Goal: Task Accomplishment & Management: Manage account settings

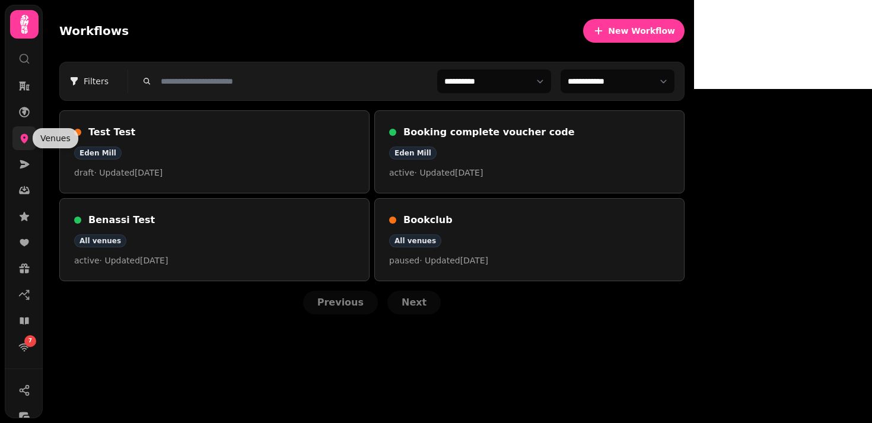
click at [24, 142] on icon at bounding box center [25, 138] width 8 height 9
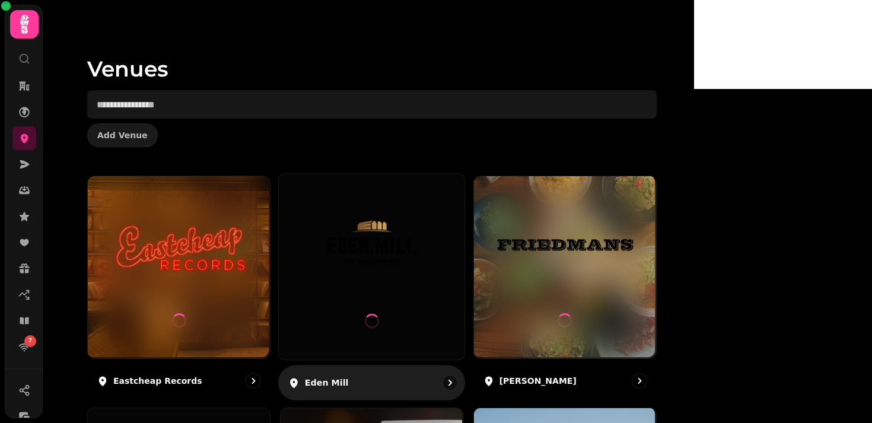
click at [441, 260] on img at bounding box center [371, 244] width 139 height 78
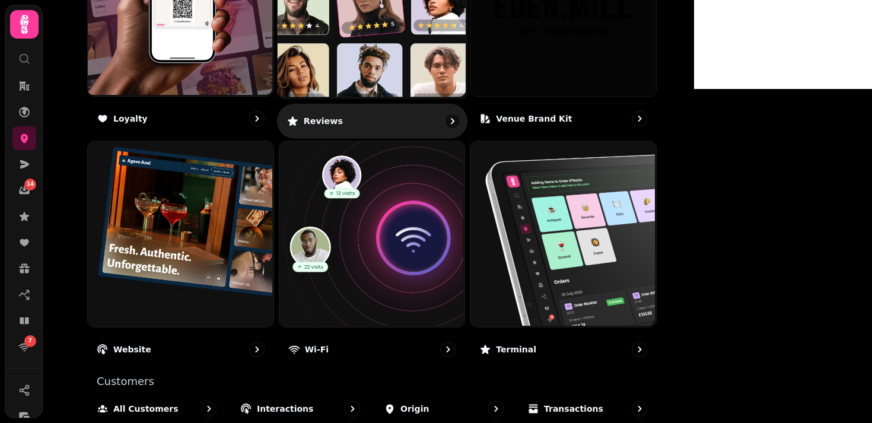
scroll to position [782, 0]
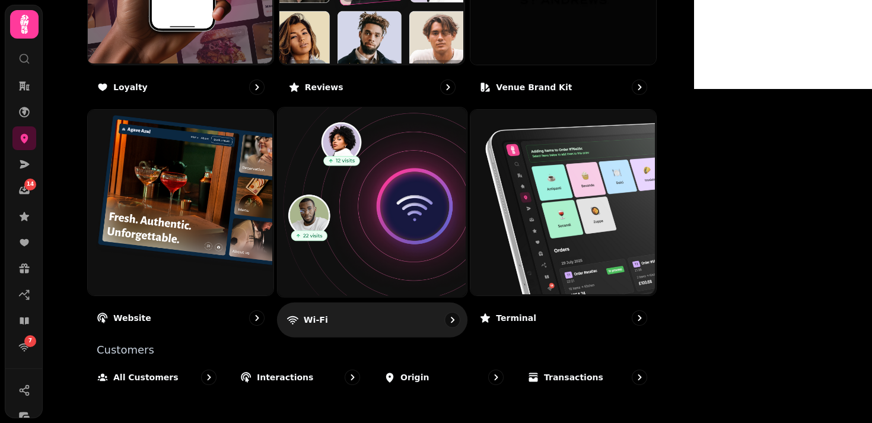
click at [465, 223] on img at bounding box center [370, 201] width 189 height 189
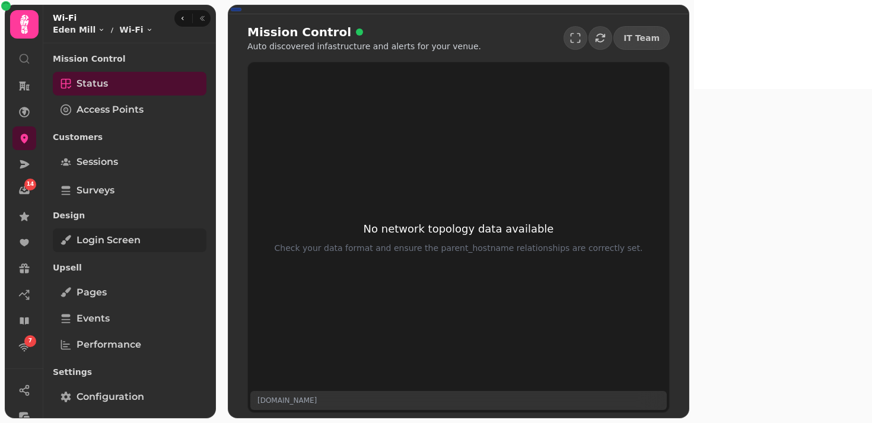
click at [129, 244] on span "Login screen" at bounding box center [109, 240] width 64 height 14
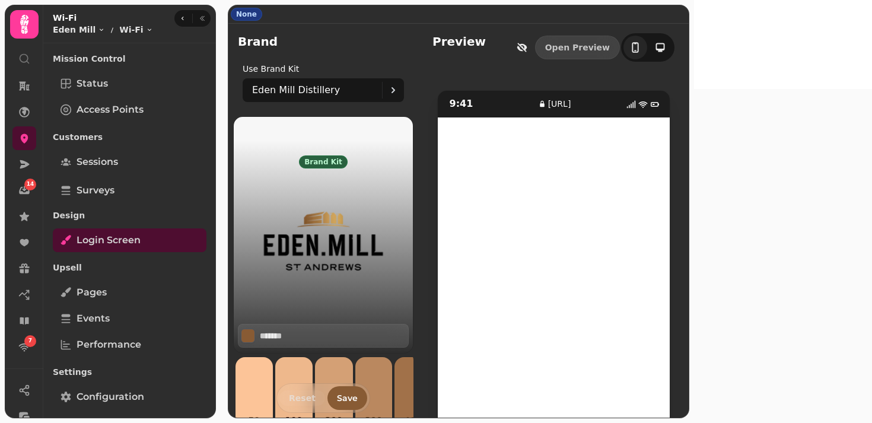
scroll to position [57, 0]
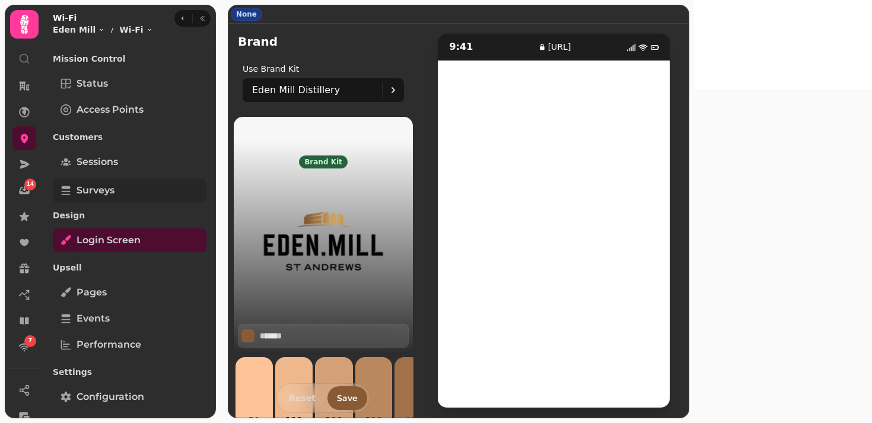
click at [104, 185] on span "Surveys" at bounding box center [96, 190] width 38 height 14
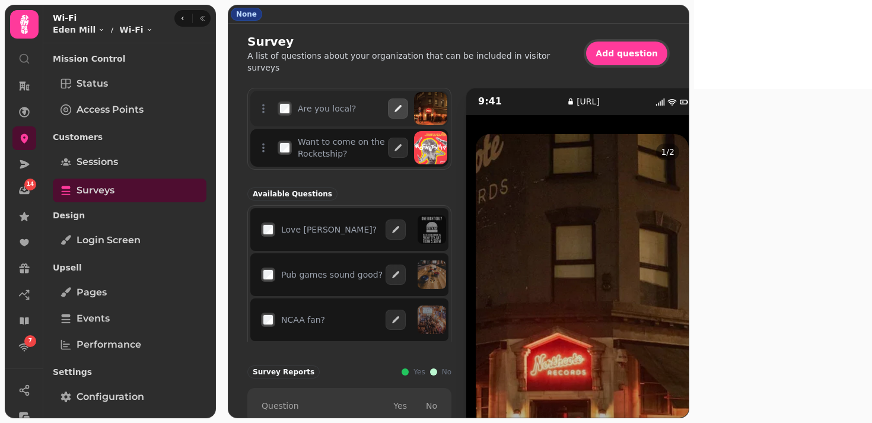
click at [408, 114] on button "button" at bounding box center [398, 108] width 20 height 20
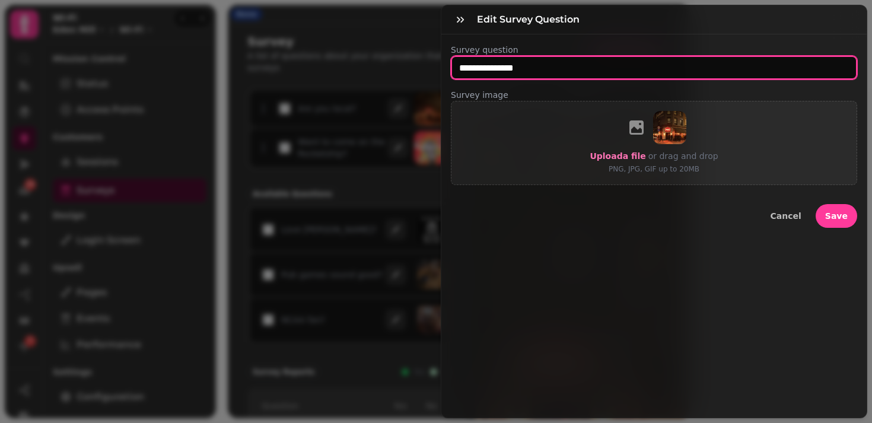
click at [512, 65] on input "**********" at bounding box center [654, 68] width 406 height 24
click at [549, 71] on input "text" at bounding box center [654, 68] width 406 height 24
click at [544, 77] on input "text" at bounding box center [654, 68] width 406 height 24
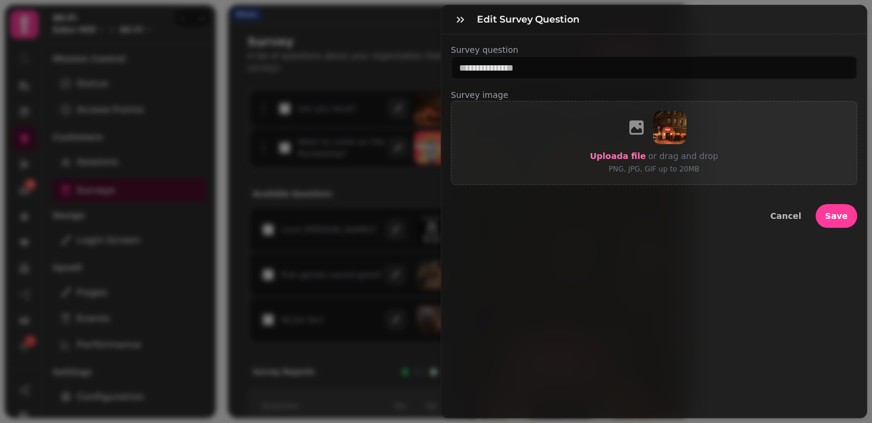
click at [664, 25] on div "Edit survey question" at bounding box center [653, 19] width 425 height 29
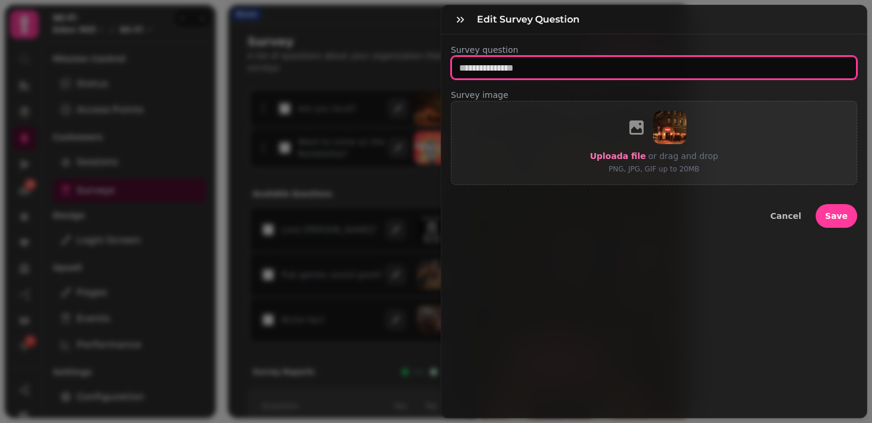
click at [508, 68] on input "text" at bounding box center [654, 68] width 406 height 24
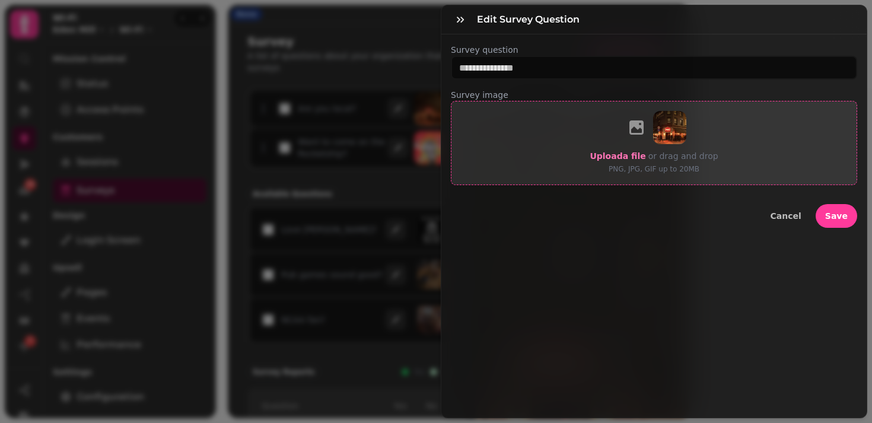
click at [772, 135] on div "Upload a file or drag and drop PNG, JPG, GIF up to 20MB" at bounding box center [654, 143] width 406 height 84
click at [607, 155] on span "Upload a file" at bounding box center [618, 155] width 56 height 9
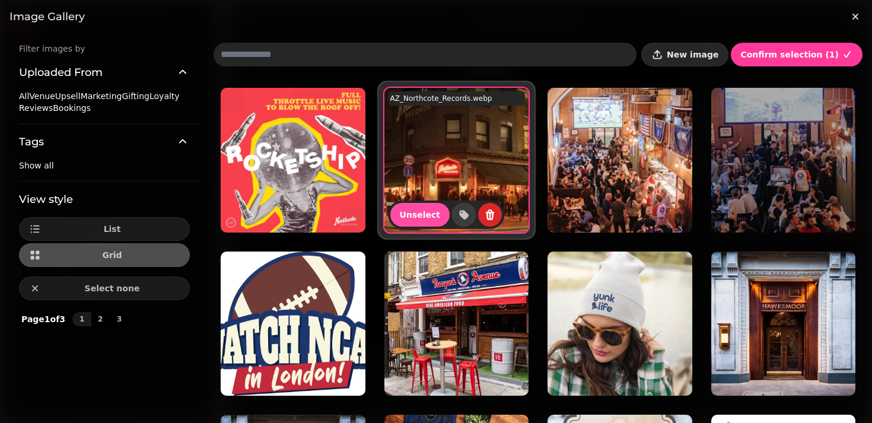
click at [663, 59] on icon "button" at bounding box center [657, 55] width 12 height 12
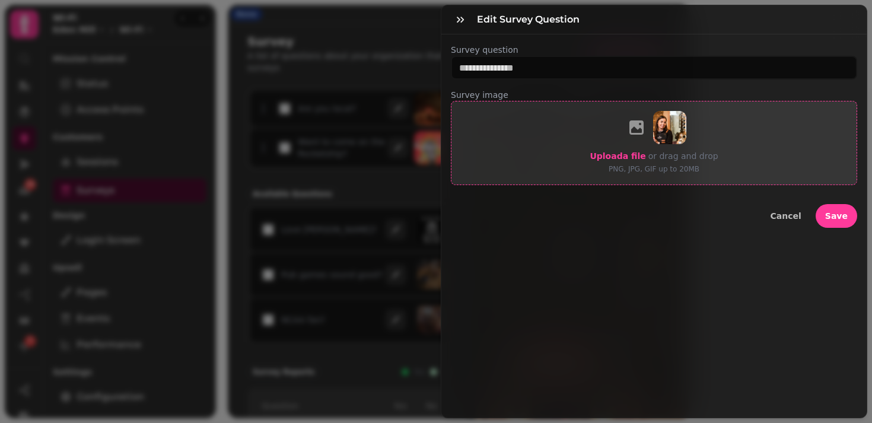
click at [620, 152] on span "Upload a file" at bounding box center [618, 155] width 56 height 9
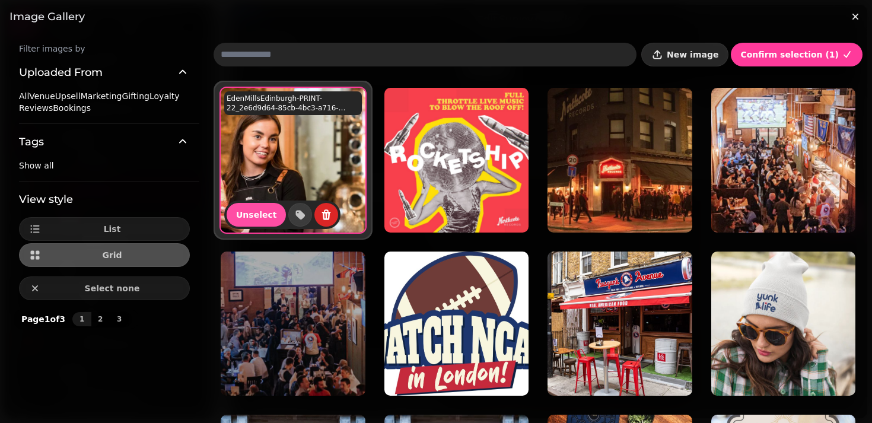
click at [699, 65] on button "New image" at bounding box center [684, 55] width 87 height 24
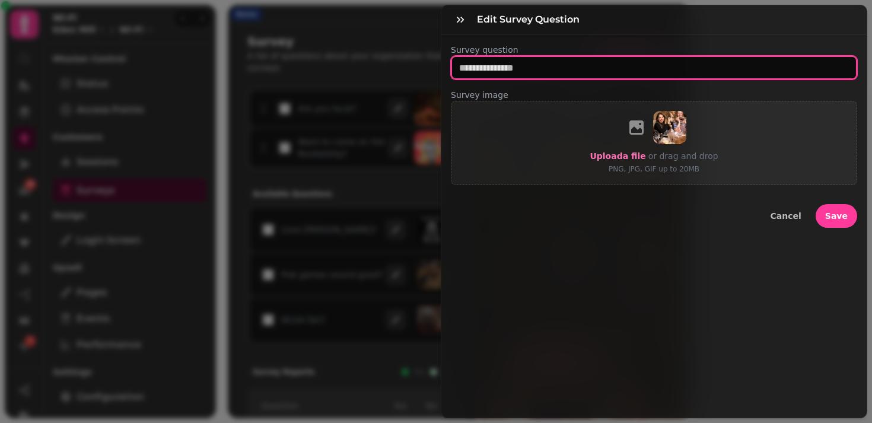
click at [550, 69] on input "text" at bounding box center [654, 68] width 406 height 24
type input "*"
type input "**********"
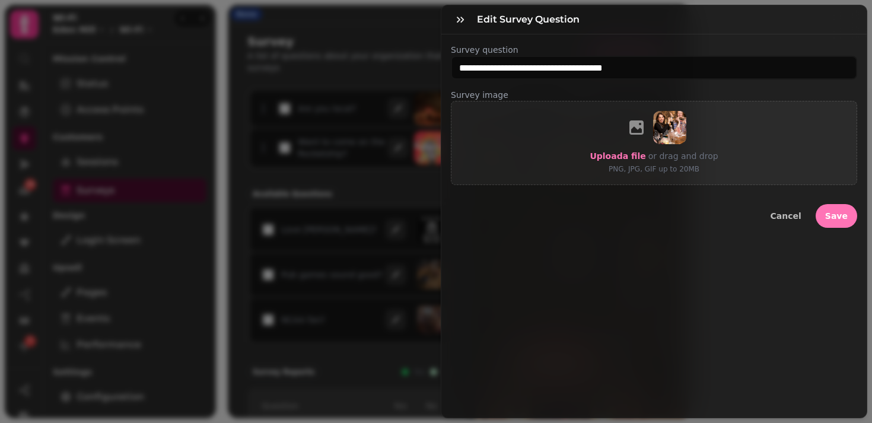
click at [843, 212] on span "Save" at bounding box center [836, 216] width 23 height 8
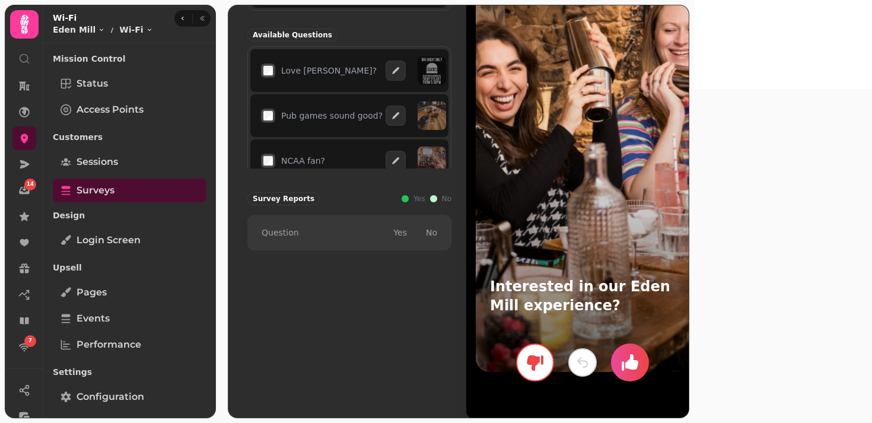
scroll to position [172, 0]
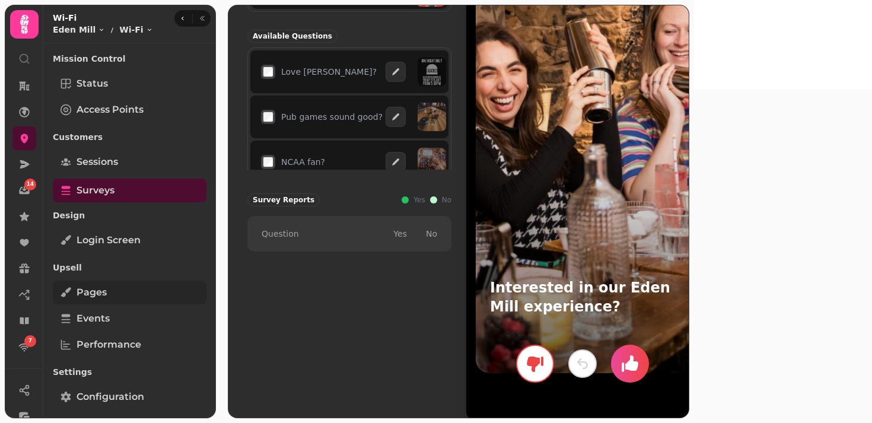
click at [85, 296] on span "Pages" at bounding box center [92, 292] width 30 height 14
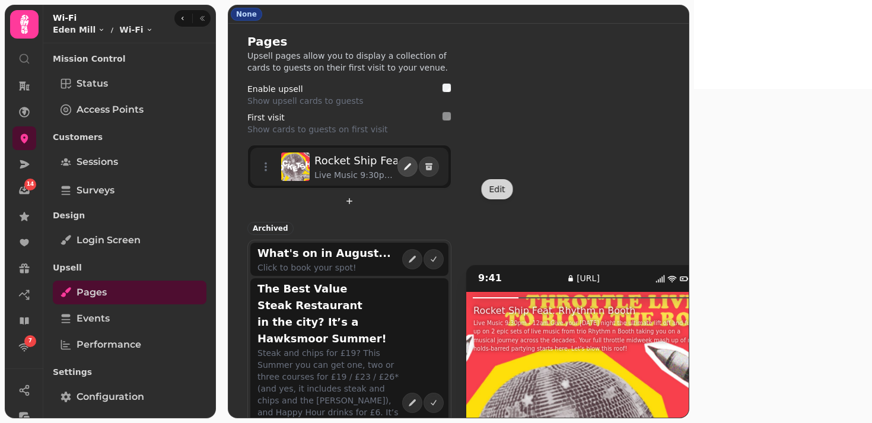
click at [412, 170] on icon "edit" at bounding box center [407, 166] width 9 height 9
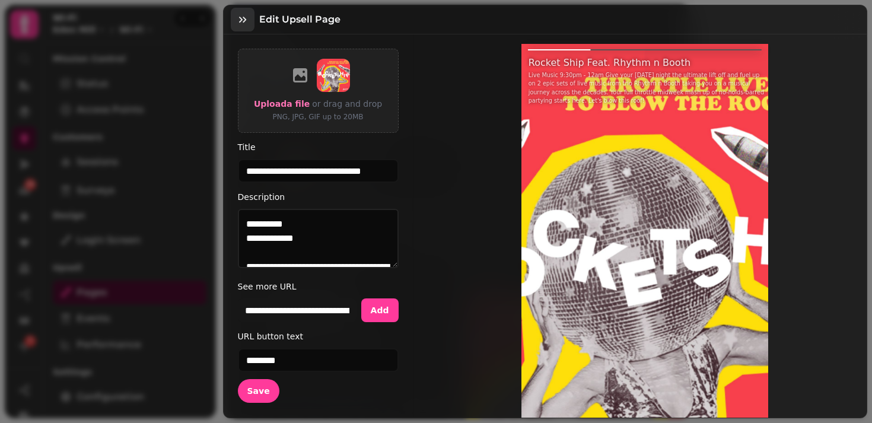
click at [241, 20] on icon "button" at bounding box center [242, 20] width 7 height 6
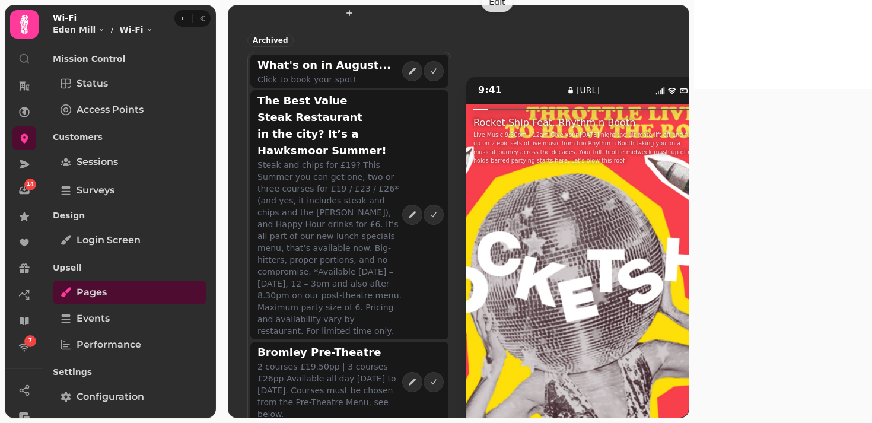
scroll to position [184, 0]
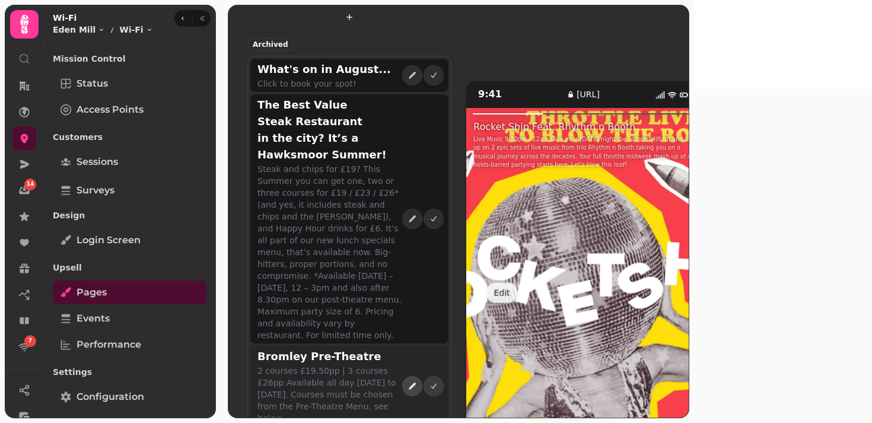
click at [417, 381] on icon "edit" at bounding box center [411, 385] width 9 height 9
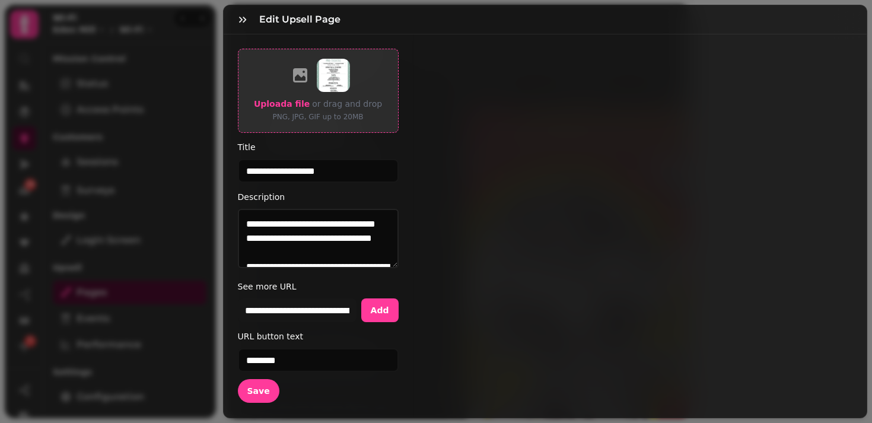
click at [285, 97] on label "Upload a file" at bounding box center [282, 104] width 56 height 14
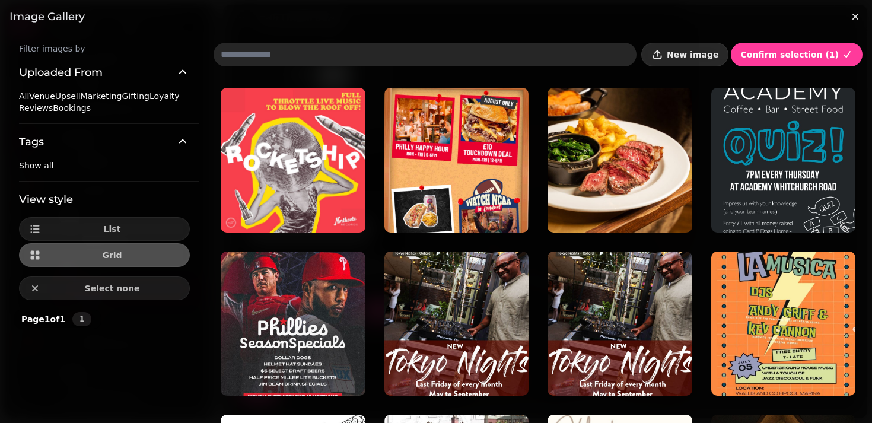
click at [711, 57] on span "New image" at bounding box center [693, 54] width 52 height 8
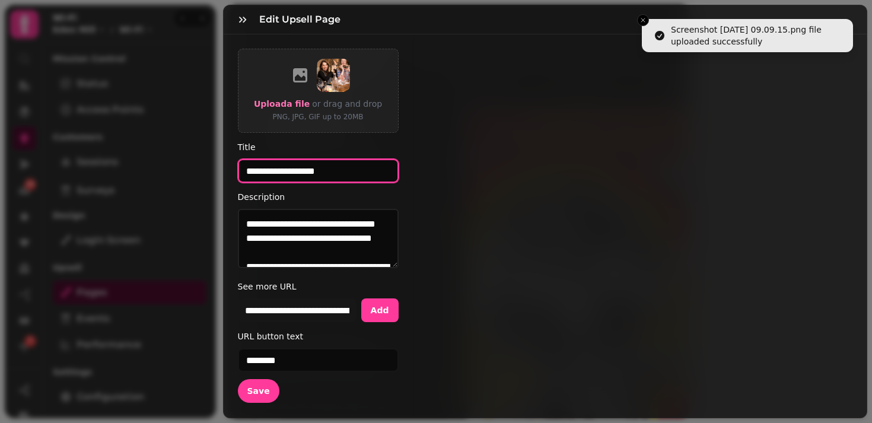
click at [336, 171] on input "**********" at bounding box center [318, 171] width 161 height 24
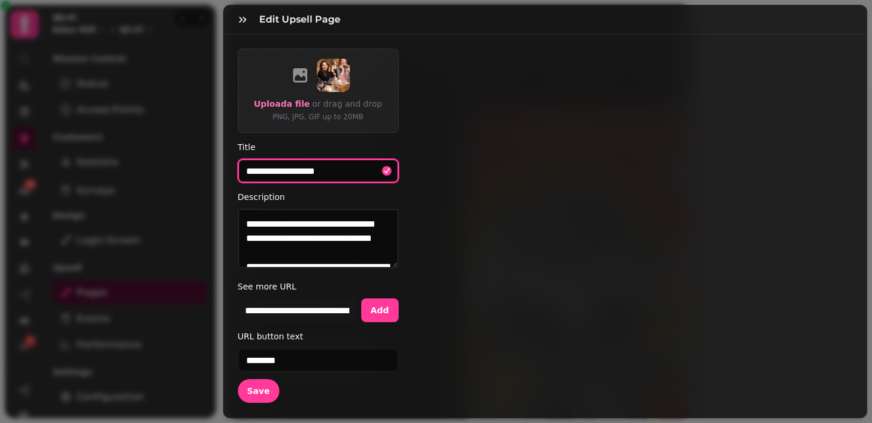
paste input "**********"
type input "**********"
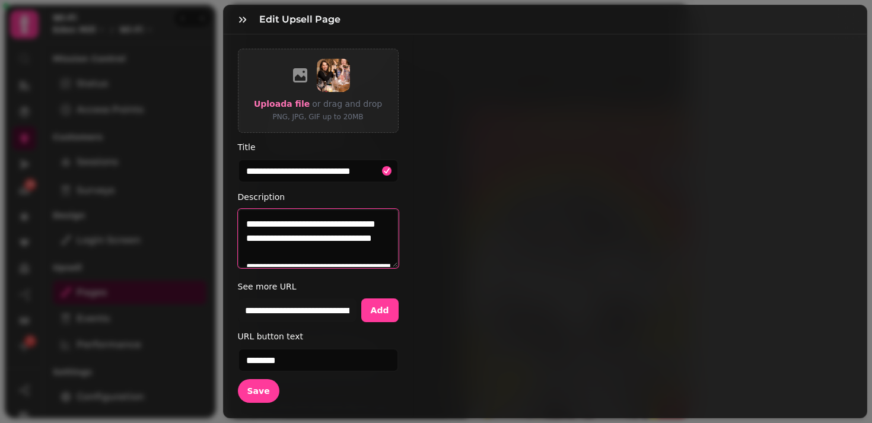
click at [242, 222] on textarea "**********" at bounding box center [318, 238] width 161 height 59
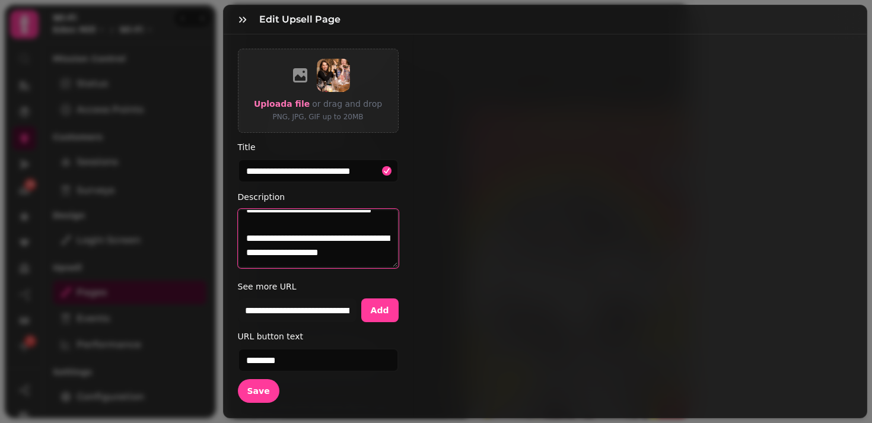
scroll to position [71, 0]
paste textarea "**********"
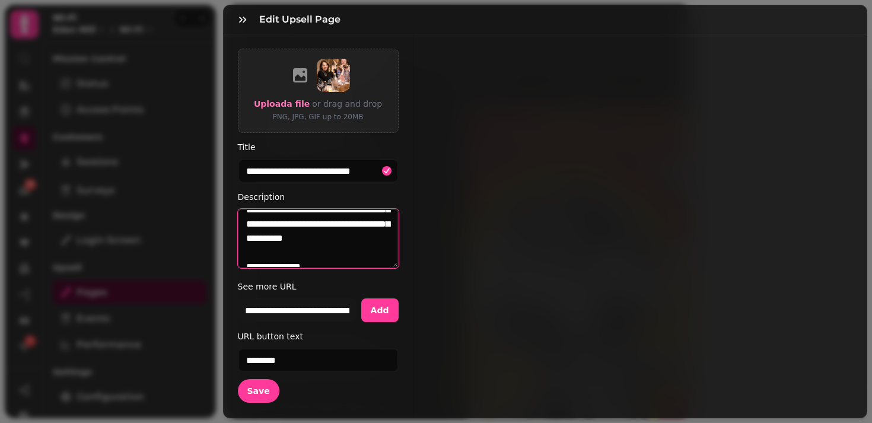
scroll to position [447, 0]
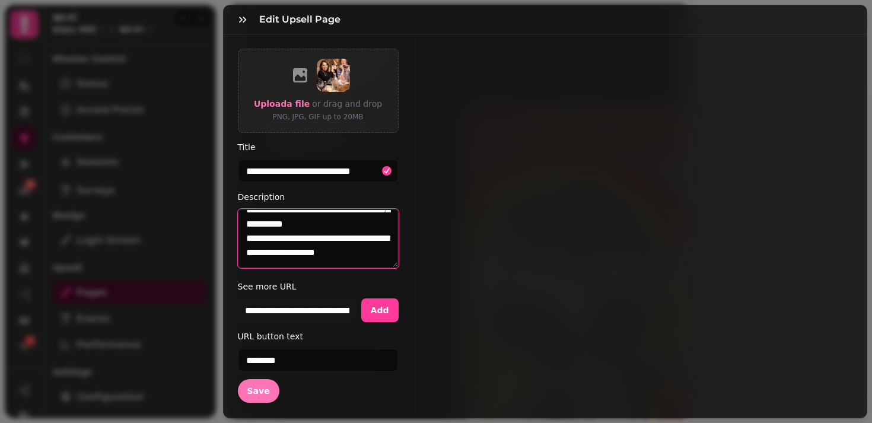
type textarea "**********"
click at [267, 387] on button "Save" at bounding box center [259, 391] width 42 height 24
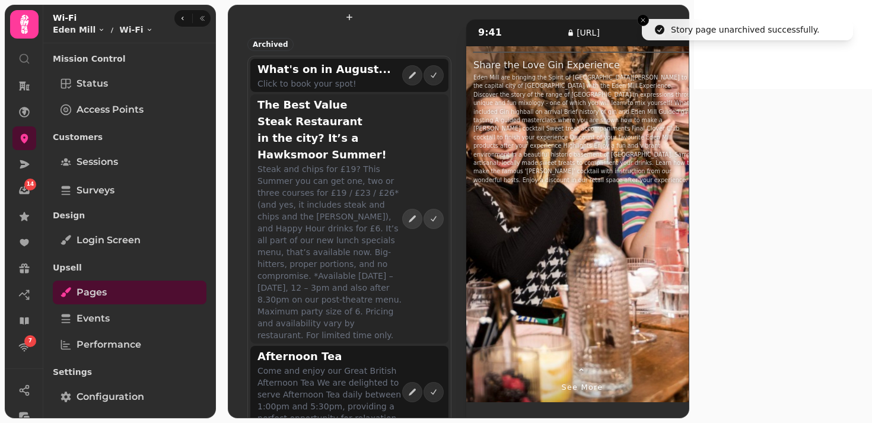
scroll to position [0, 0]
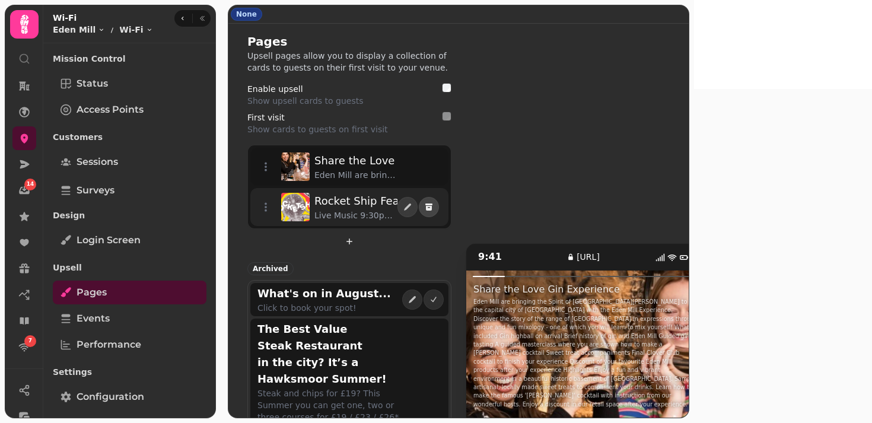
click at [434, 209] on icon "delete" at bounding box center [428, 206] width 9 height 9
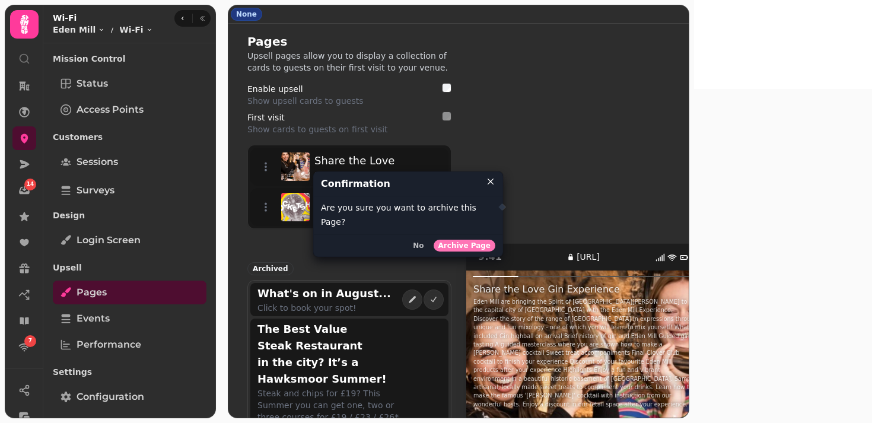
click at [455, 242] on span "Archive Page" at bounding box center [464, 245] width 52 height 7
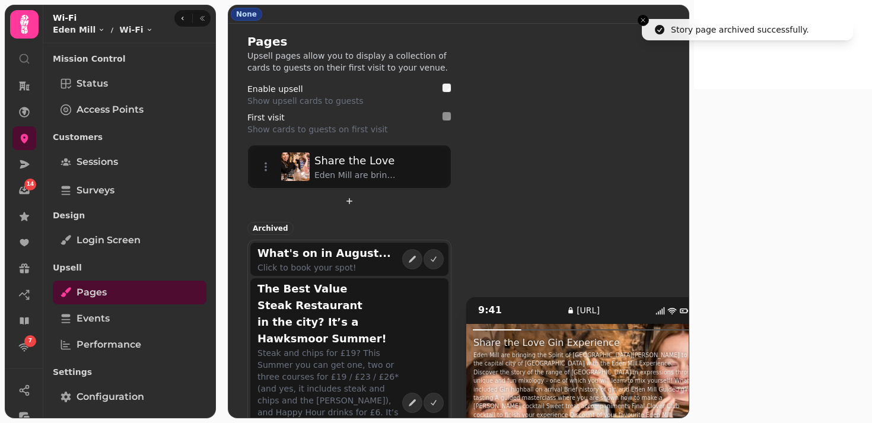
click at [90, 161] on span "Sessions" at bounding box center [98, 162] width 42 height 14
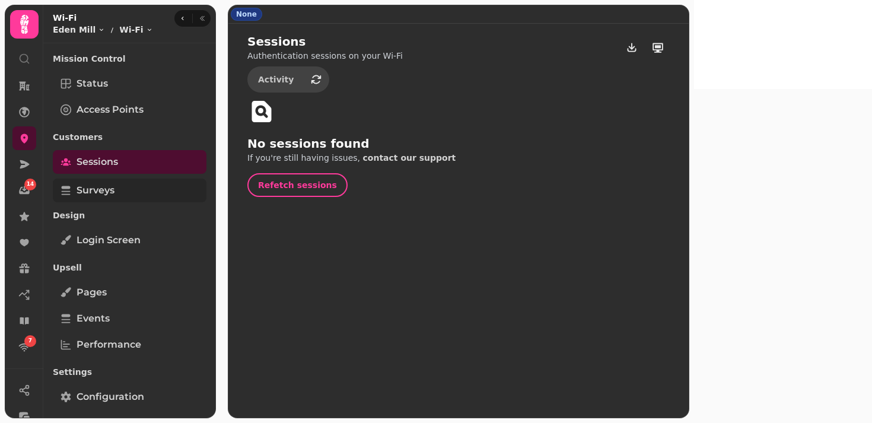
click at [89, 186] on span "Surveys" at bounding box center [96, 190] width 38 height 14
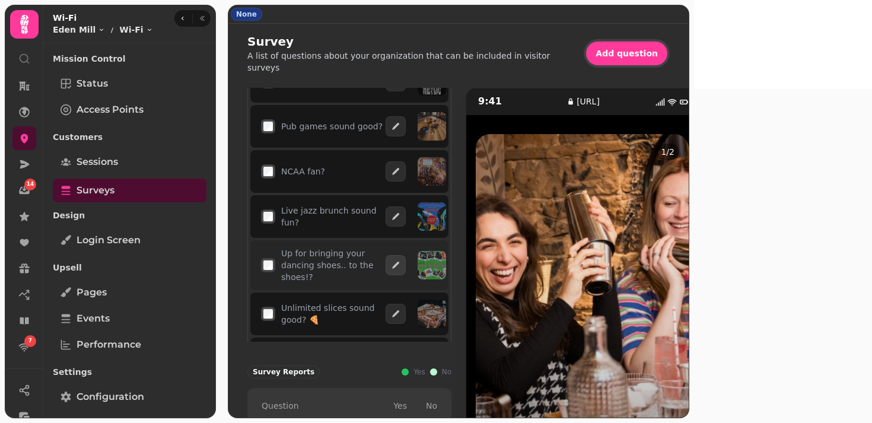
scroll to position [162, 0]
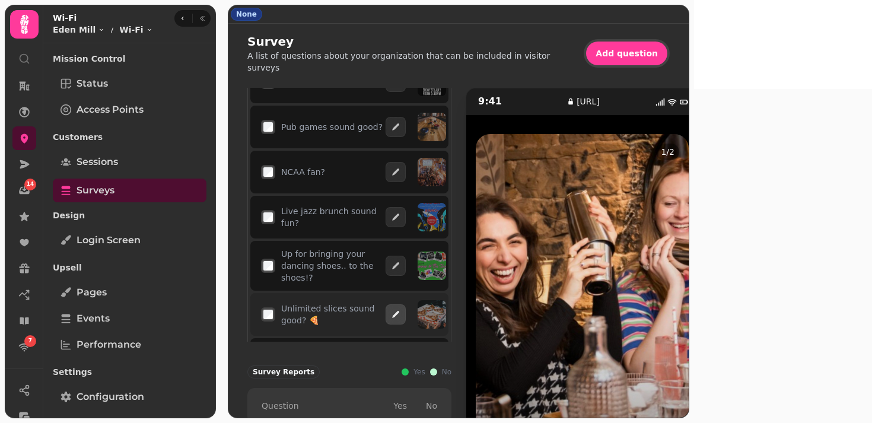
click at [406, 304] on button "button" at bounding box center [395, 314] width 20 height 20
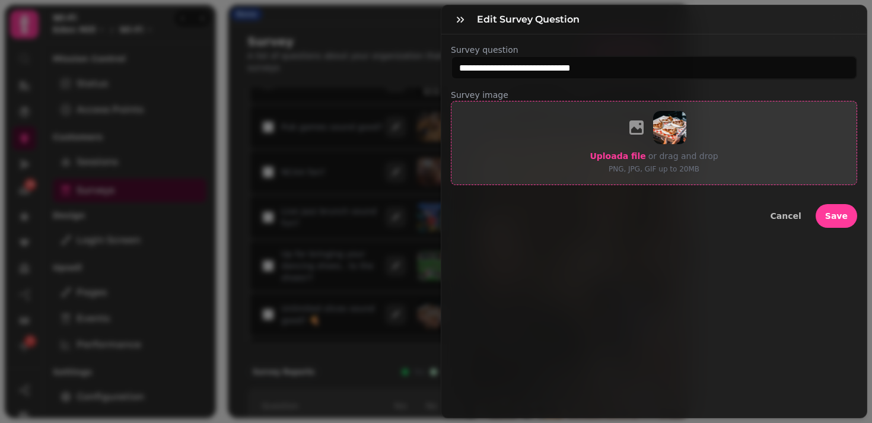
click at [610, 155] on span "Upload a file" at bounding box center [618, 155] width 56 height 9
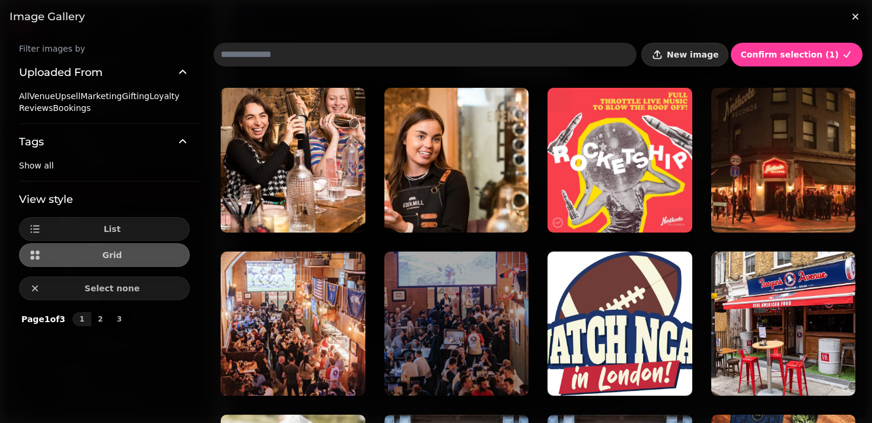
click at [699, 55] on span "New image" at bounding box center [693, 54] width 52 height 8
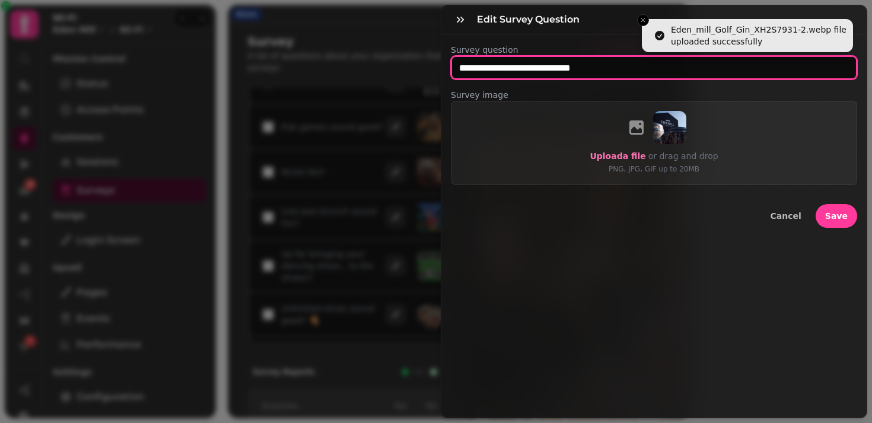
click at [511, 68] on input "**********" at bounding box center [654, 68] width 406 height 24
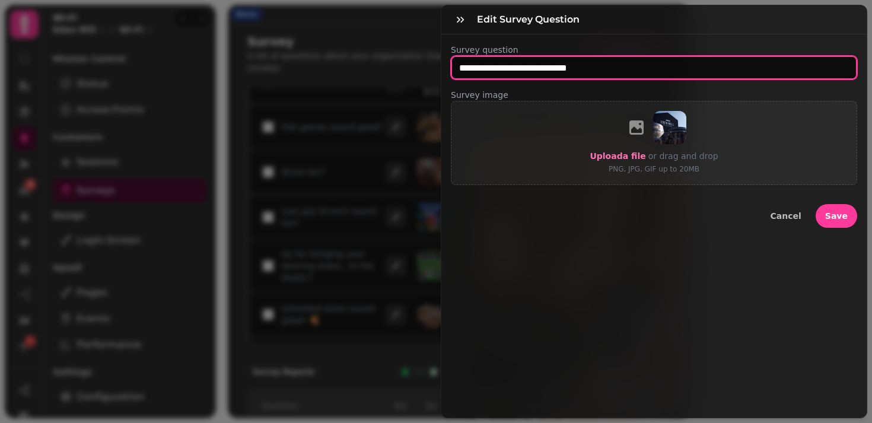
click at [479, 71] on input "**********" at bounding box center [654, 68] width 406 height 24
type input "**********"
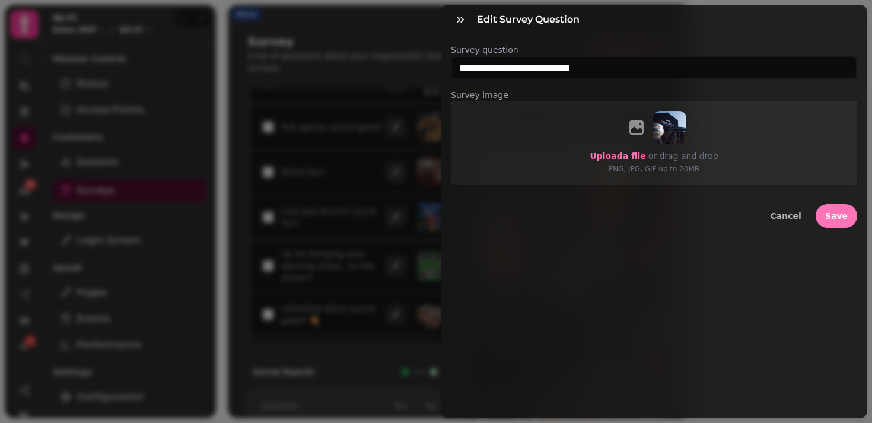
click at [848, 215] on button "Save" at bounding box center [836, 216] width 42 height 24
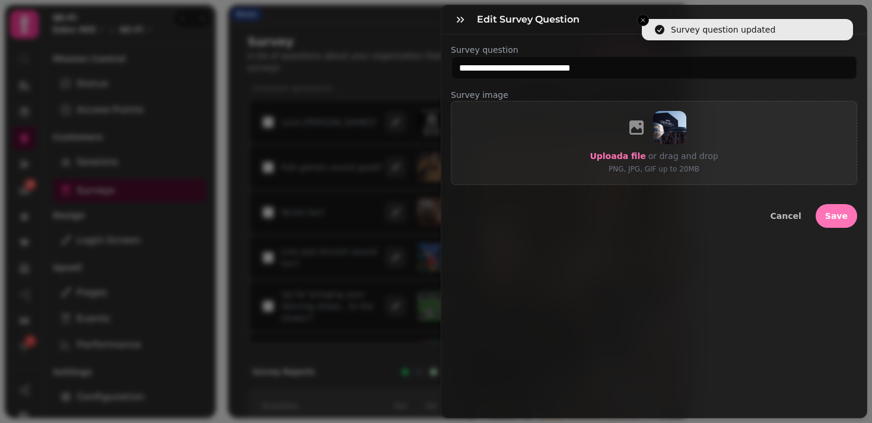
scroll to position [200, 0]
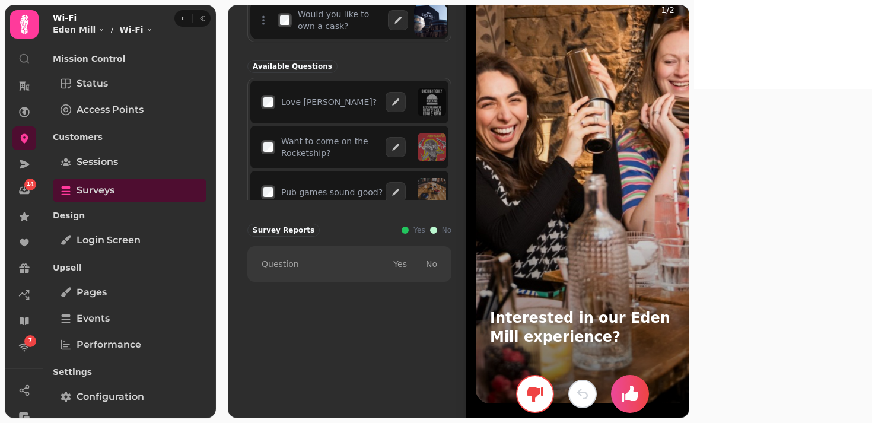
scroll to position [142, 0]
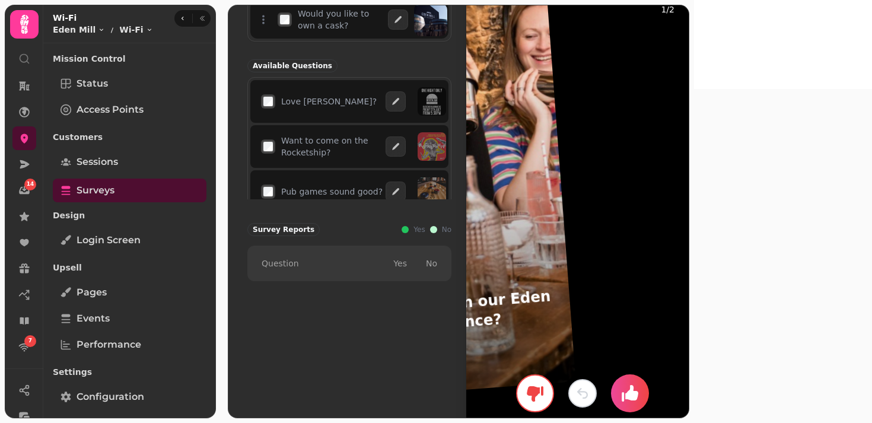
drag, startPoint x: 773, startPoint y: 223, endPoint x: 571, endPoint y: 202, distance: 203.9
click at [571, 202] on div "9:41 survey.wifi.stampede.ai 1 / 2 Interested in our Eden Mill experience? LIKE…" at bounding box center [568, 197] width 204 height 505
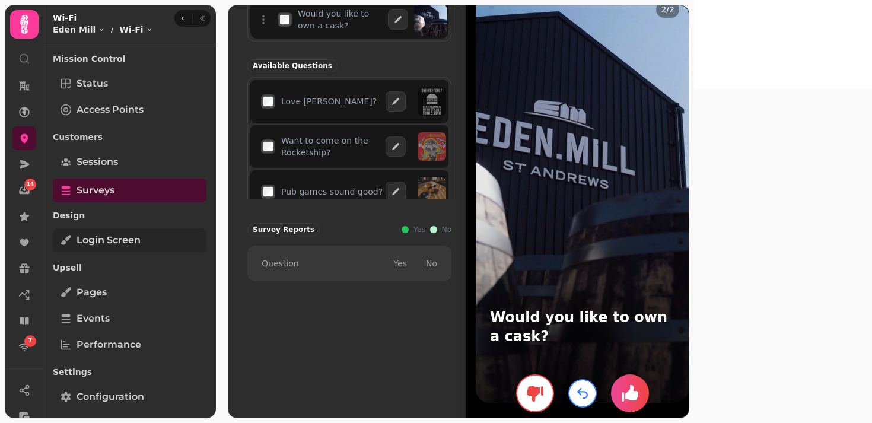
click at [84, 246] on span "Login screen" at bounding box center [109, 240] width 64 height 14
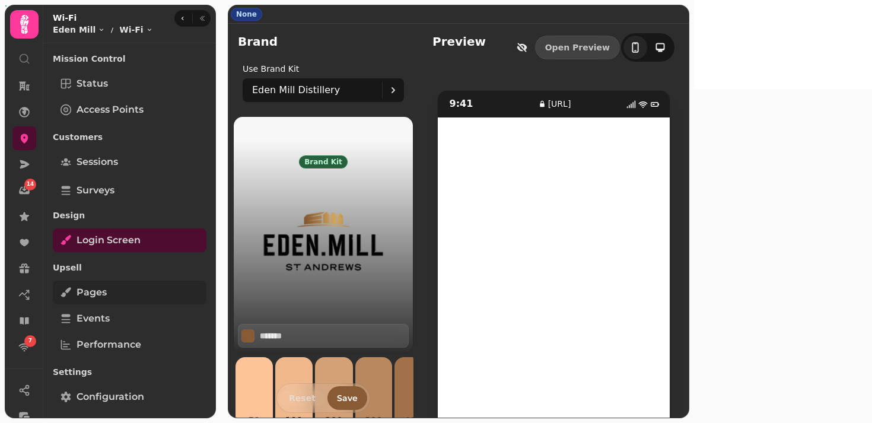
click at [110, 294] on link "Pages" at bounding box center [130, 293] width 154 height 24
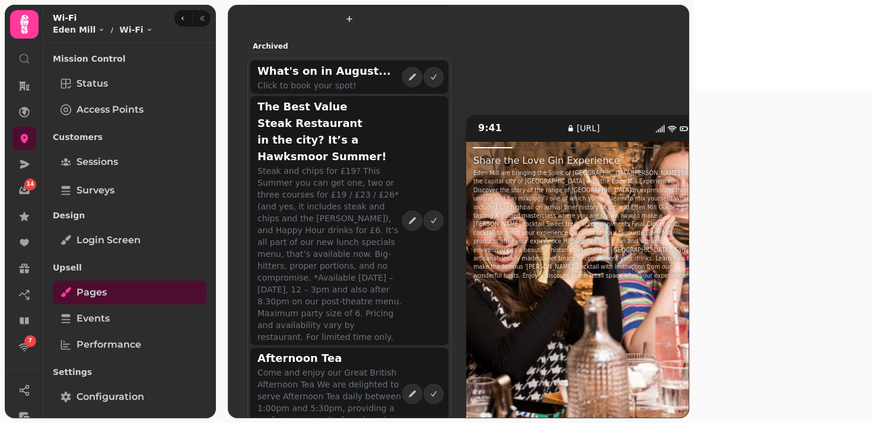
scroll to position [228, 0]
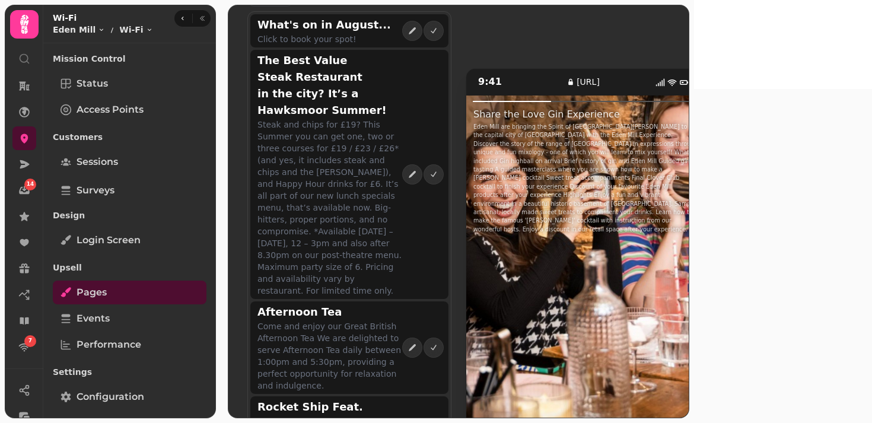
click at [563, 228] on div "9:41 upsell.stampede.ai ⌃ See more Share the Love Gin Experience Eden Mill are …" at bounding box center [568, 321] width 204 height 1032
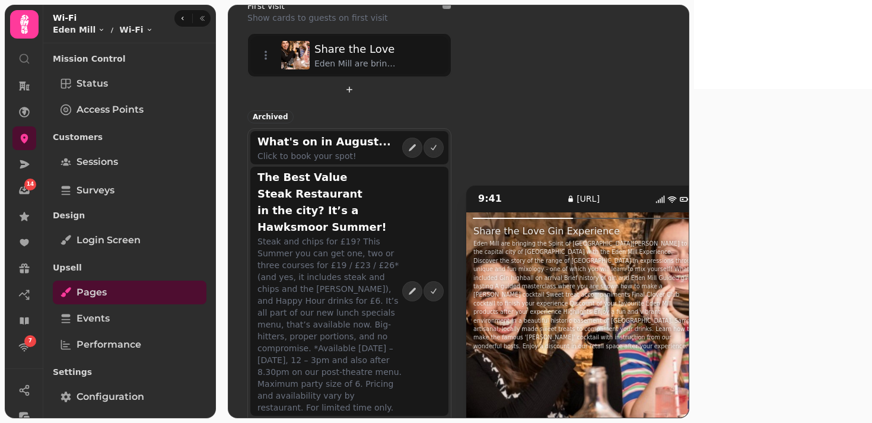
scroll to position [0, 0]
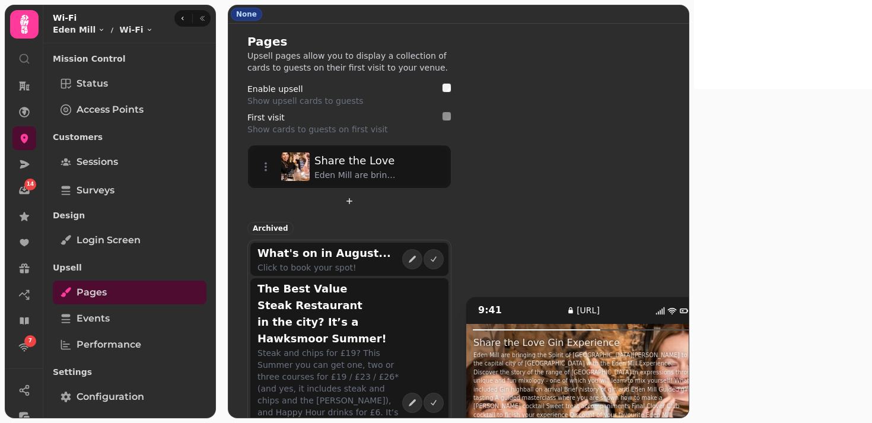
click at [93, 244] on span "Login screen" at bounding box center [109, 240] width 64 height 14
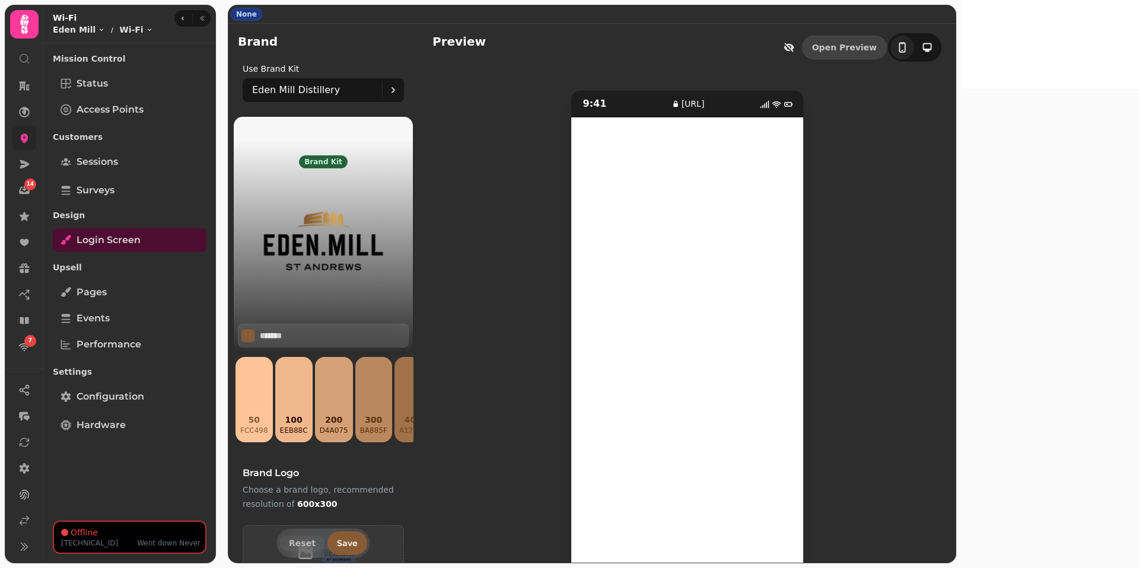
click at [18, 136] on icon at bounding box center [24, 138] width 12 height 12
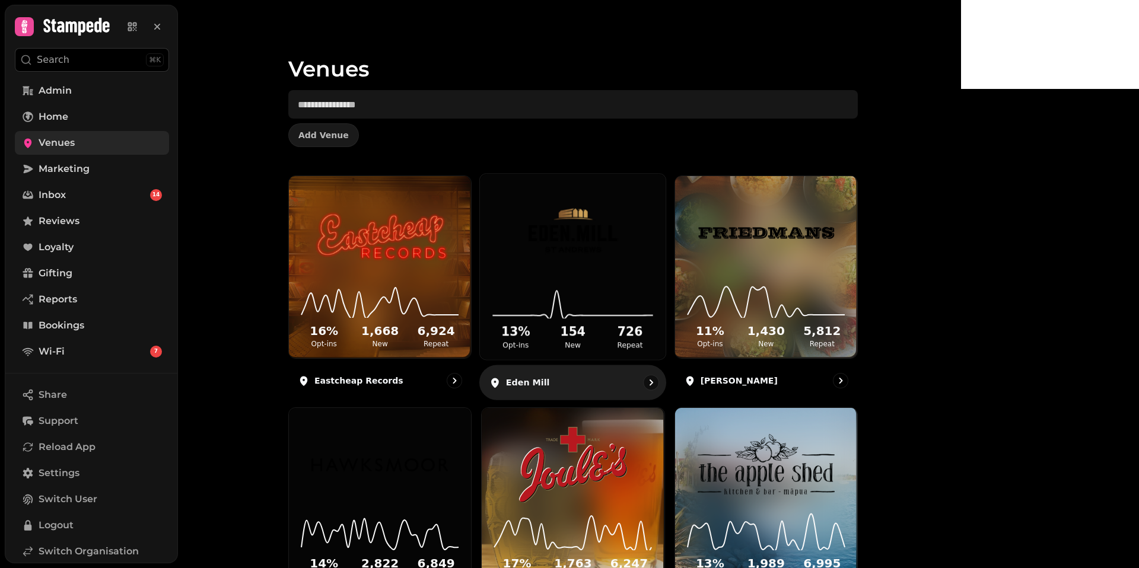
click at [661, 274] on div "13 % Opt-ins 154 New 726 Repeat" at bounding box center [573, 315] width 186 height 90
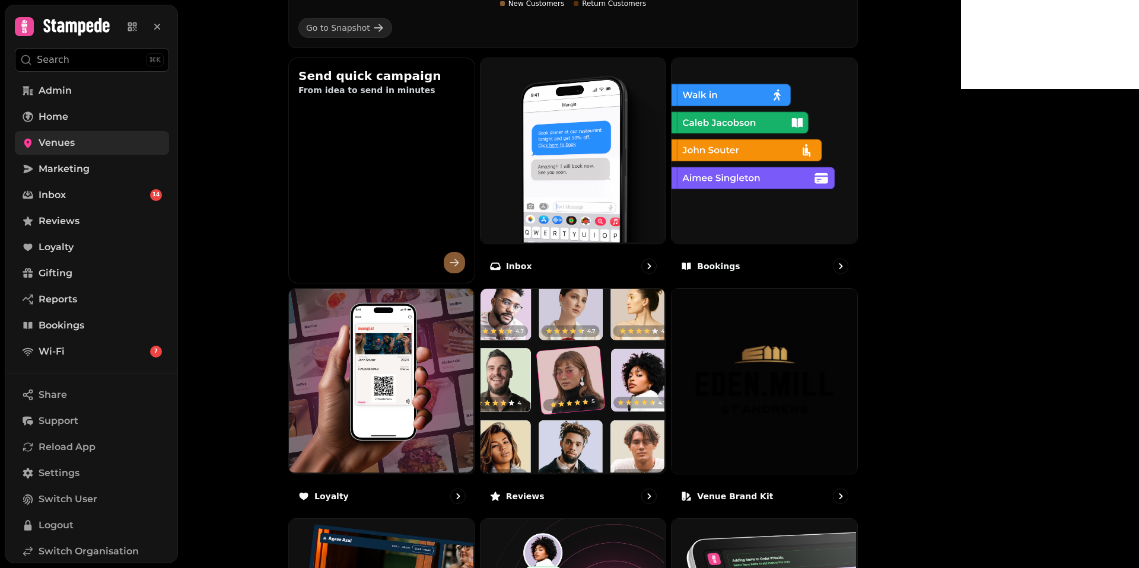
scroll to position [375, 0]
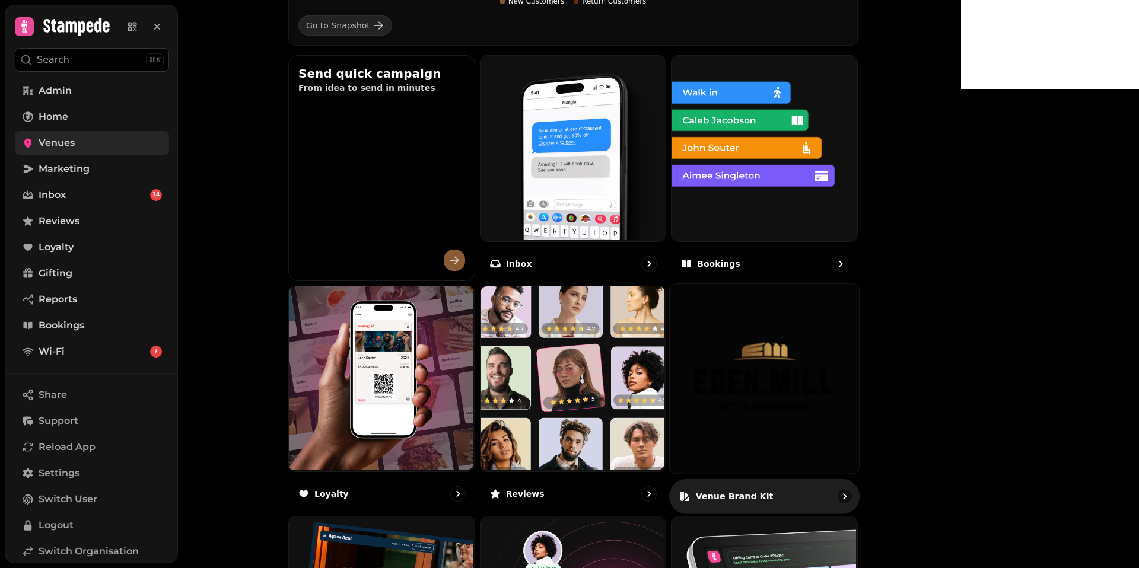
click at [859, 396] on img at bounding box center [764, 378] width 189 height 189
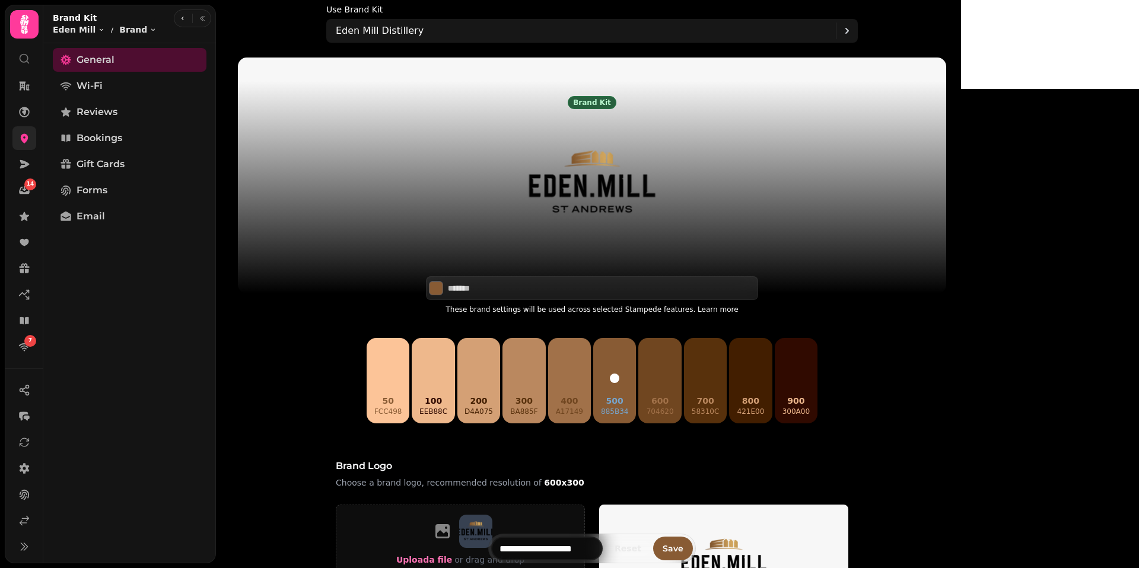
click at [687, 232] on img at bounding box center [592, 183] width 190 height 148
click at [91, 87] on span "Wi-Fi" at bounding box center [90, 86] width 26 height 14
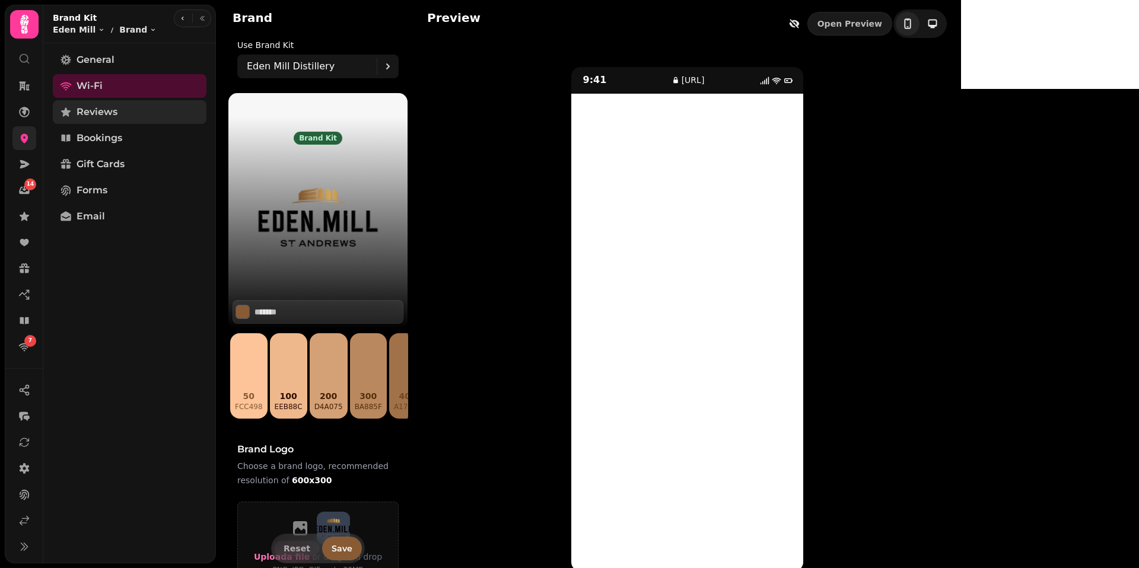
click at [128, 114] on link "Reviews" at bounding box center [130, 112] width 154 height 24
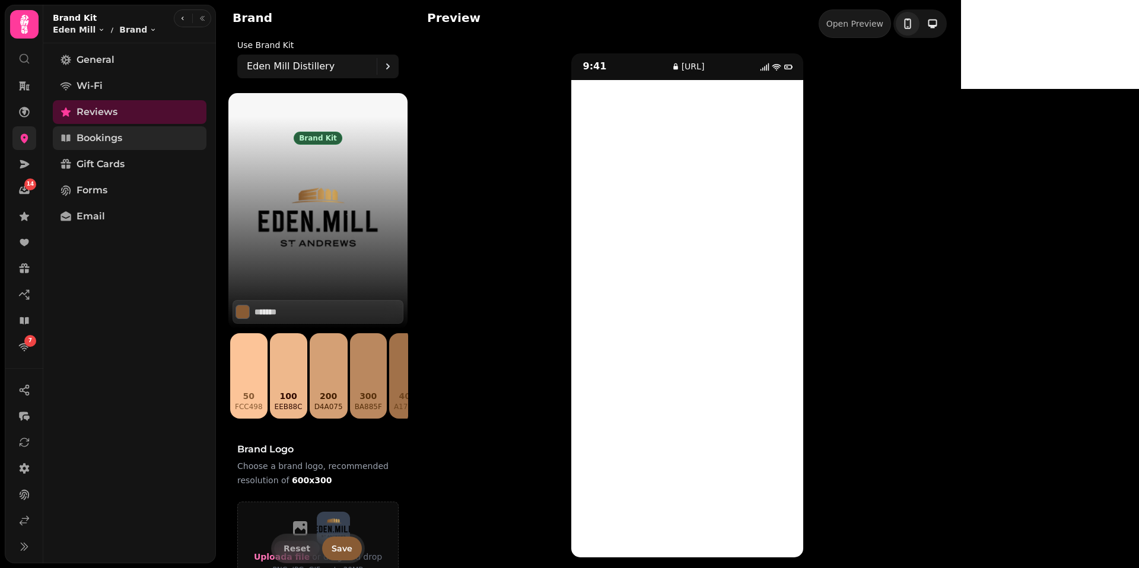
click at [90, 138] on span "Bookings" at bounding box center [100, 138] width 46 height 14
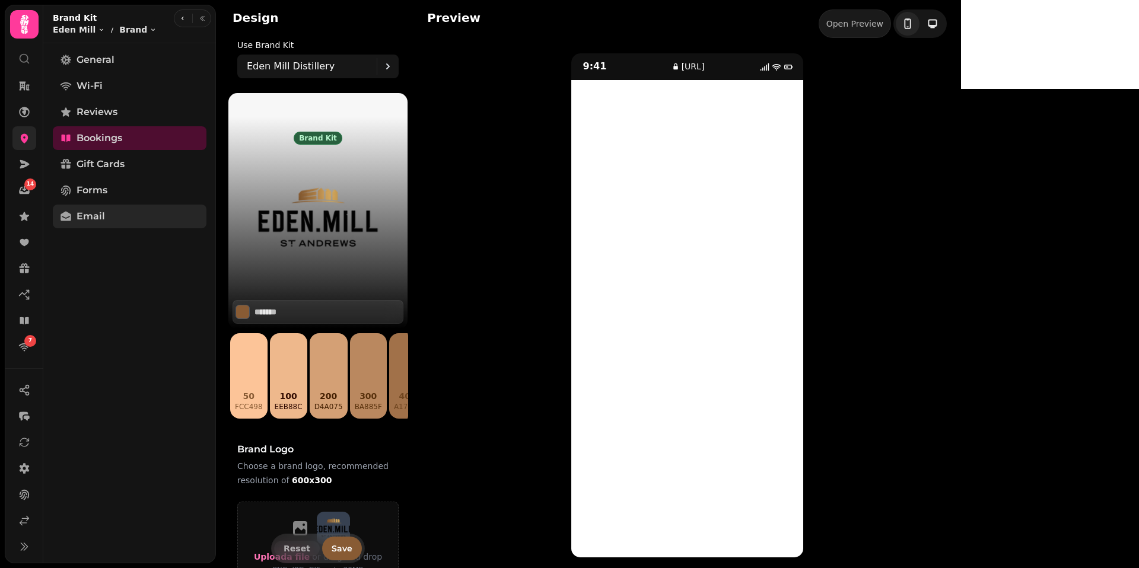
click at [116, 211] on link "Email" at bounding box center [130, 217] width 154 height 24
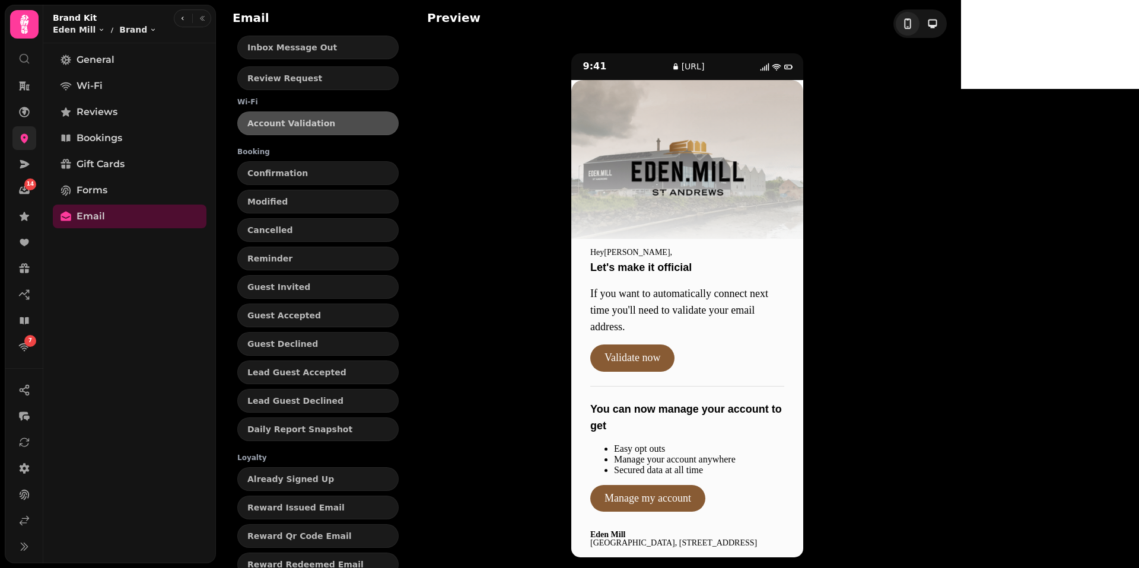
click at [26, 141] on icon at bounding box center [25, 138] width 8 height 9
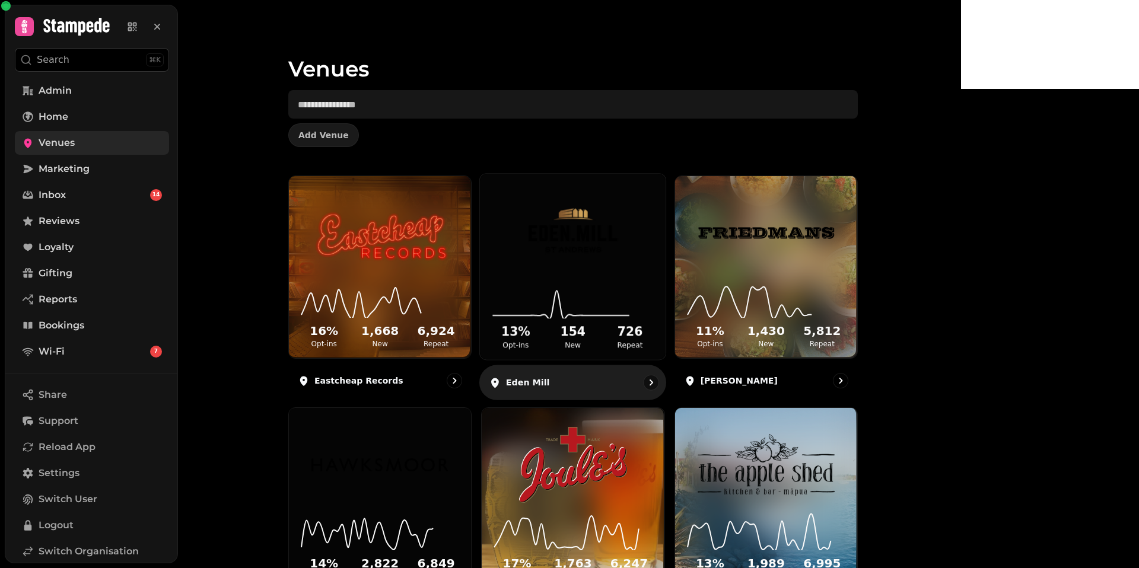
click at [642, 266] on img at bounding box center [572, 232] width 139 height 78
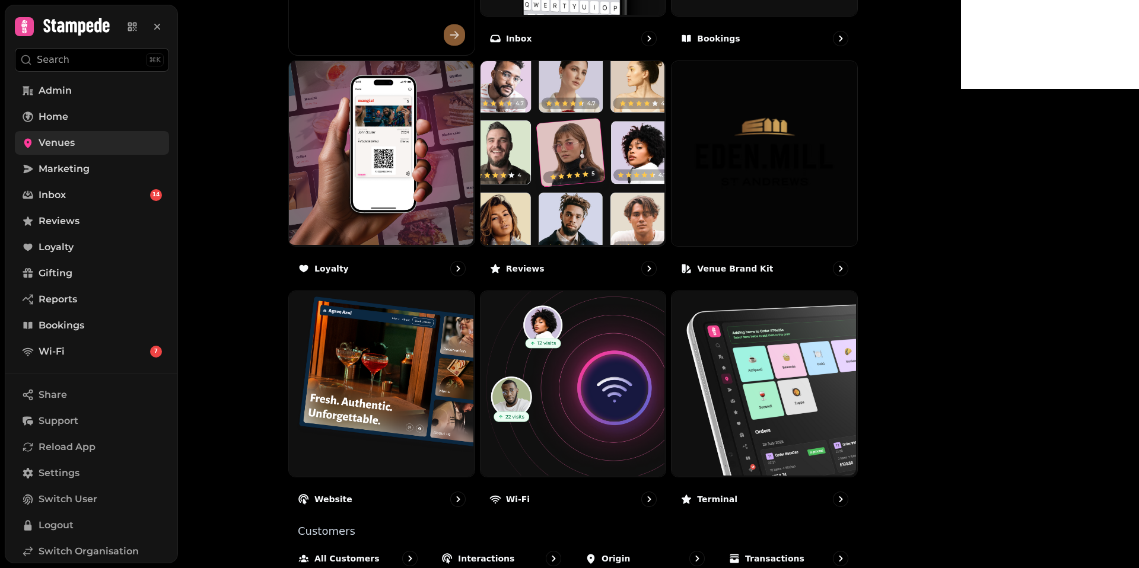
scroll to position [600, 0]
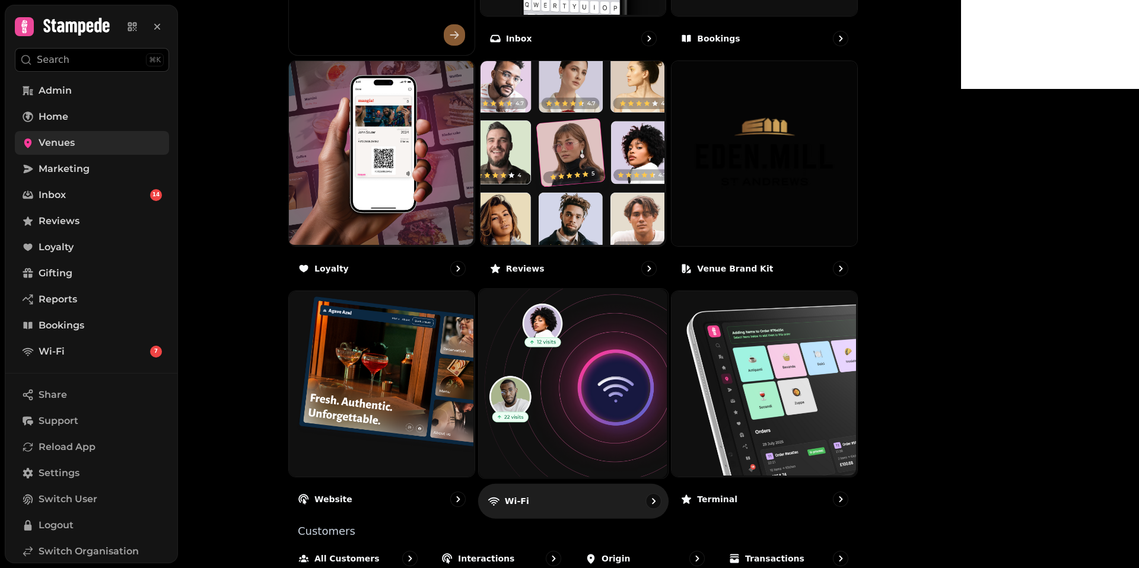
click at [659, 355] on img at bounding box center [571, 382] width 189 height 189
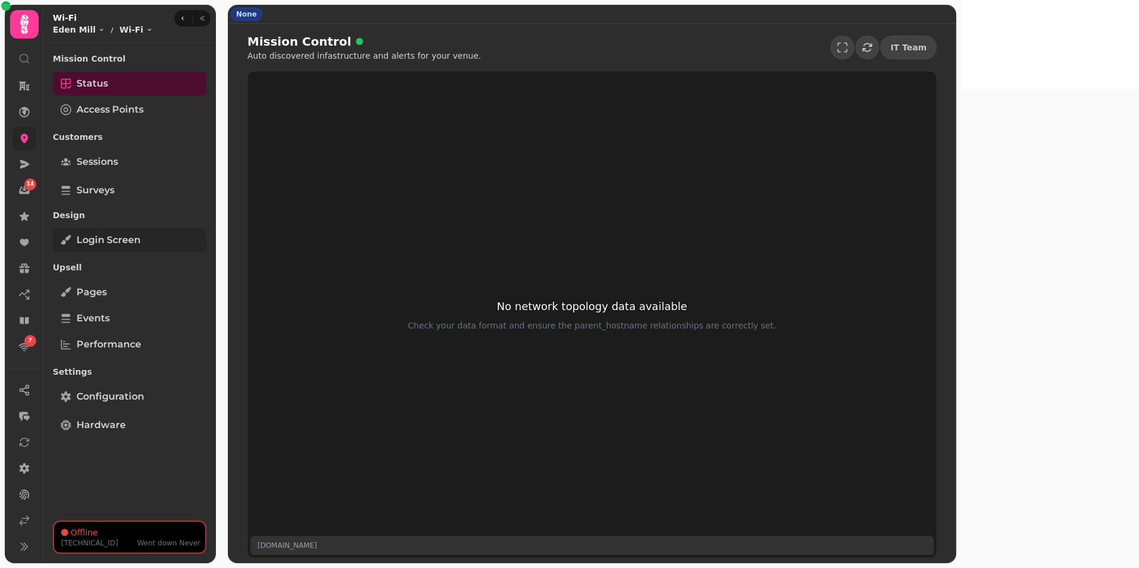
click at [127, 232] on link "Login screen" at bounding box center [130, 240] width 154 height 24
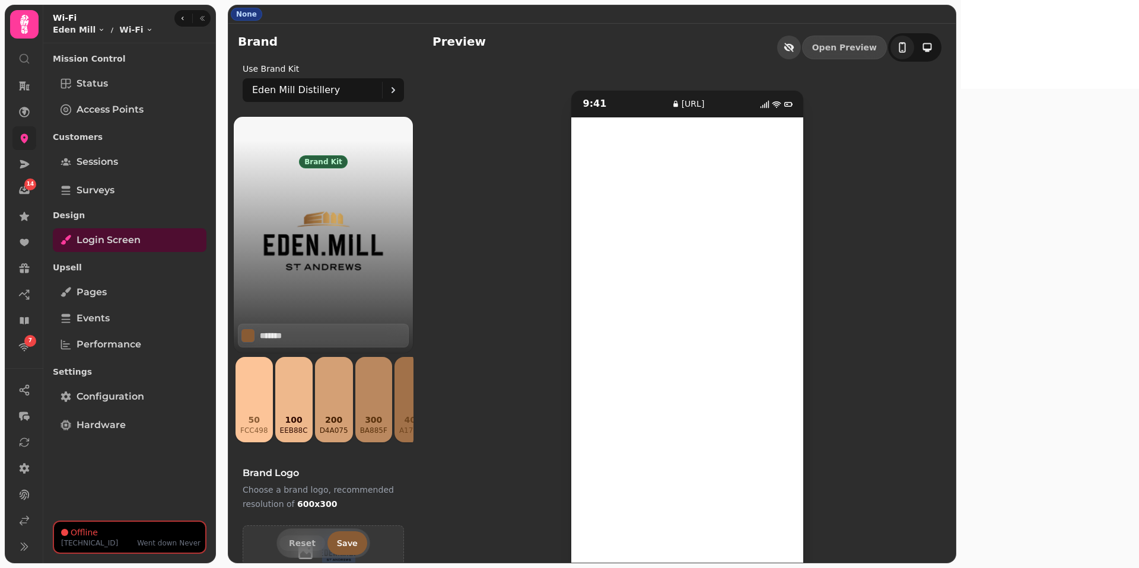
click at [794, 46] on icon "button" at bounding box center [788, 47] width 9 height 9
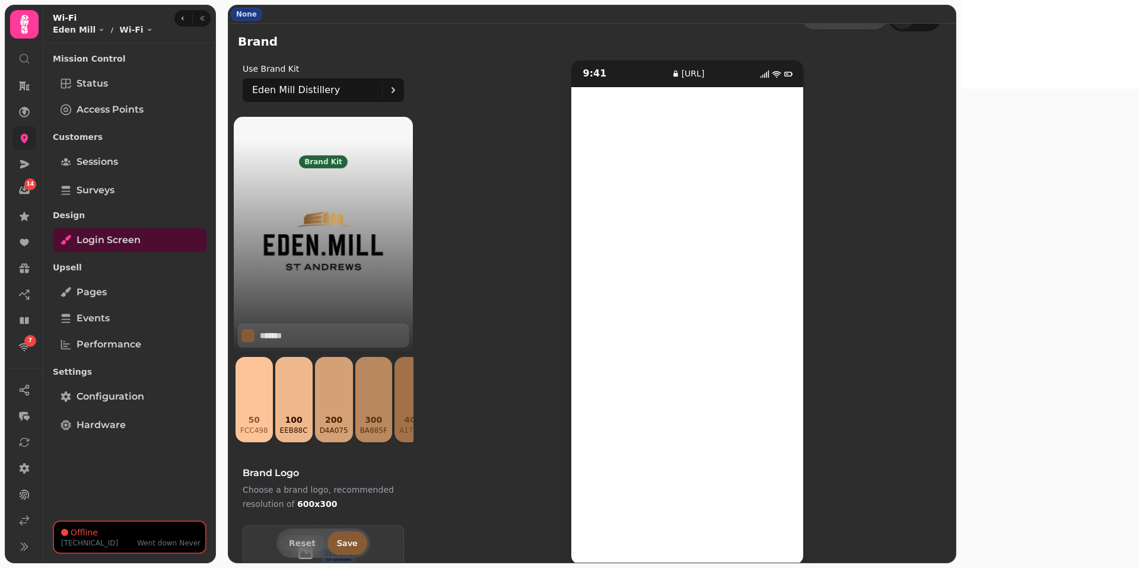
scroll to position [36, 0]
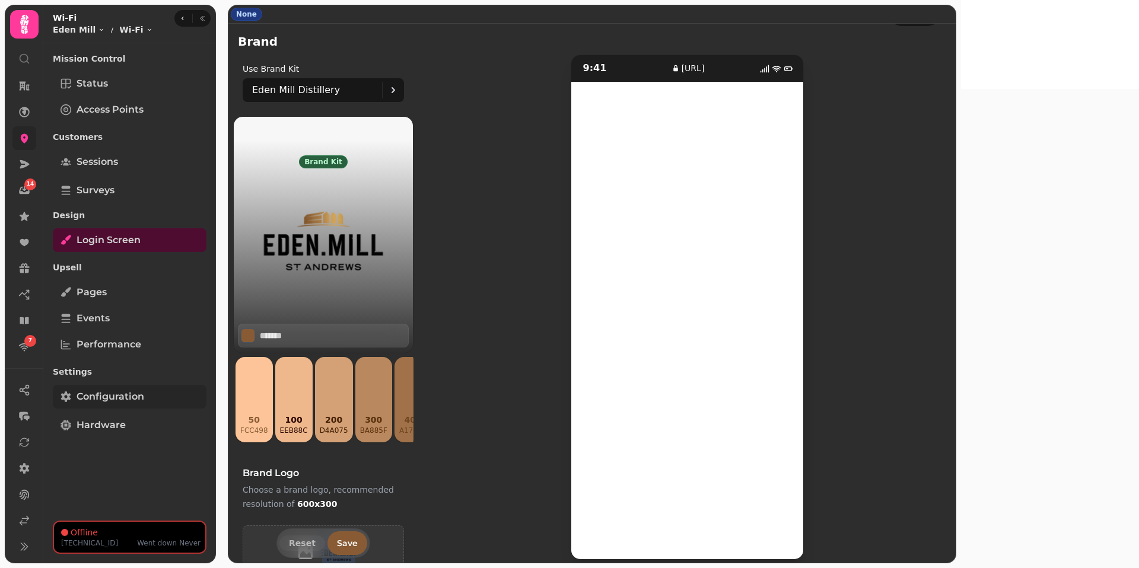
click at [143, 395] on span "Configuration" at bounding box center [111, 397] width 68 height 14
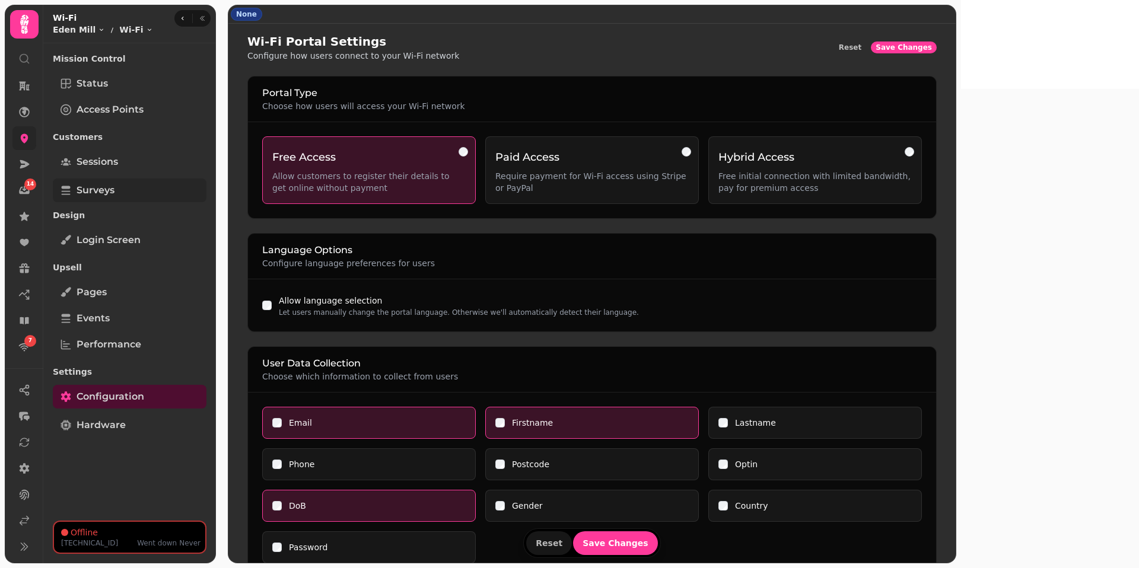
click at [121, 179] on link "Surveys" at bounding box center [130, 191] width 154 height 24
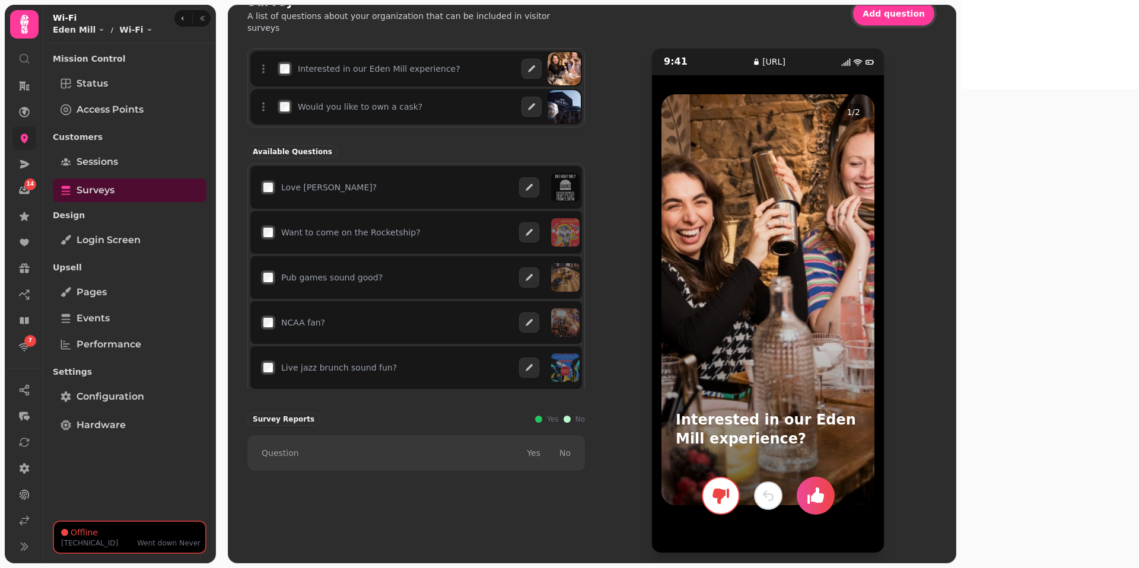
scroll to position [39, 0]
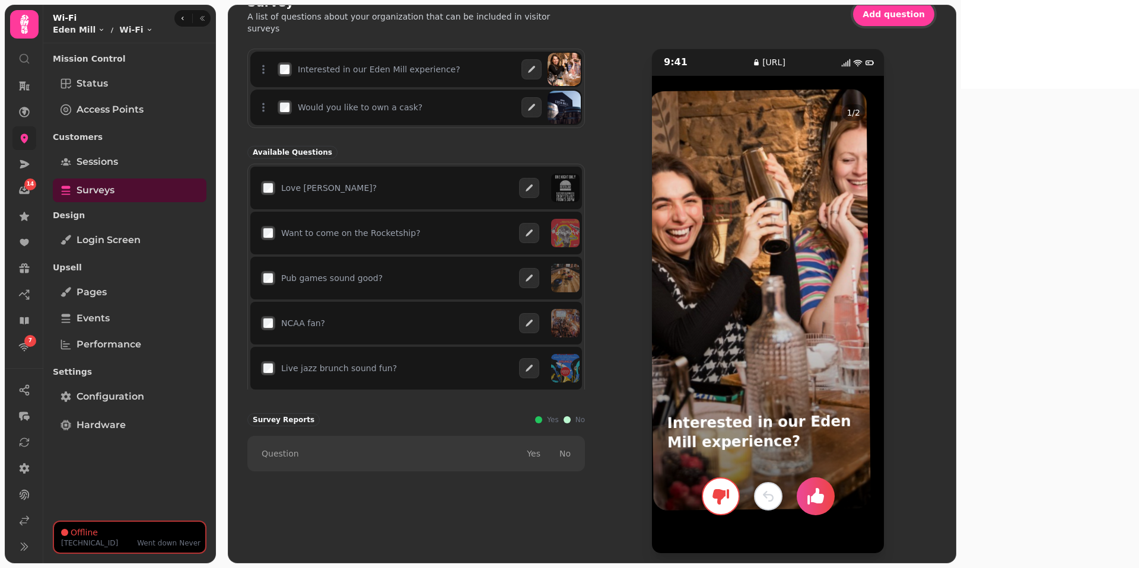
drag, startPoint x: 902, startPoint y: 320, endPoint x: 890, endPoint y: 320, distance: 11.9
click at [871, 320] on div at bounding box center [760, 300] width 222 height 422
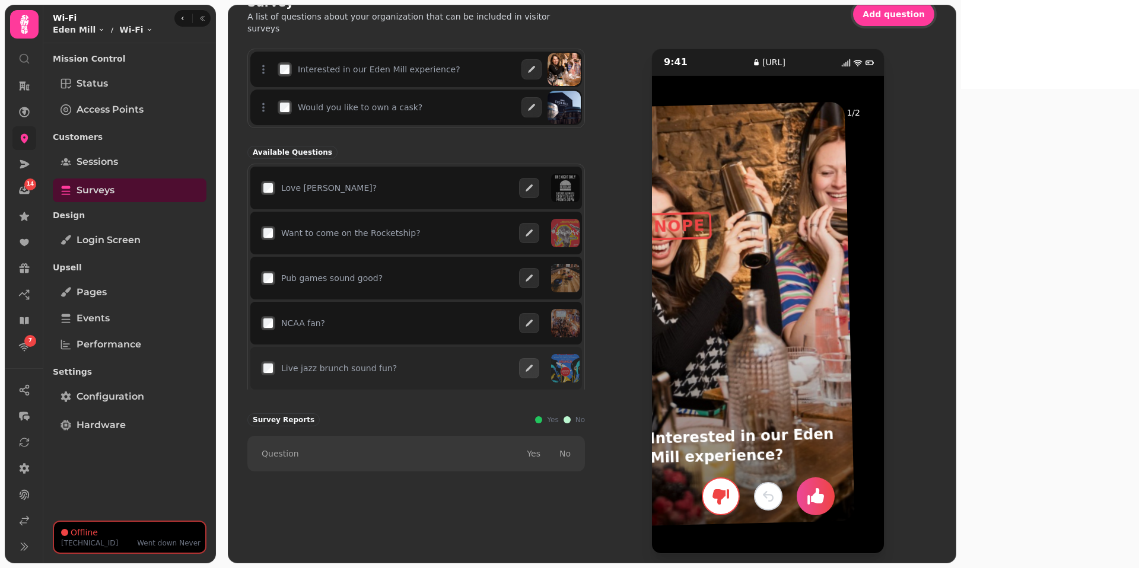
drag, startPoint x: 913, startPoint y: 323, endPoint x: 645, endPoint y: 359, distance: 271.1
click at [645, 359] on div "Interested in our Eden Mill experience? Would you like to own a cask? Available…" at bounding box center [591, 301] width 689 height 505
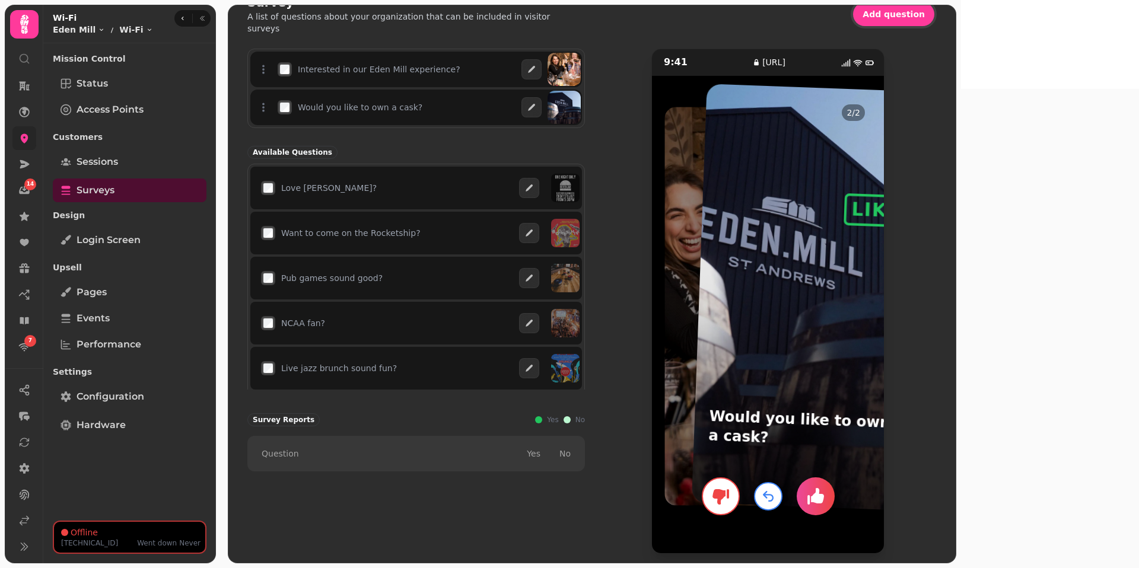
drag, startPoint x: 852, startPoint y: 336, endPoint x: 1136, endPoint y: 276, distance: 290.3
click at [871, 276] on div "None Survey A list of questions about your organization that can be included in…" at bounding box center [592, 284] width 738 height 568
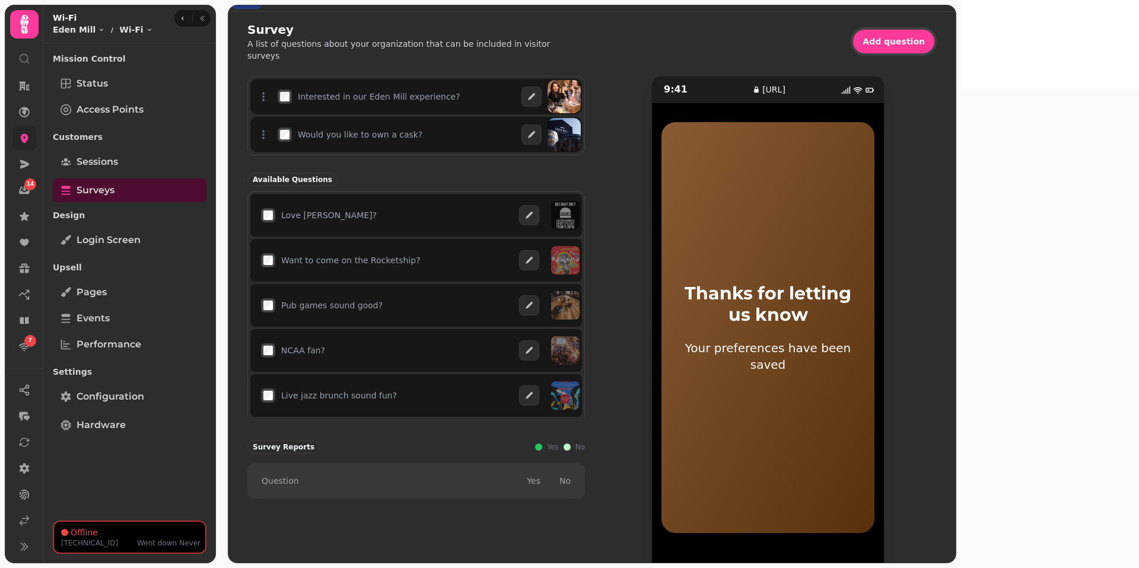
scroll to position [0, 0]
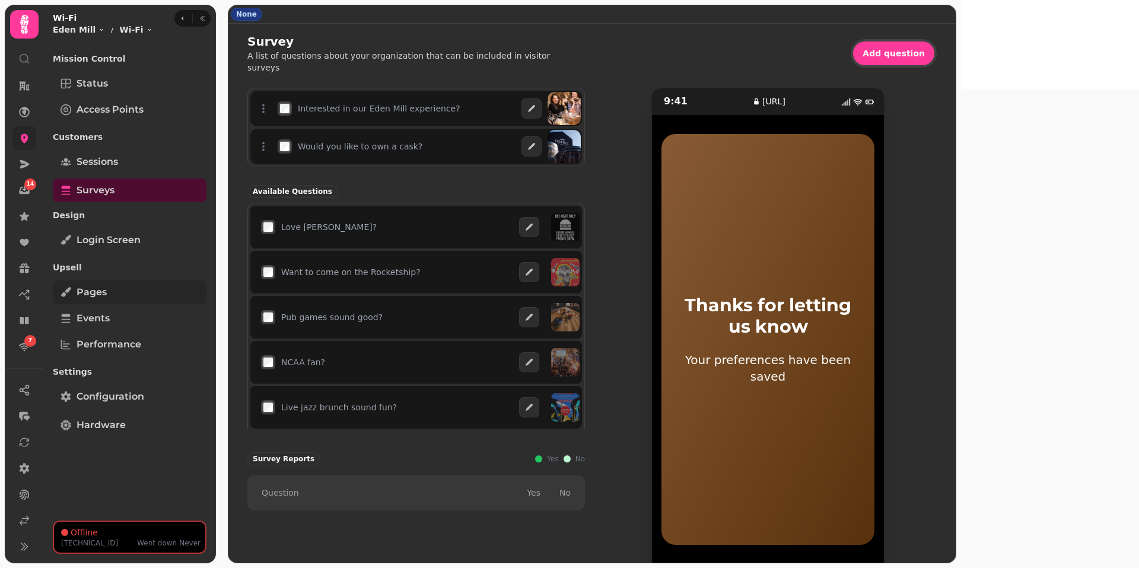
click at [100, 292] on span "Pages" at bounding box center [92, 292] width 30 height 14
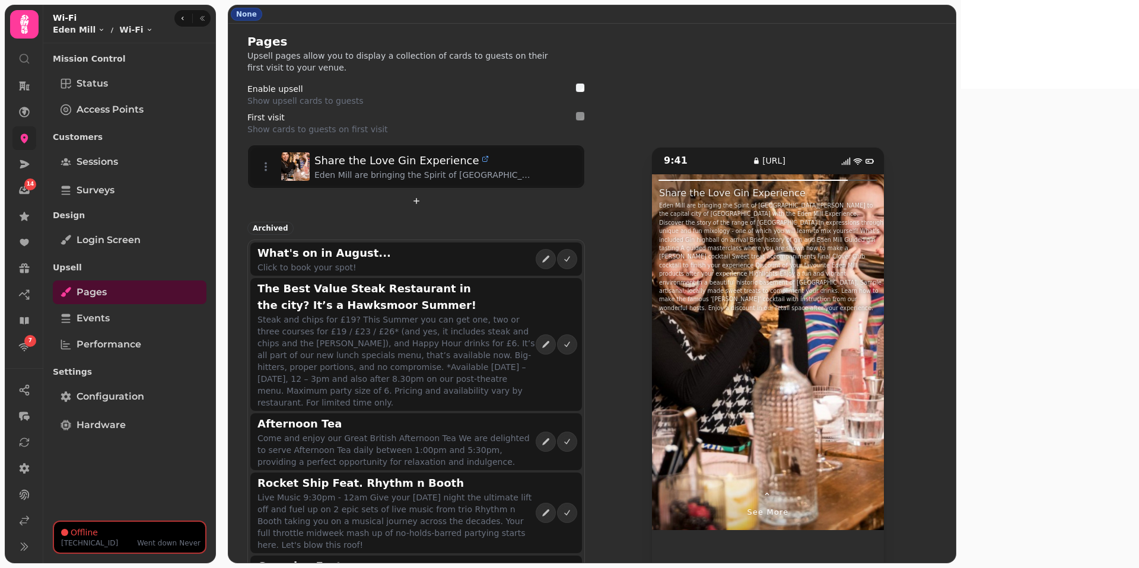
click at [773, 422] on span "⌃" at bounding box center [768, 497] width 10 height 14
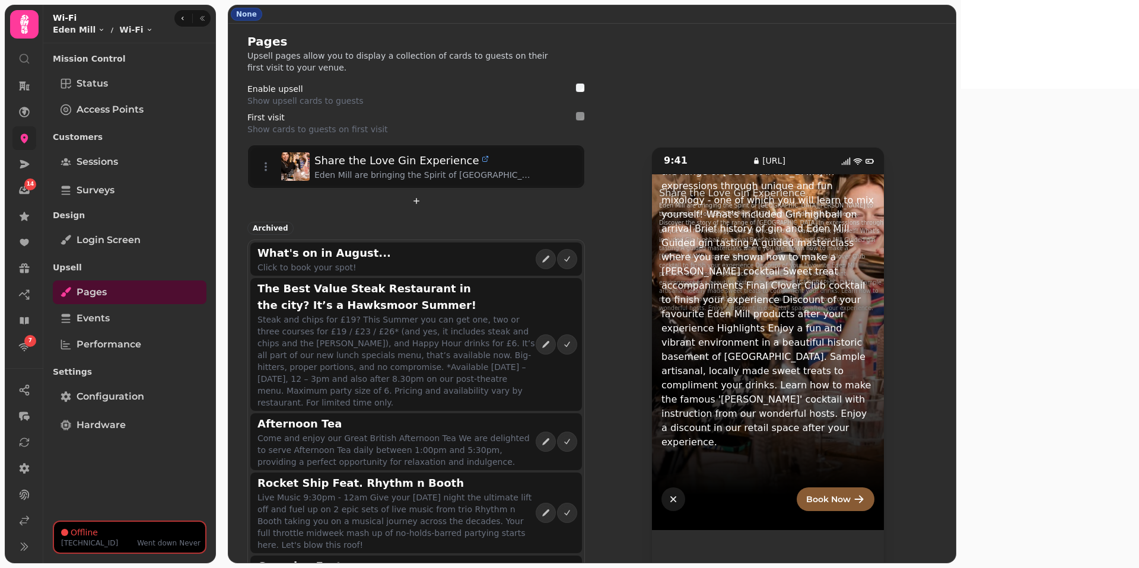
click at [679, 422] on icon "button" at bounding box center [673, 499] width 12 height 12
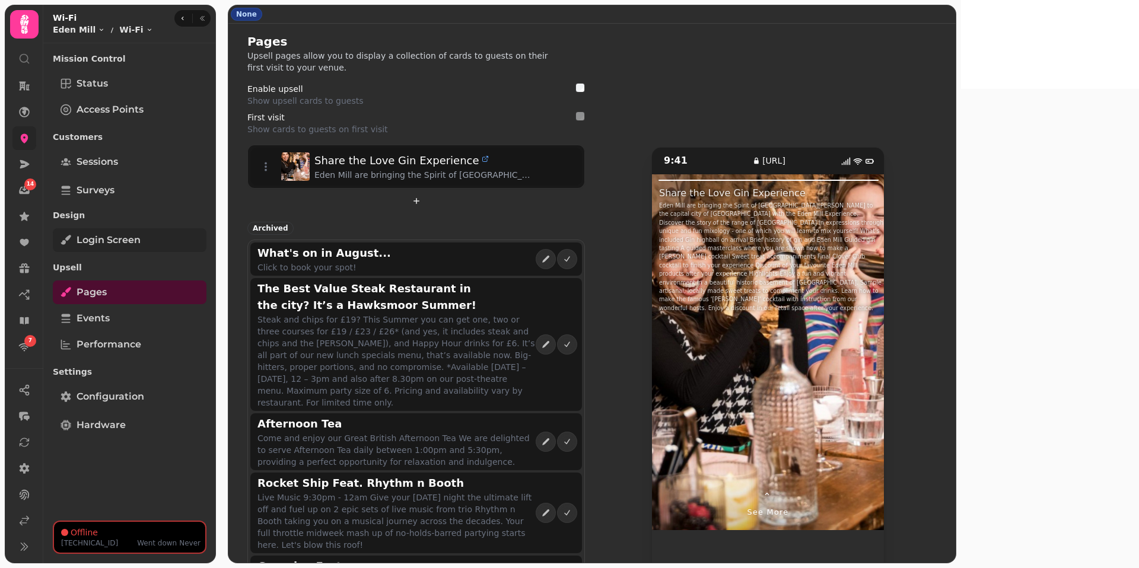
click at [112, 240] on span "Login screen" at bounding box center [109, 240] width 64 height 14
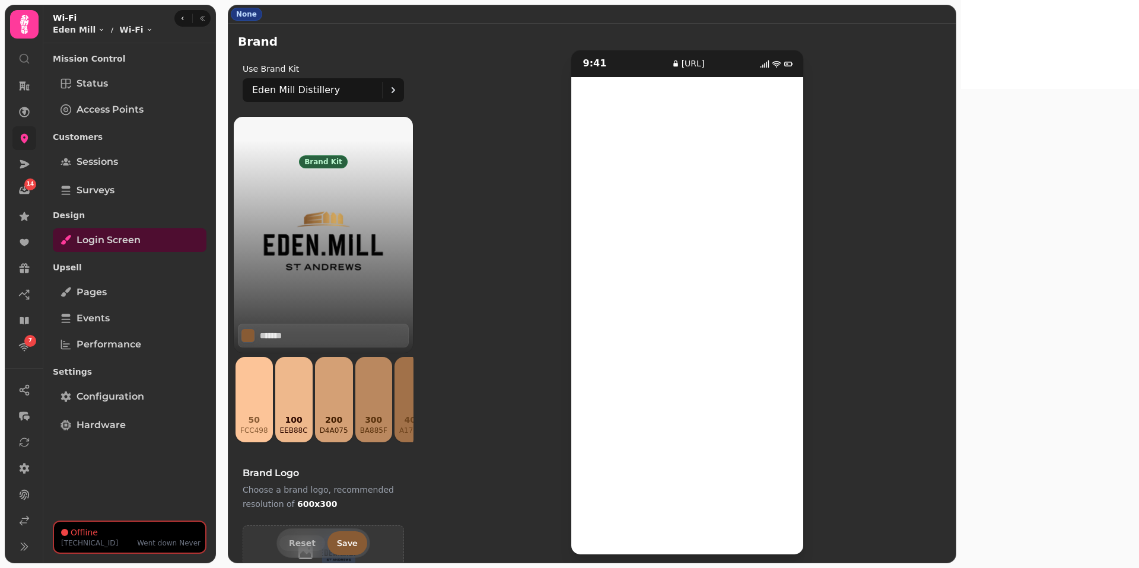
scroll to position [42, 0]
click at [20, 211] on icon at bounding box center [24, 217] width 12 height 12
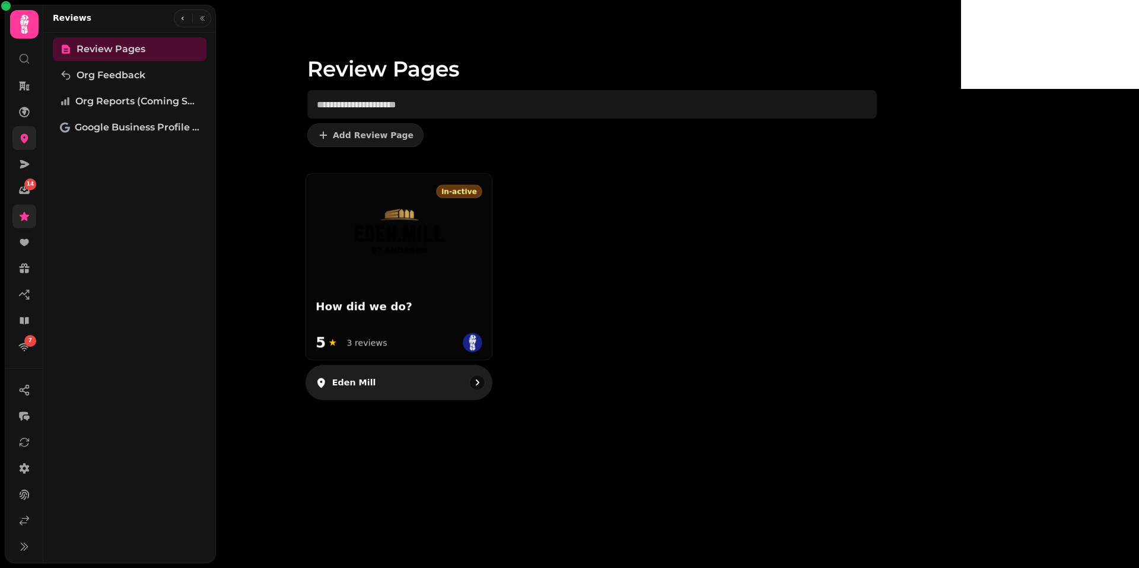
click at [457, 245] on img at bounding box center [399, 232] width 120 height 78
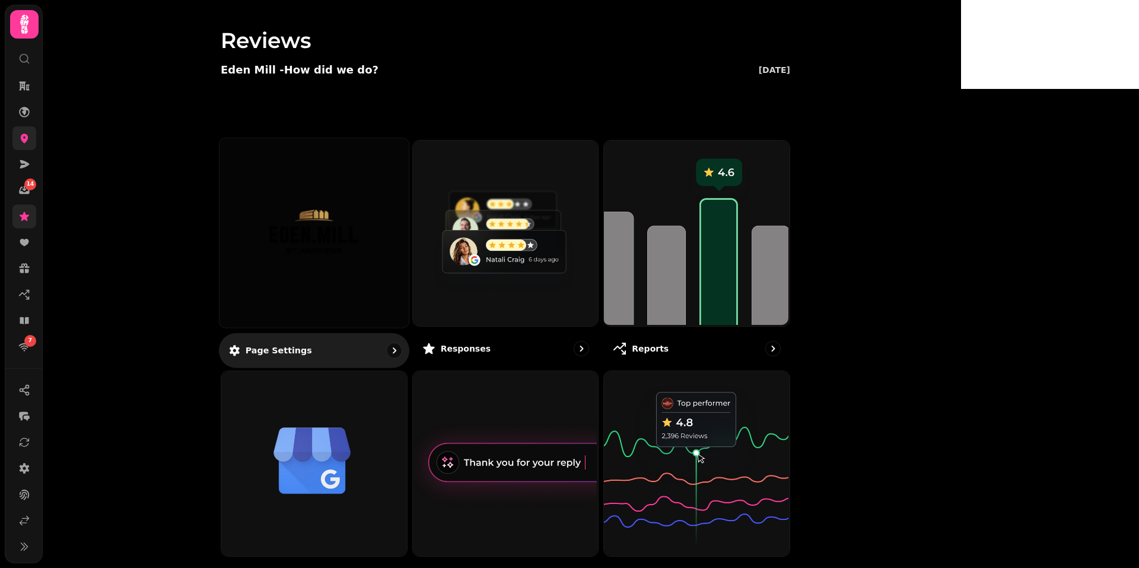
click at [385, 241] on img at bounding box center [314, 233] width 142 height 78
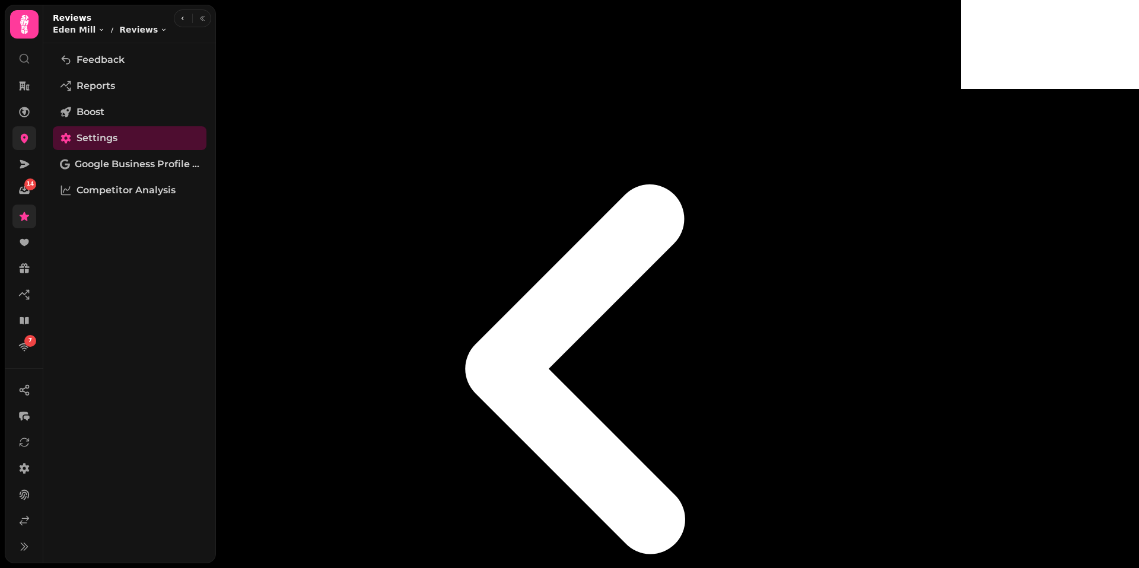
click at [22, 422] on icon at bounding box center [24, 521] width 9 height 9
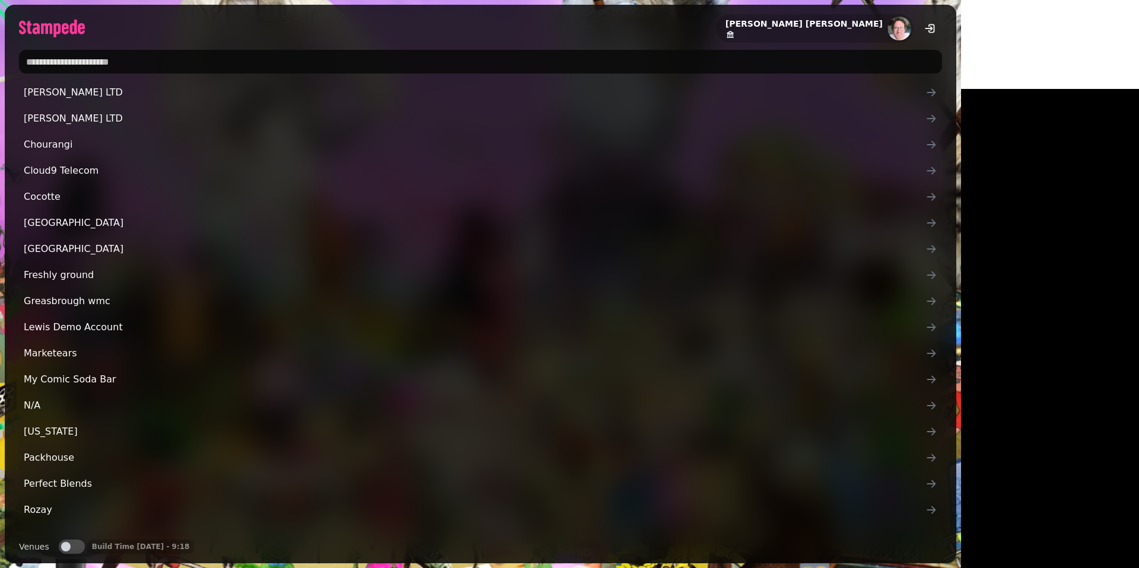
click at [109, 59] on input "text" at bounding box center [480, 62] width 923 height 24
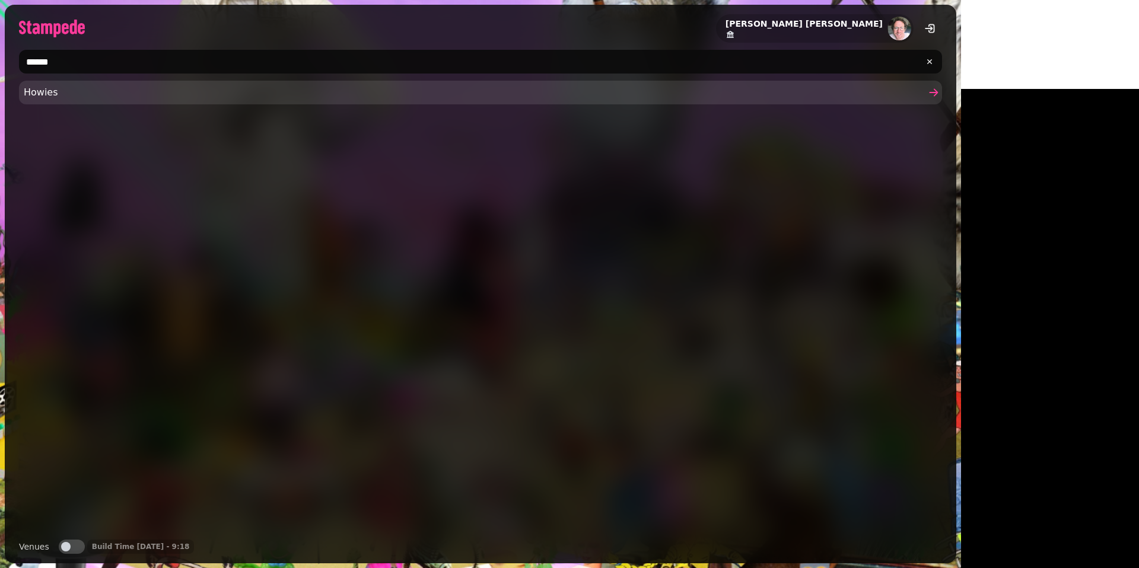
type input "******"
click at [62, 89] on span "Howies" at bounding box center [474, 92] width 901 height 14
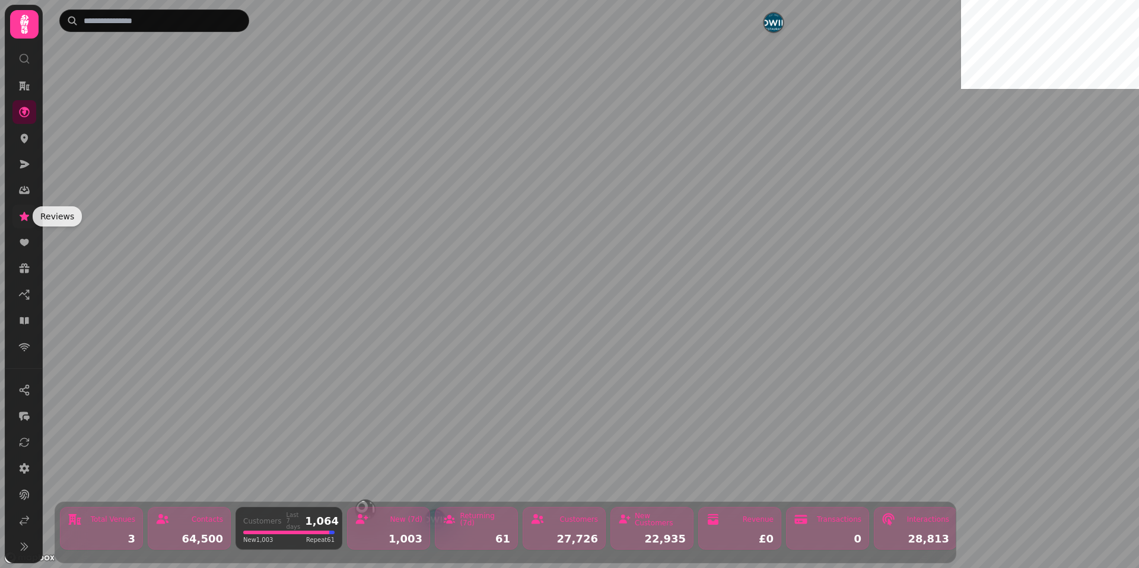
click at [20, 222] on icon at bounding box center [24, 217] width 12 height 12
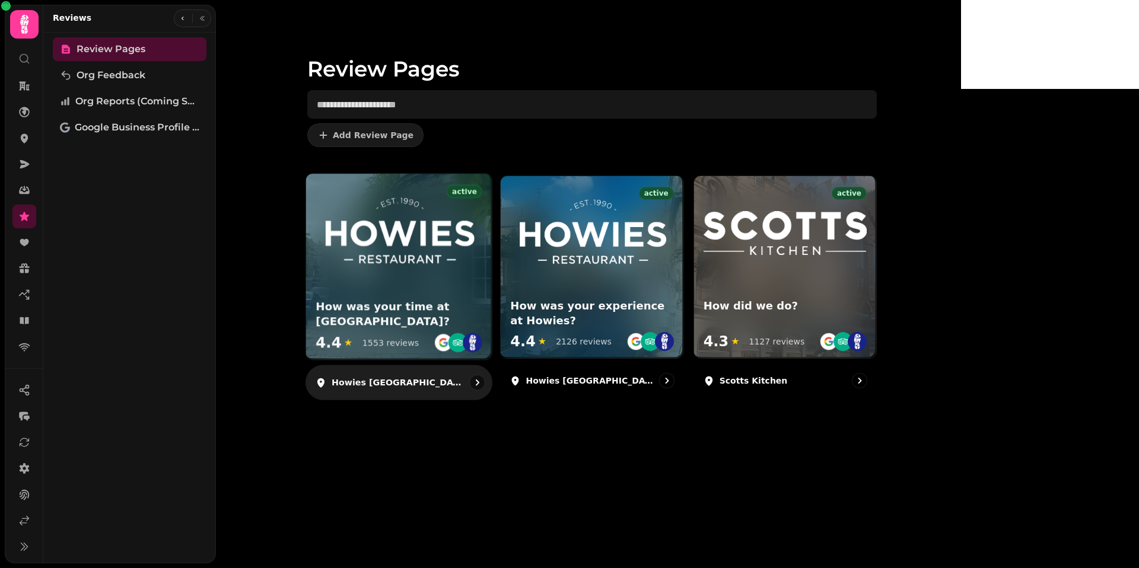
click at [476, 239] on img at bounding box center [398, 232] width 154 height 78
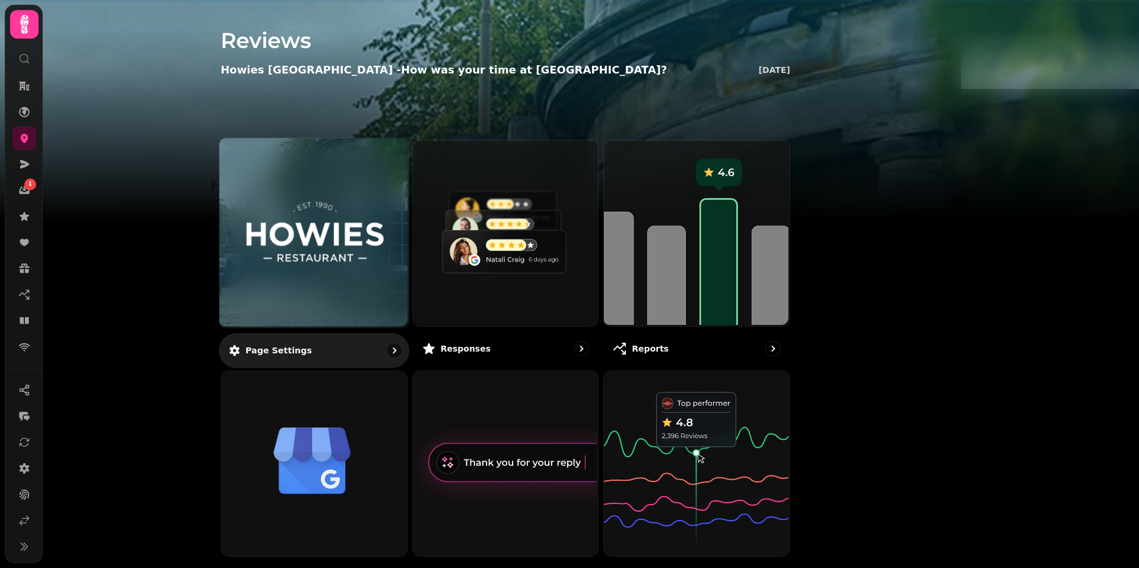
click at [385, 204] on img at bounding box center [314, 233] width 142 height 78
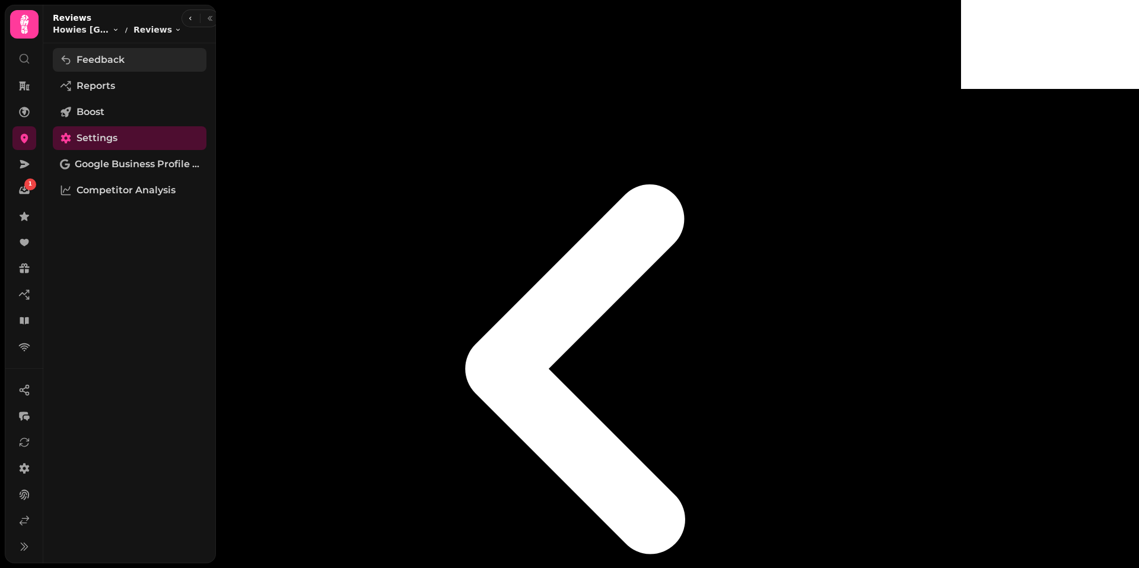
click at [87, 54] on span "Feedback" at bounding box center [101, 60] width 48 height 14
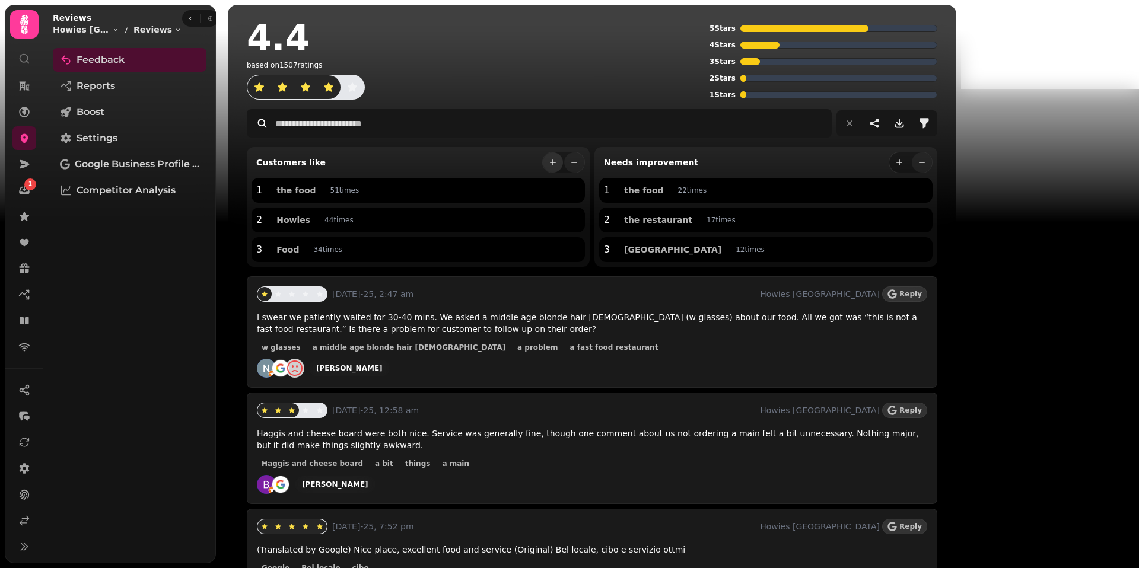
click at [563, 156] on button "more" at bounding box center [553, 162] width 20 height 20
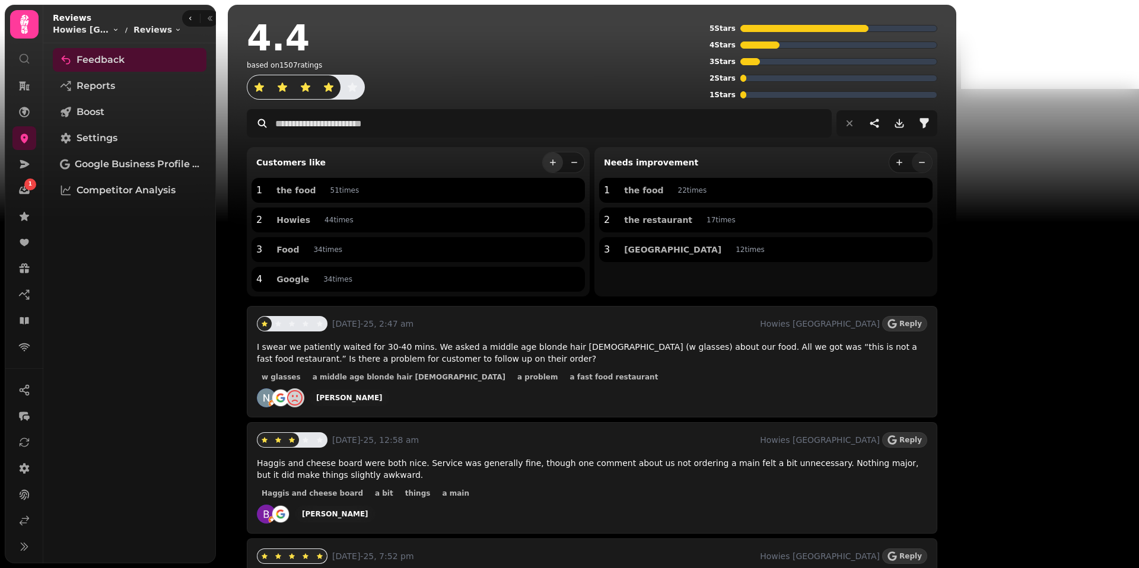
click at [563, 156] on button "more" at bounding box center [553, 162] width 20 height 20
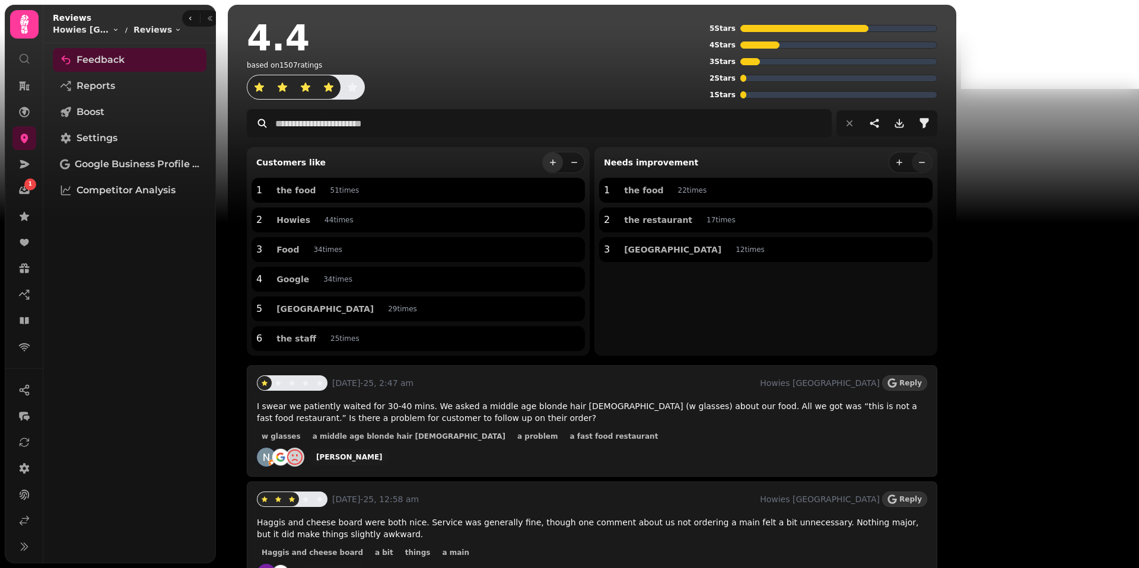
click at [563, 156] on button "more" at bounding box center [553, 162] width 20 height 20
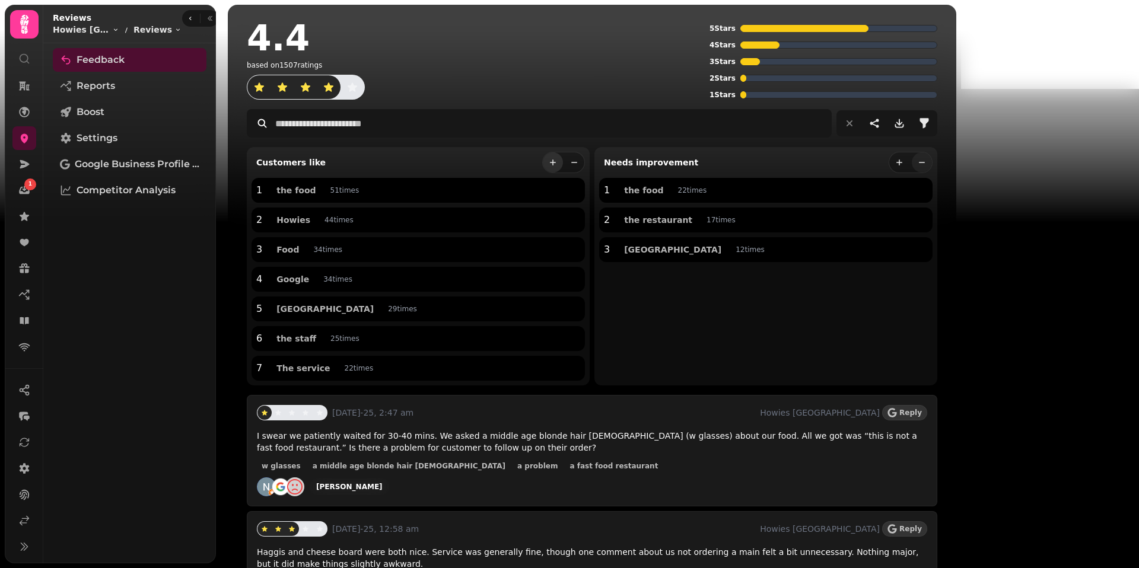
click at [563, 156] on button "more" at bounding box center [553, 162] width 20 height 20
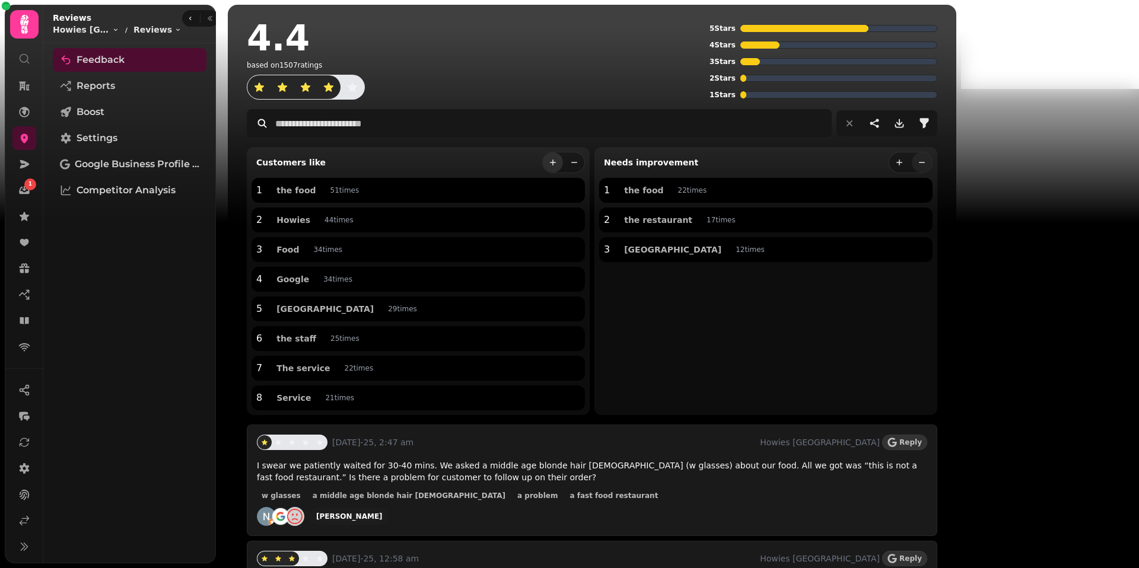
click at [563, 156] on button "more" at bounding box center [553, 162] width 20 height 20
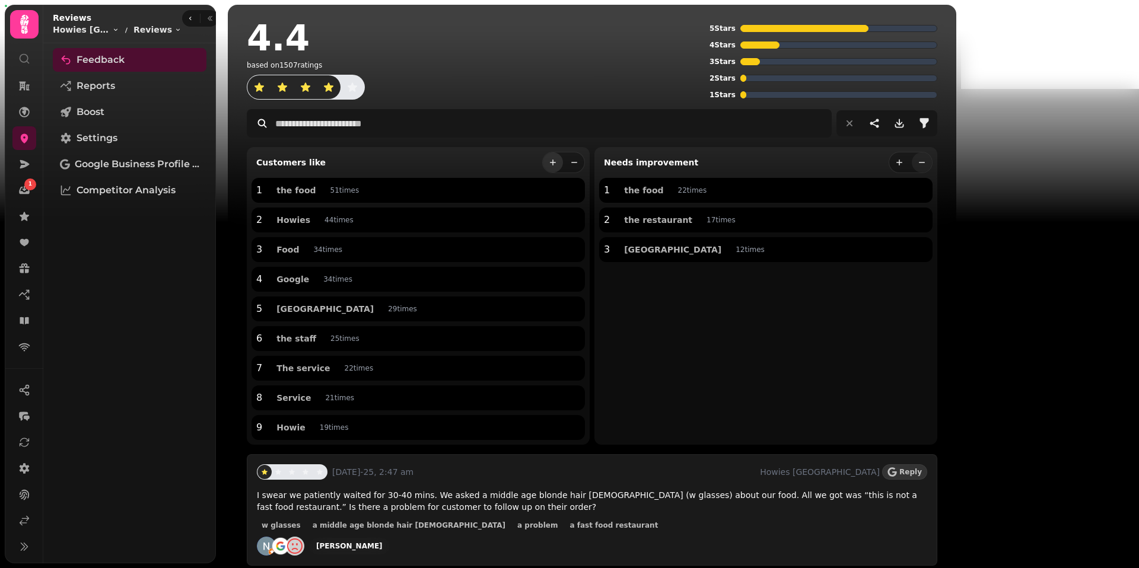
click at [563, 156] on button "more" at bounding box center [553, 162] width 20 height 20
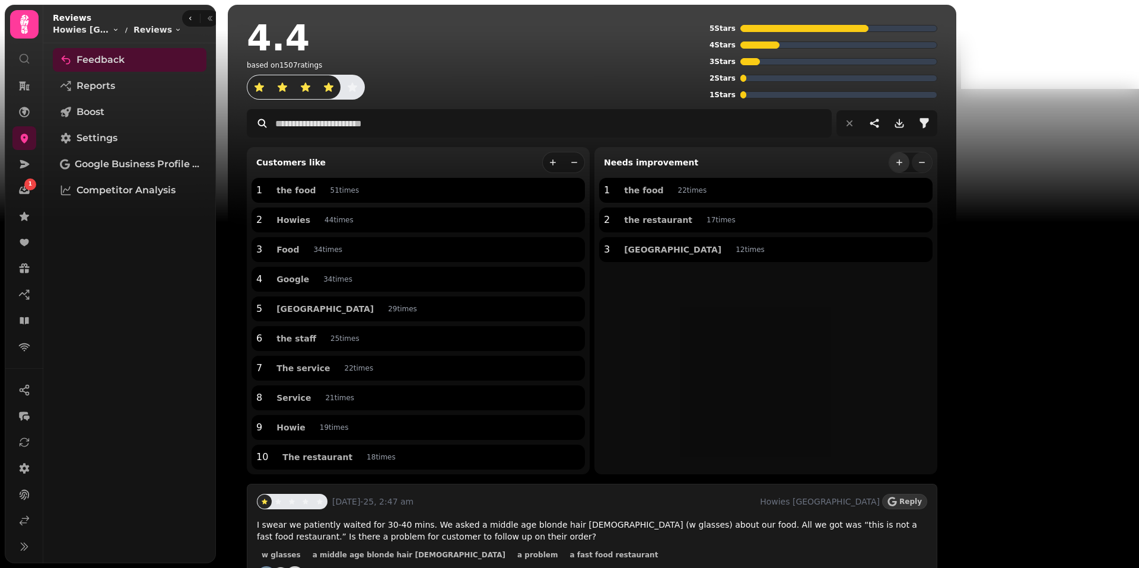
click at [871, 164] on icon "more" at bounding box center [898, 162] width 9 height 9
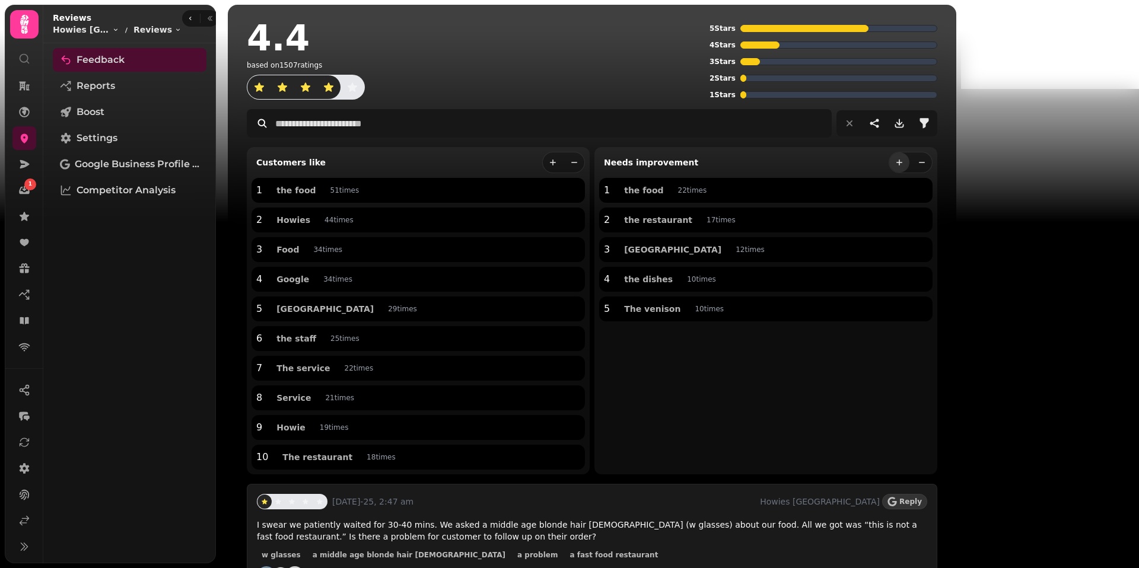
click at [871, 164] on icon "more" at bounding box center [898, 162] width 9 height 9
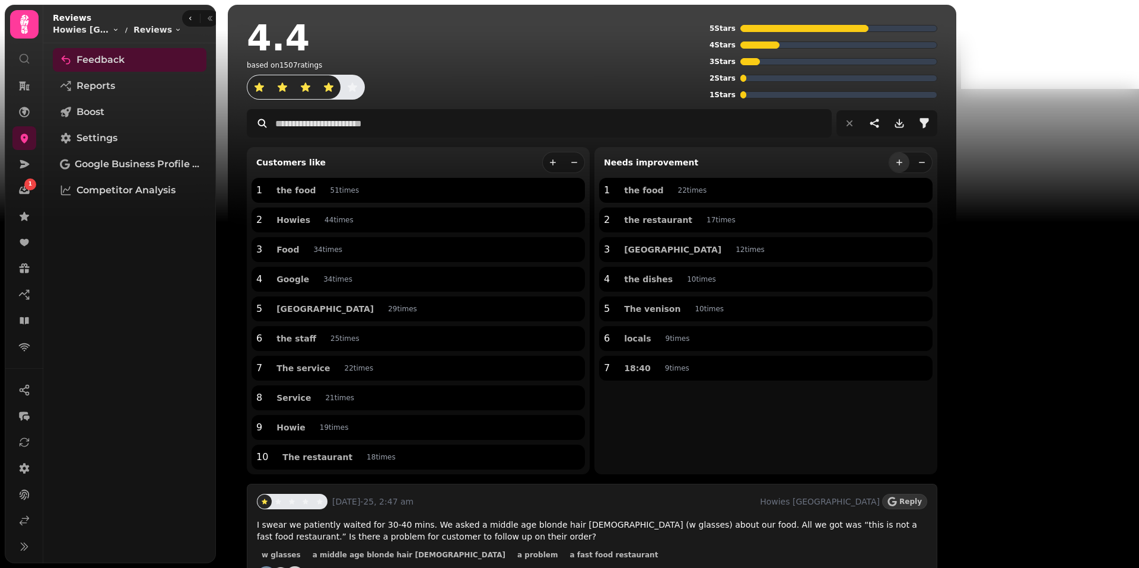
click at [871, 164] on icon "more" at bounding box center [898, 162] width 9 height 9
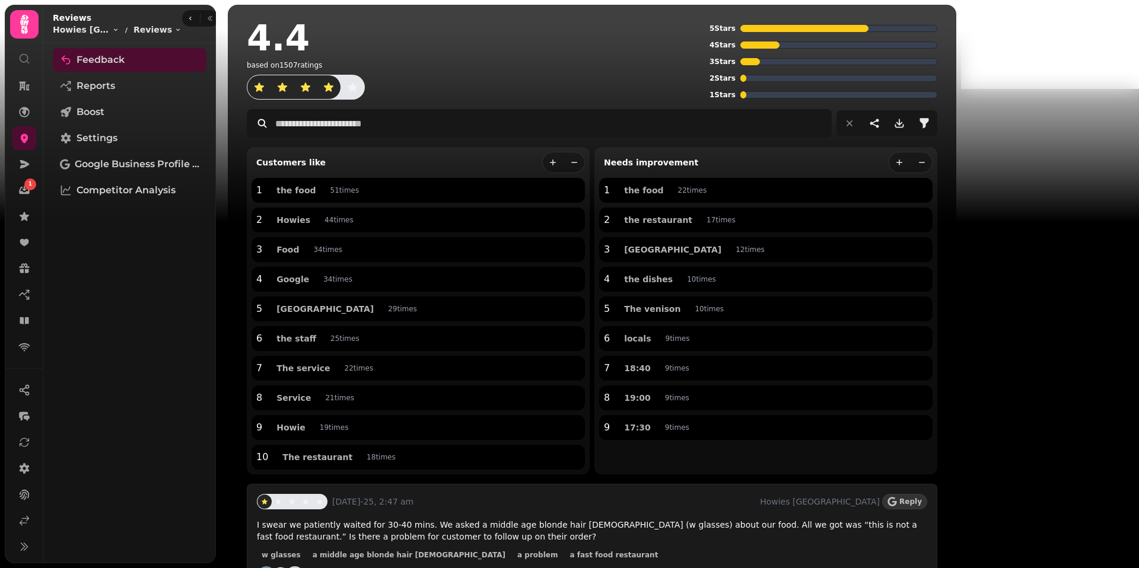
scroll to position [50, 0]
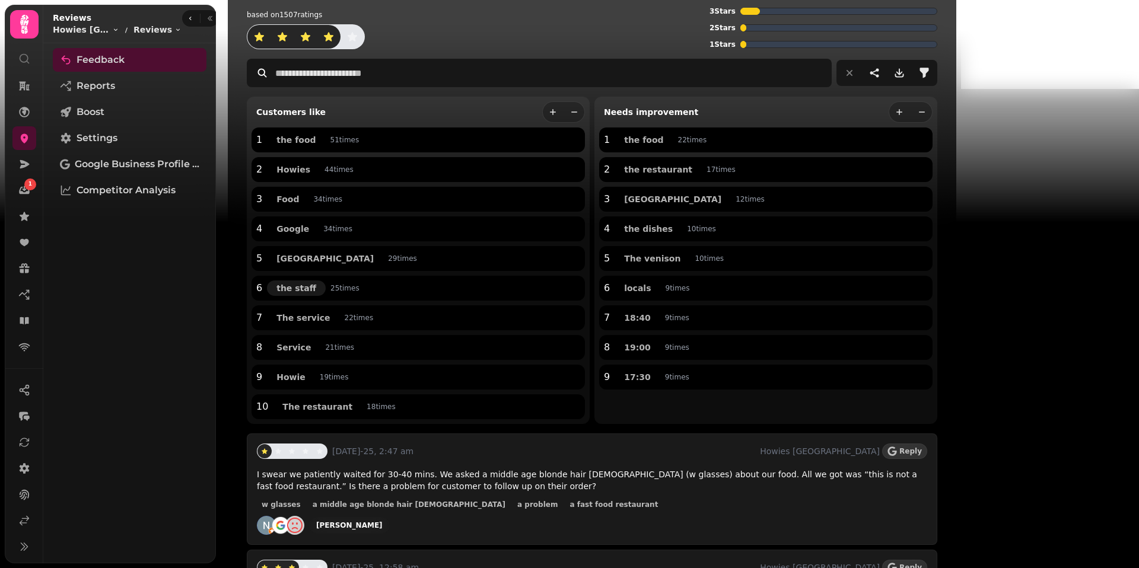
click at [278, 291] on span "the staff" at bounding box center [296, 288] width 40 height 8
type input "*********"
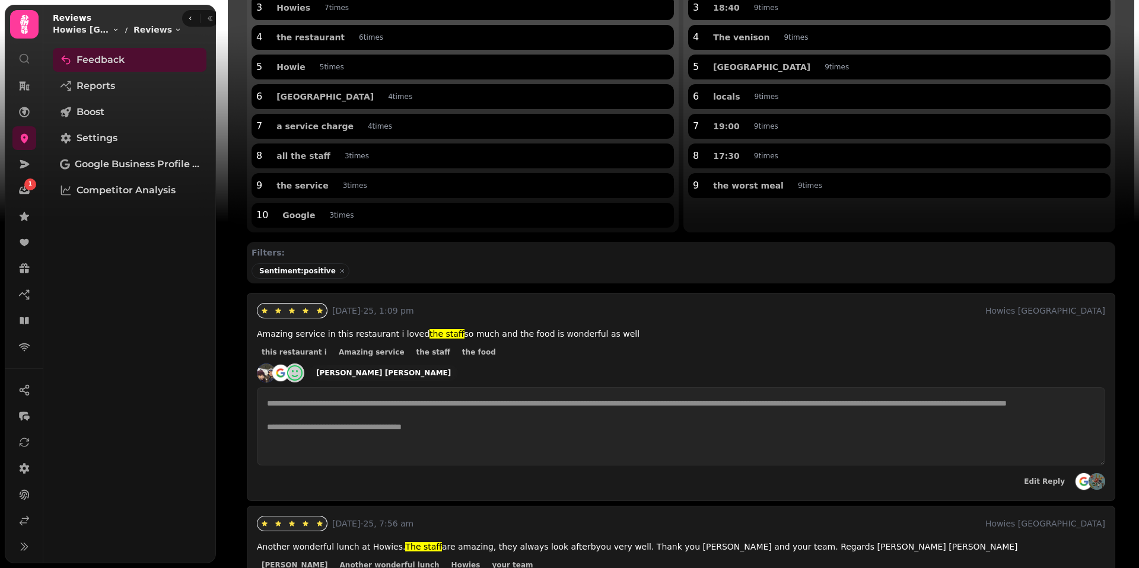
scroll to position [241, 0]
click at [730, 422] on textarea "**********" at bounding box center [681, 427] width 848 height 78
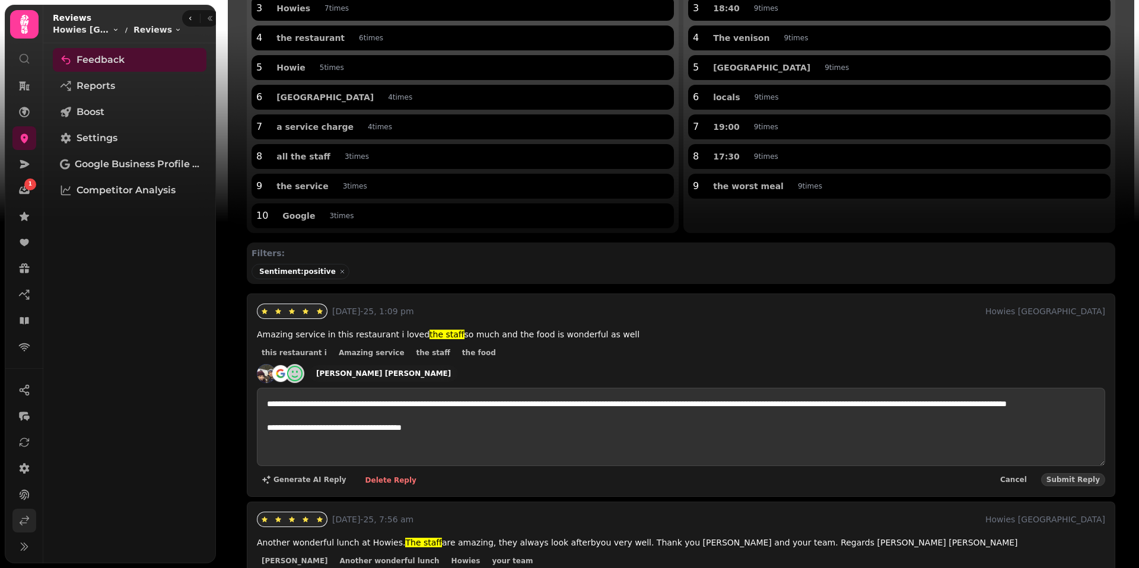
click at [15, 422] on link at bounding box center [24, 521] width 24 height 24
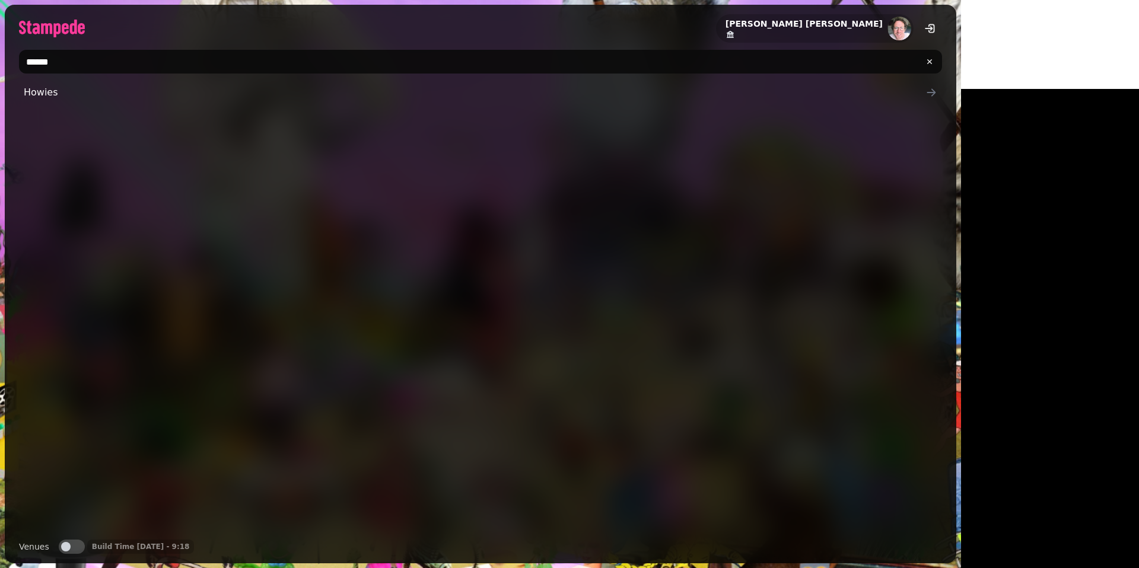
click at [75, 62] on input "******" at bounding box center [480, 62] width 923 height 24
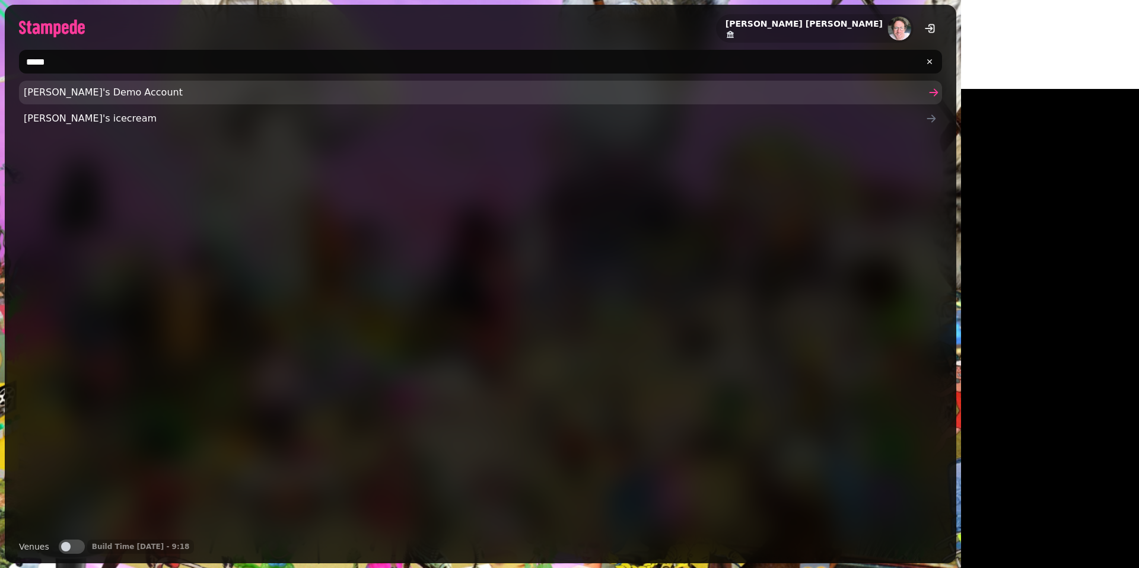
type input "*****"
click at [56, 86] on span "[PERSON_NAME]'s Demo Account" at bounding box center [474, 92] width 901 height 14
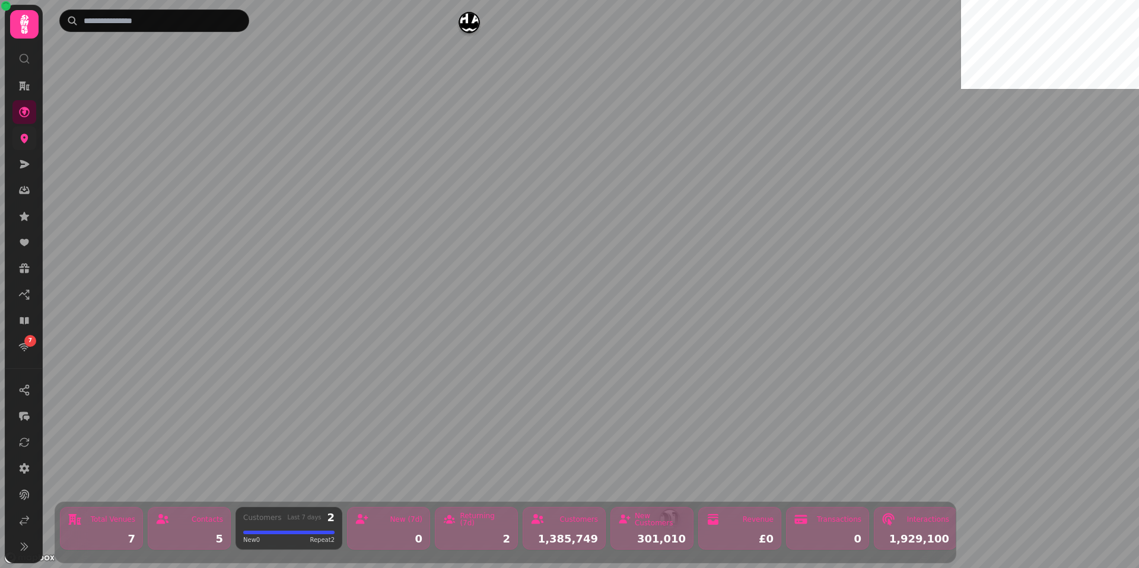
click at [21, 145] on link at bounding box center [24, 138] width 24 height 24
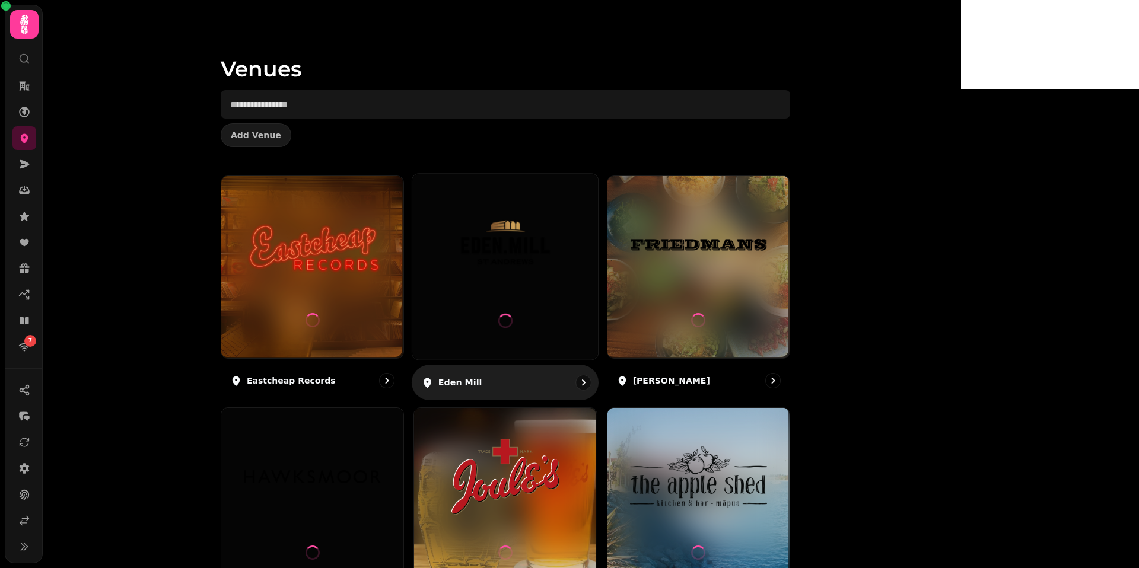
click at [575, 244] on img at bounding box center [504, 244] width 139 height 78
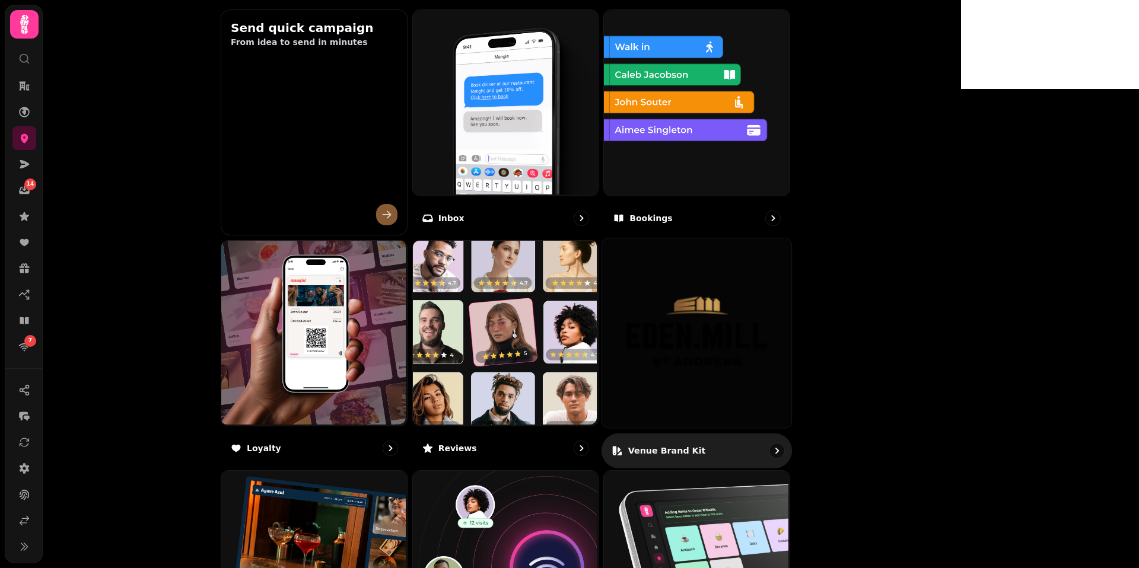
scroll to position [447, 0]
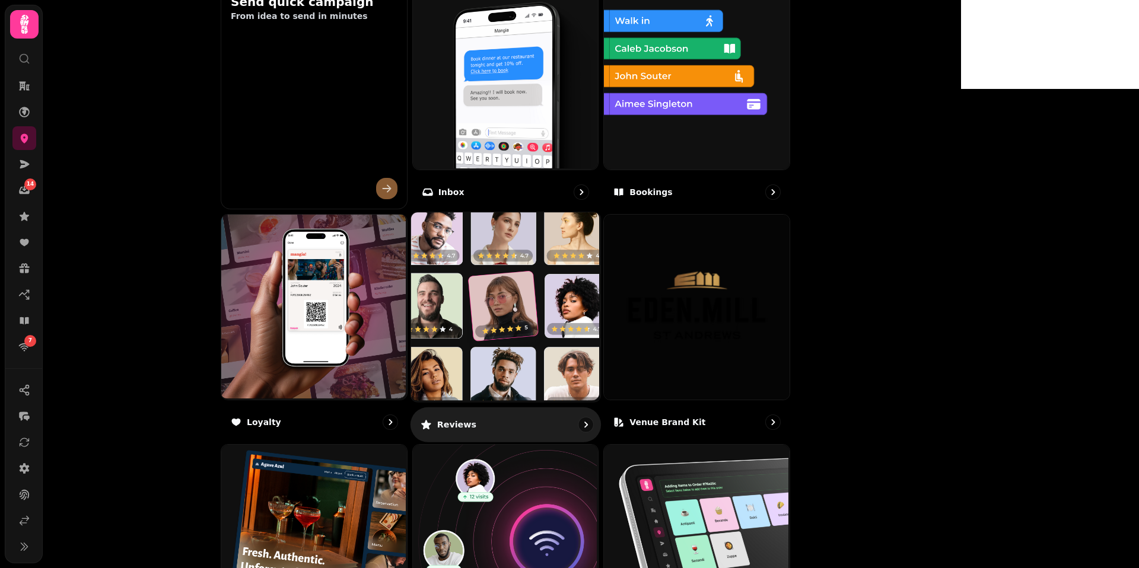
click at [598, 302] on img at bounding box center [503, 305] width 189 height 189
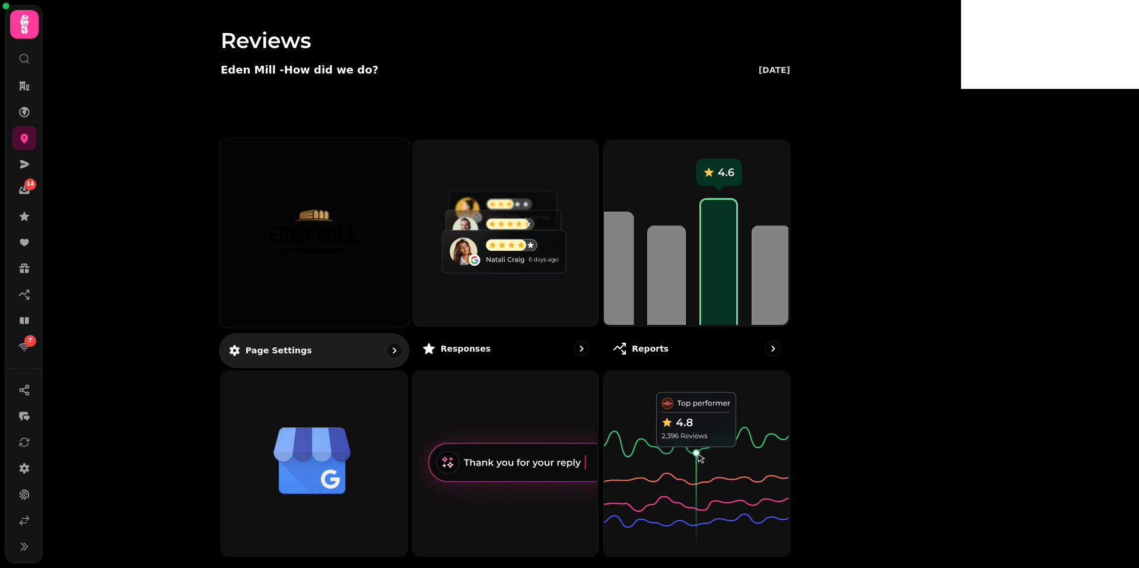
click at [385, 232] on img at bounding box center [314, 233] width 142 height 78
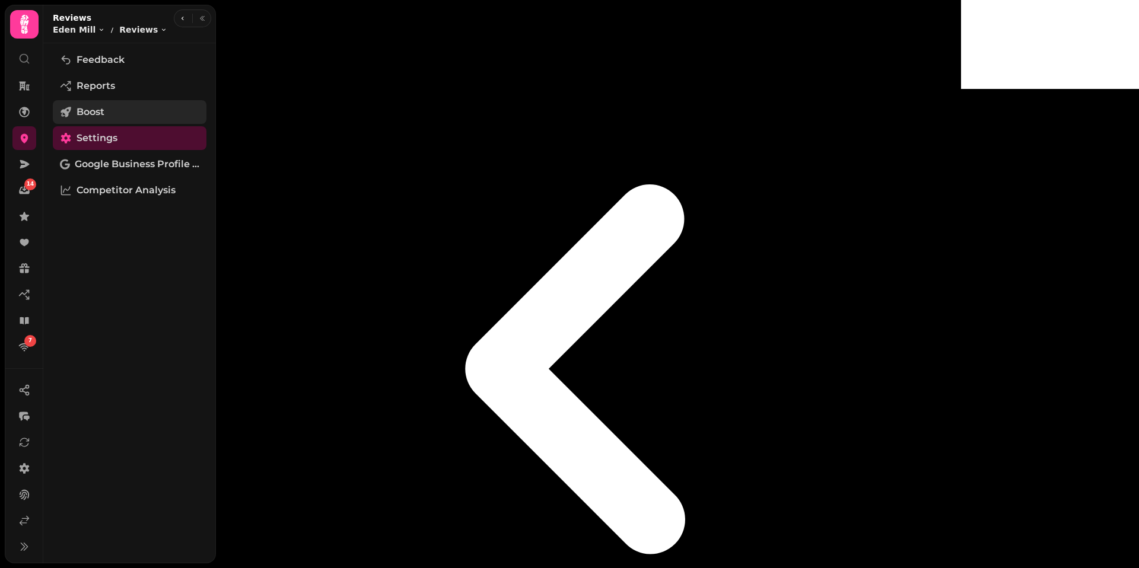
click at [114, 110] on link "Boost" at bounding box center [130, 112] width 154 height 24
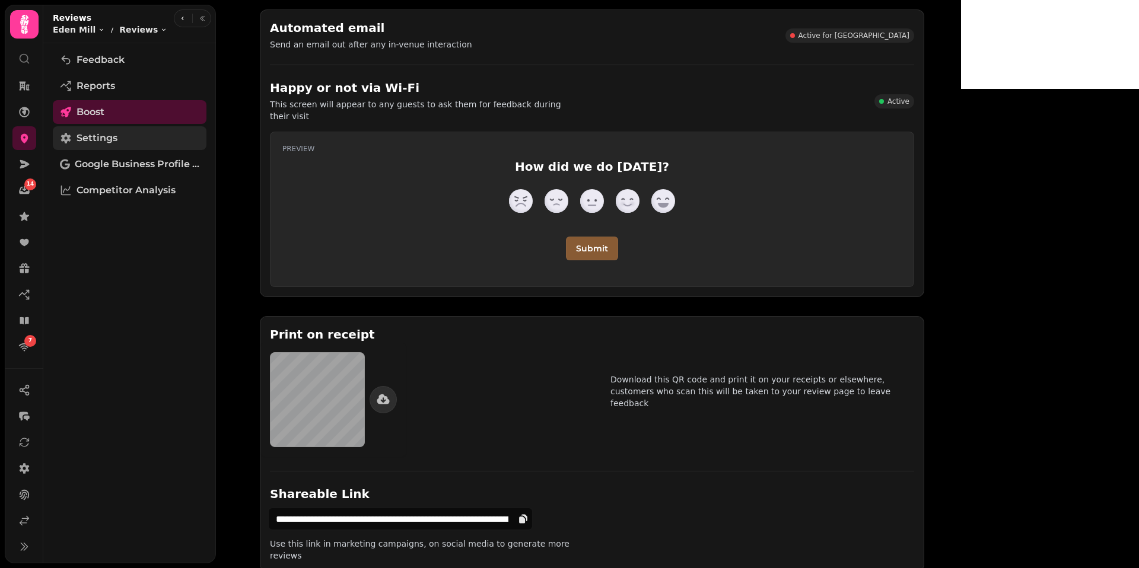
click at [90, 136] on span "Settings" at bounding box center [97, 138] width 41 height 14
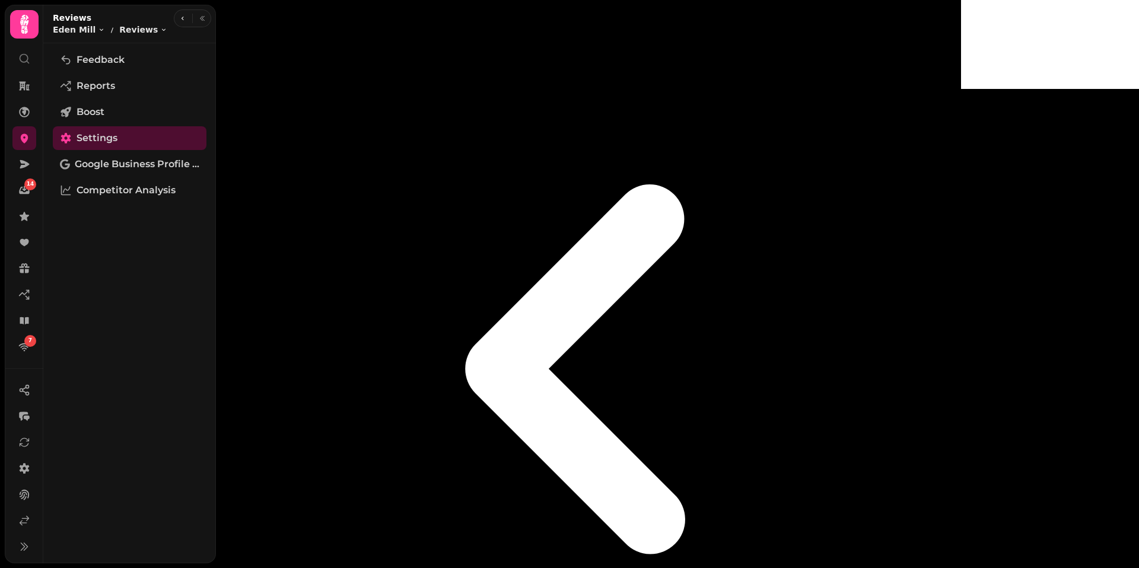
click at [28, 143] on icon at bounding box center [24, 138] width 12 height 12
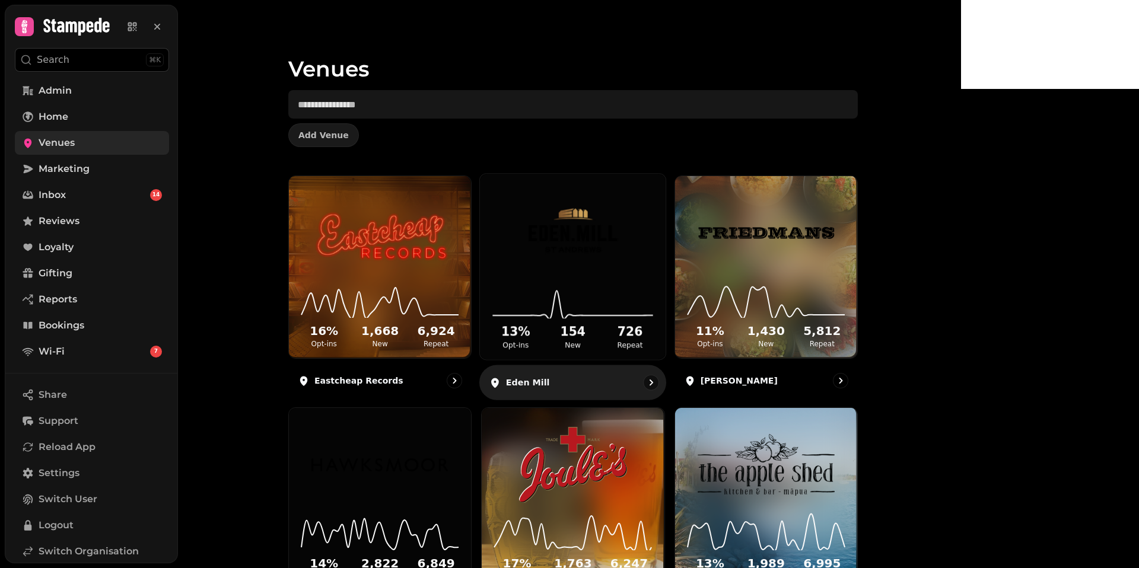
click at [642, 260] on img at bounding box center [572, 232] width 139 height 78
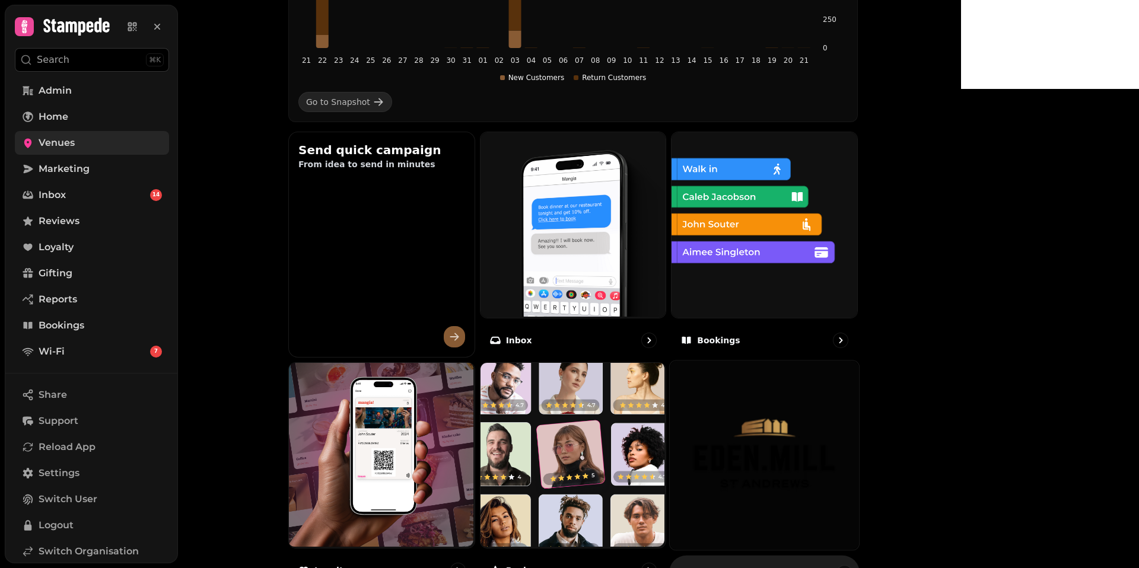
scroll to position [368, 0]
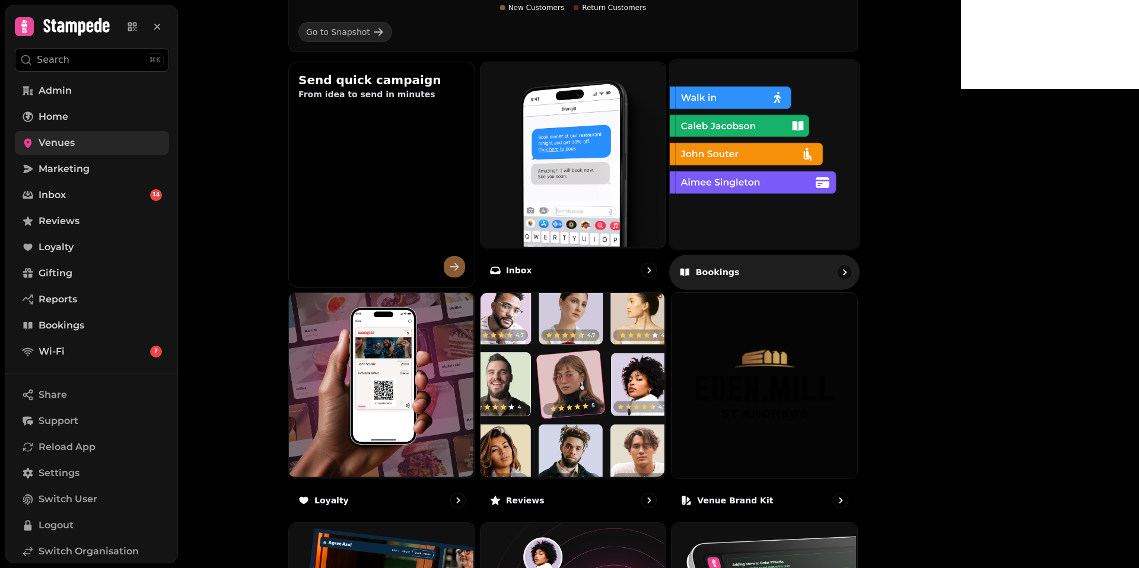
click at [851, 146] on img at bounding box center [762, 153] width 189 height 189
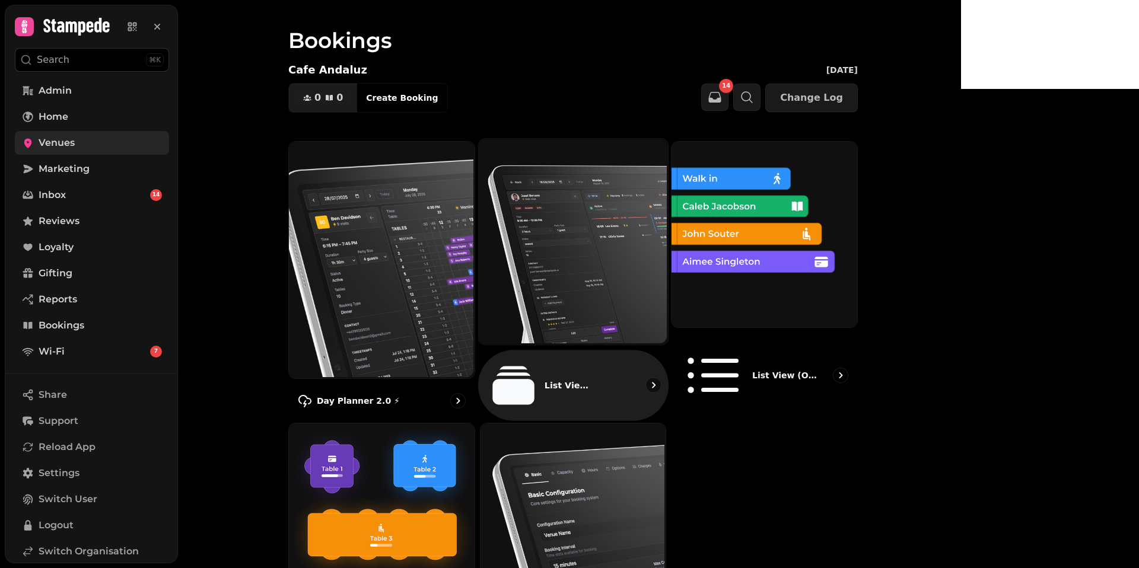
scroll to position [67, 0]
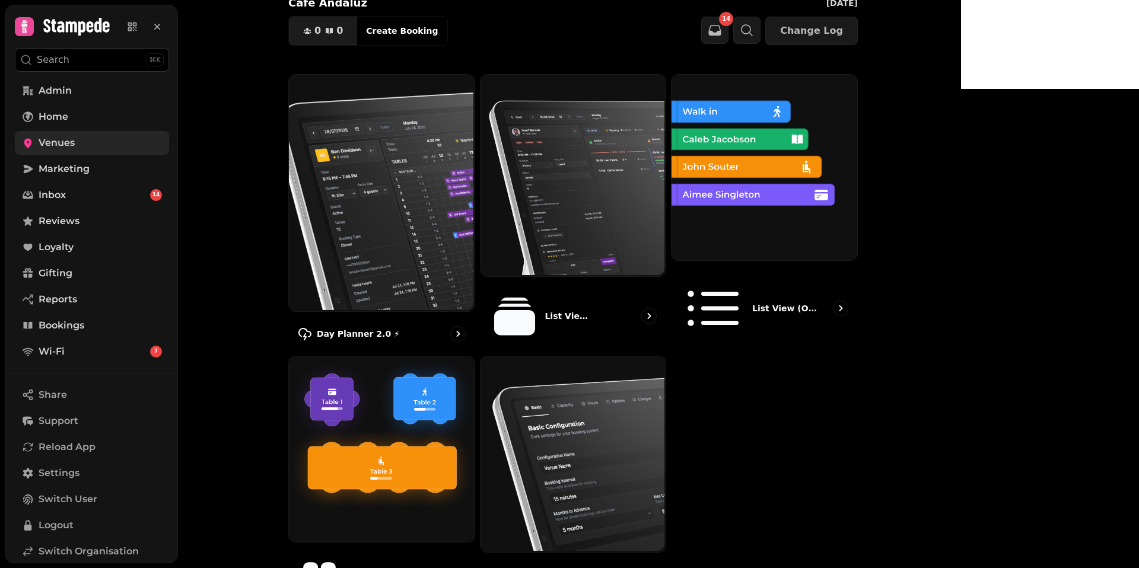
click at [53, 145] on span "Venues" at bounding box center [57, 143] width 36 height 14
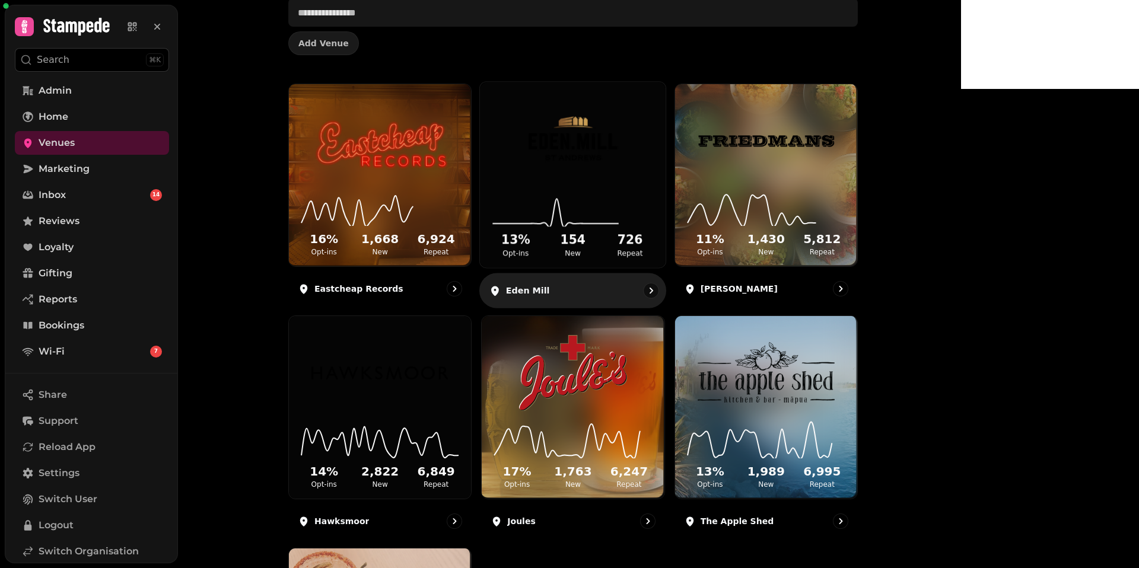
scroll to position [94, 0]
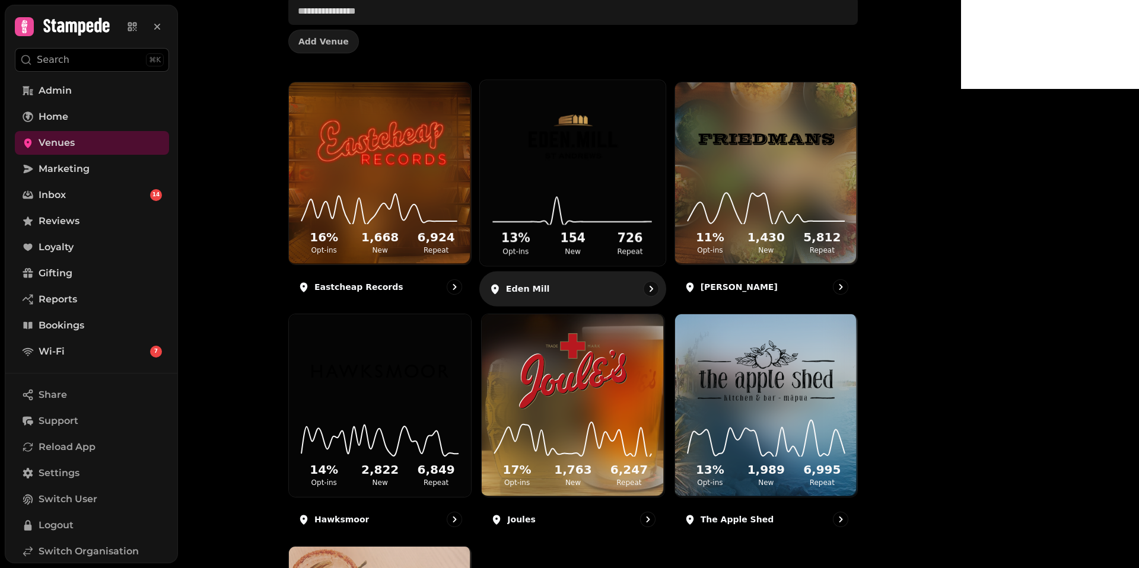
click at [622, 108] on img at bounding box center [572, 138] width 139 height 78
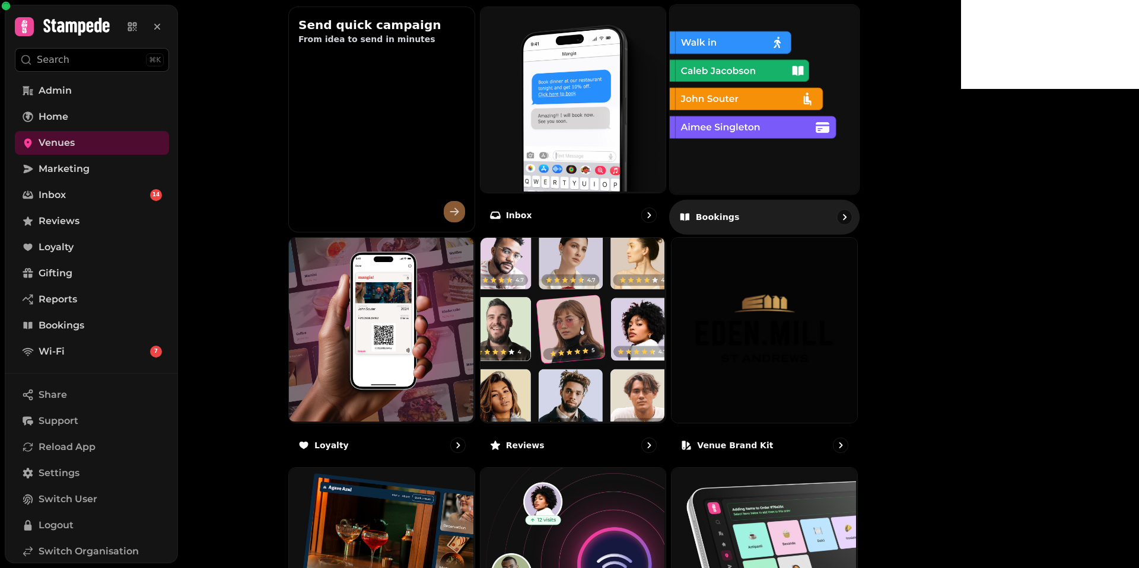
scroll to position [636, 0]
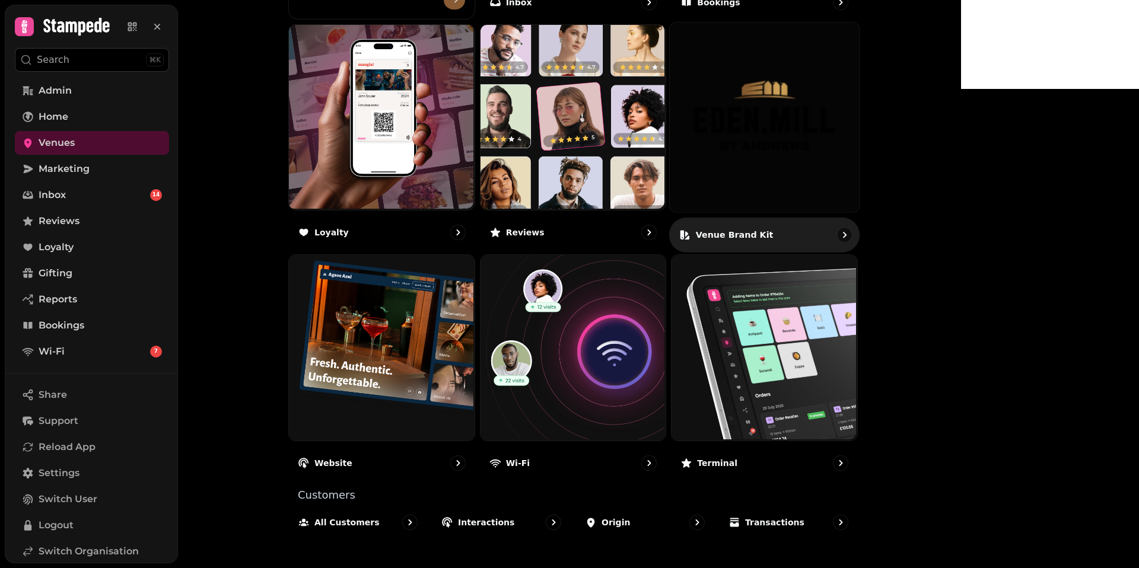
click at [836, 103] on img at bounding box center [764, 117] width 189 height 189
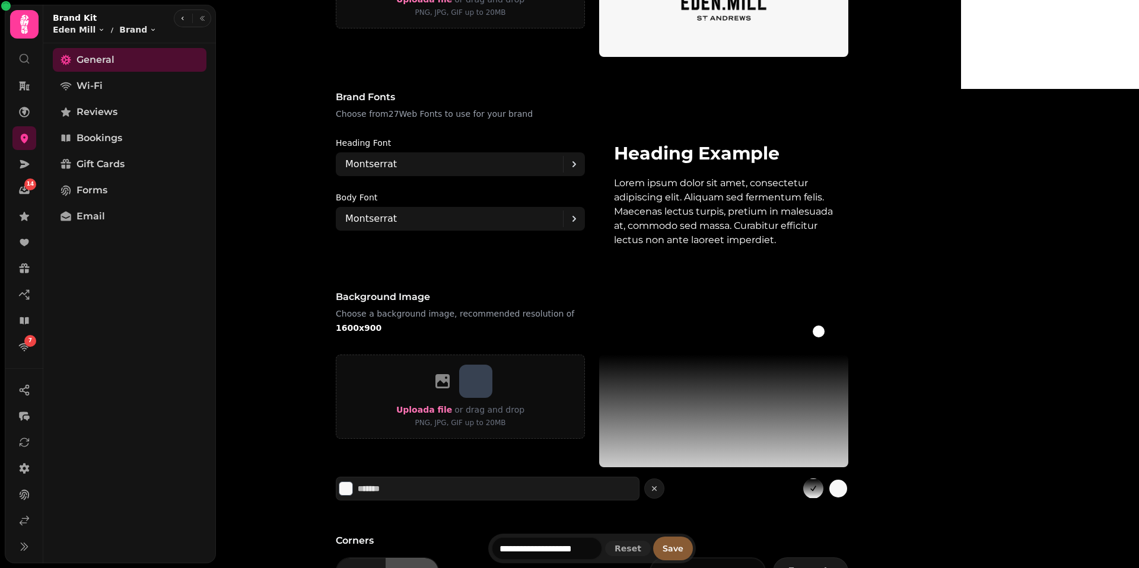
scroll to position [575, 0]
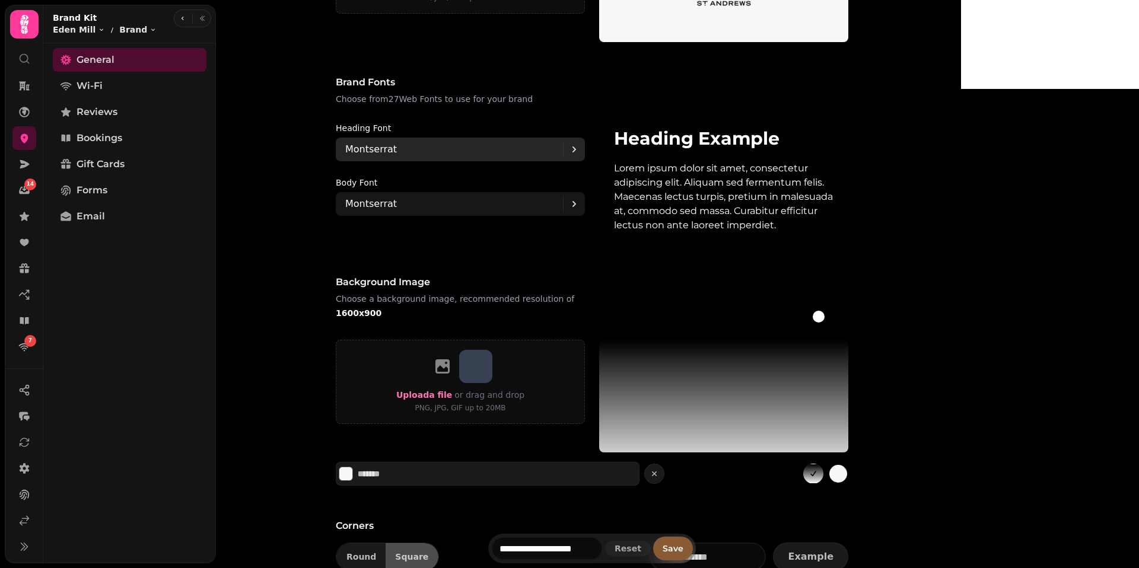
click at [491, 155] on div "Montserrat" at bounding box center [454, 150] width 218 height 24
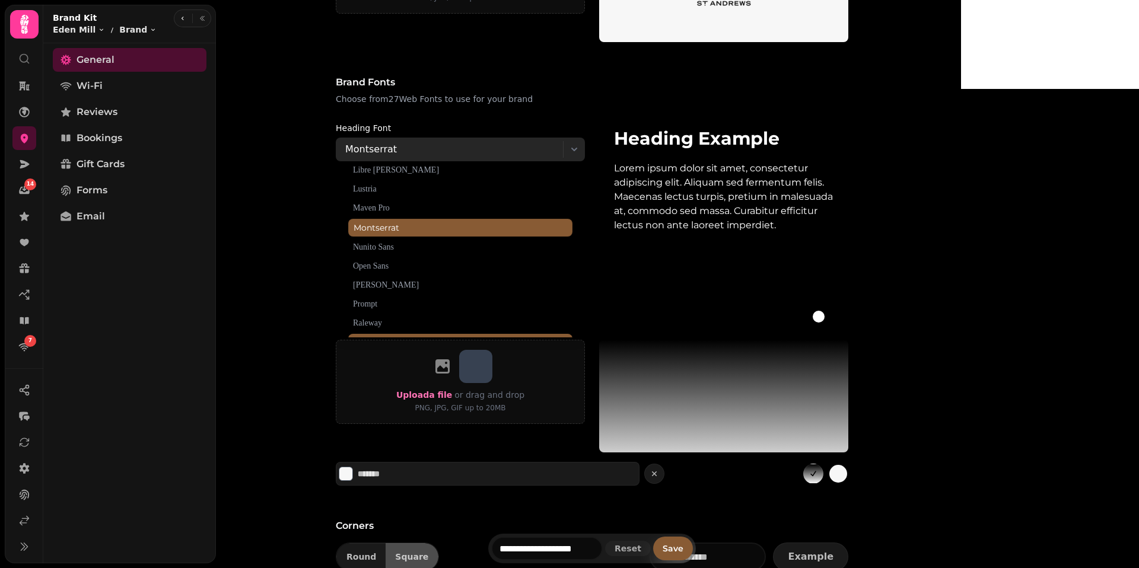
scroll to position [257, 0]
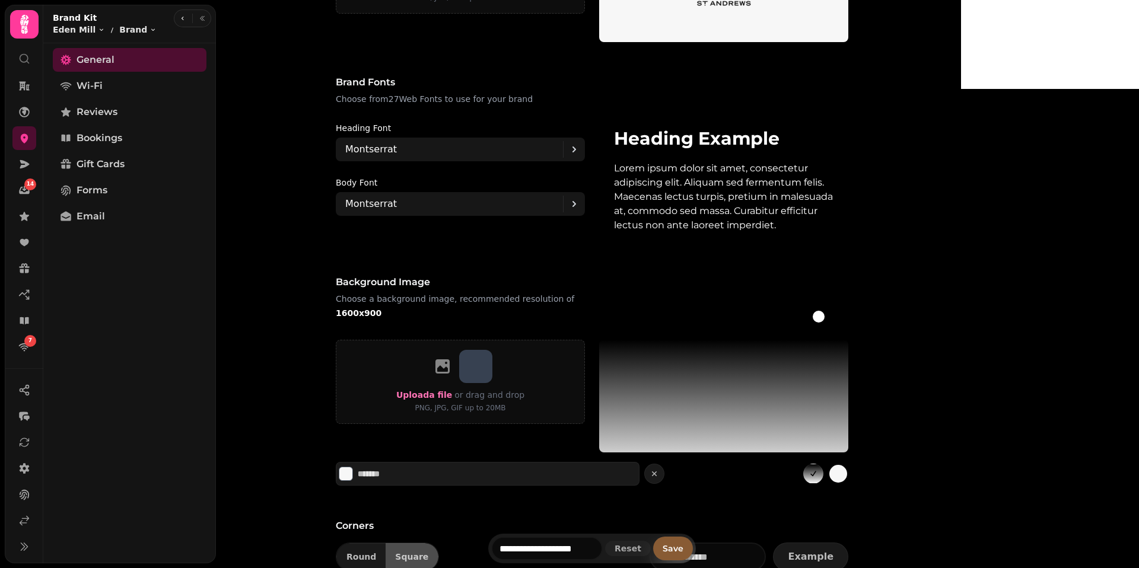
click at [308, 186] on div "Brand kit Eden Mill Distillery ******* These brand settings will be used across…" at bounding box center [591, 63] width 709 height 1163
click at [397, 149] on p "Montserrat" at bounding box center [371, 149] width 52 height 14
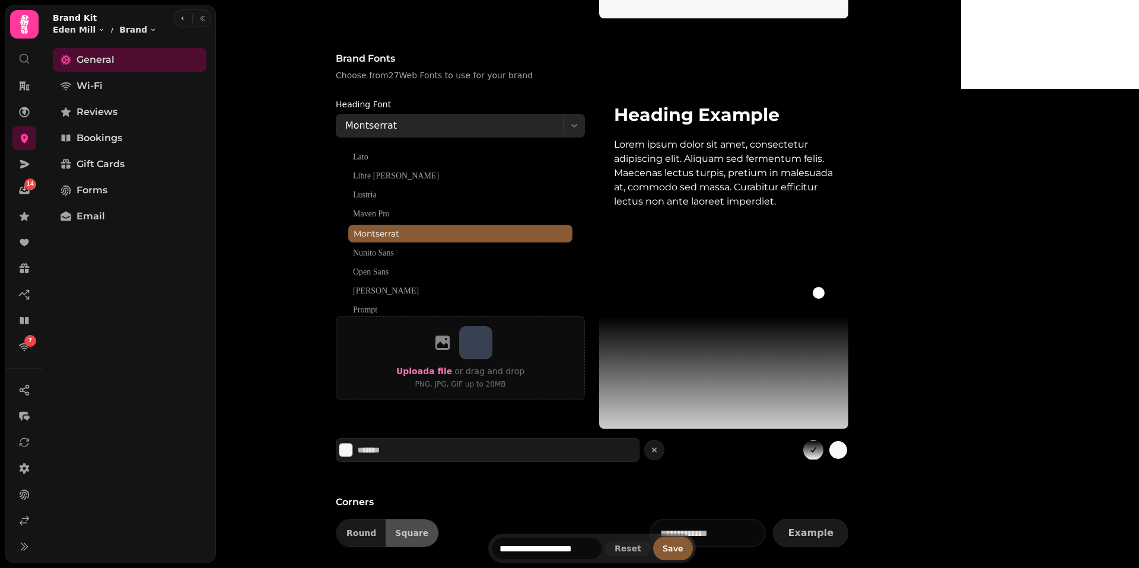
scroll to position [601, 0]
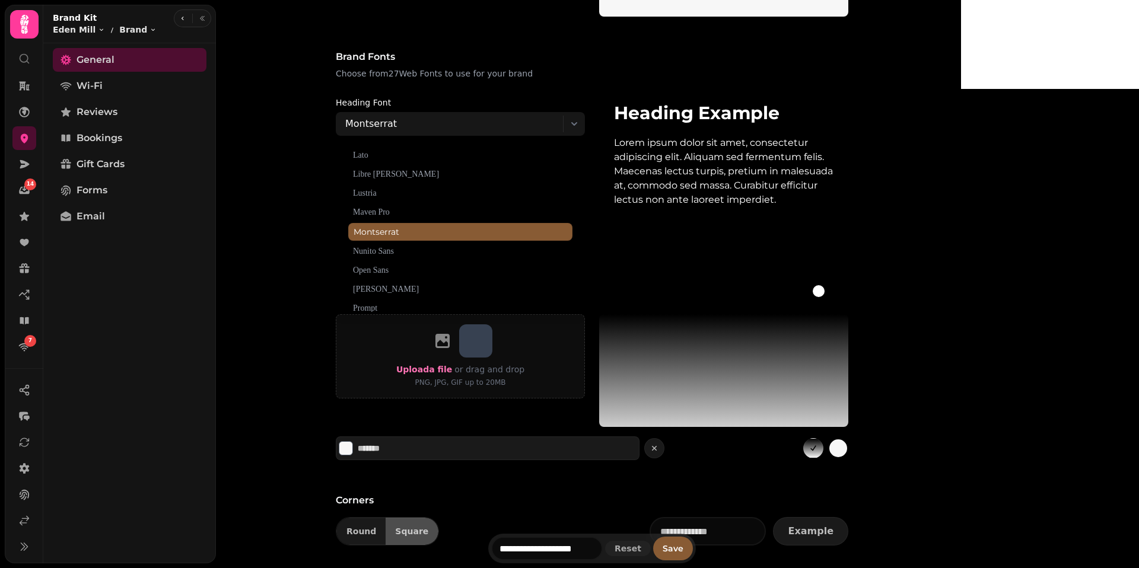
click at [298, 204] on div "Brand kit Eden Mill Distillery ******* These brand settings will be used across…" at bounding box center [591, 37] width 709 height 1163
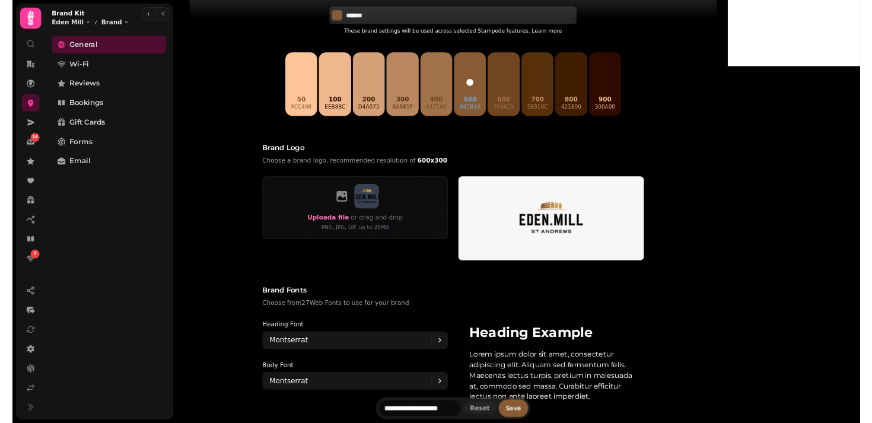
scroll to position [0, 0]
